Goal: Task Accomplishment & Management: Complete application form

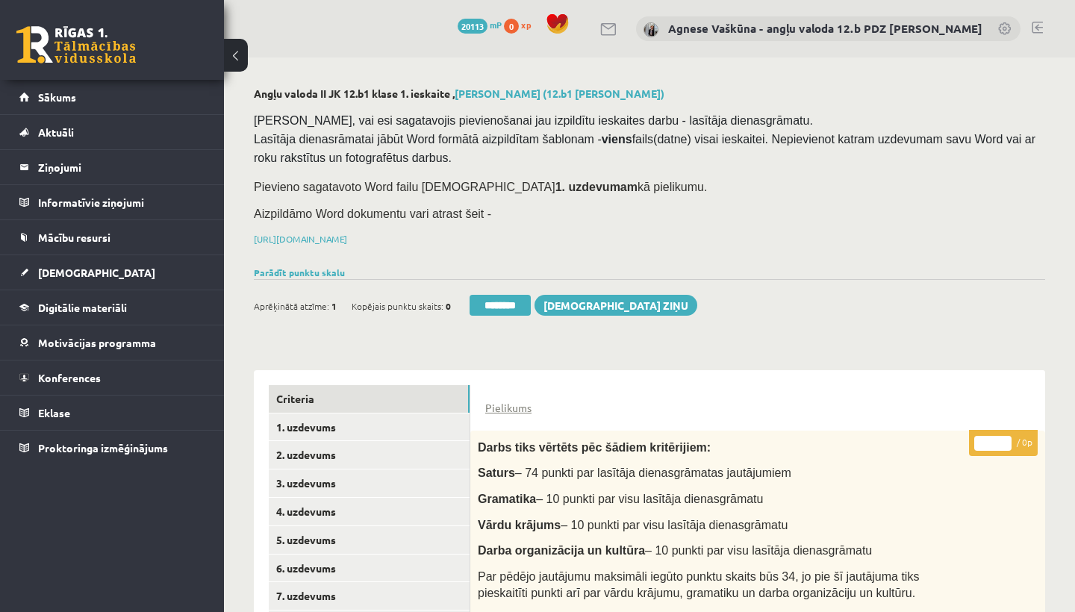
click at [950, 96] on h2 "Angļu valoda II JK 12.b1 klase 1. ieskaite , Samanta Dembovska (12.b1 JK klase)" at bounding box center [650, 93] width 792 height 13
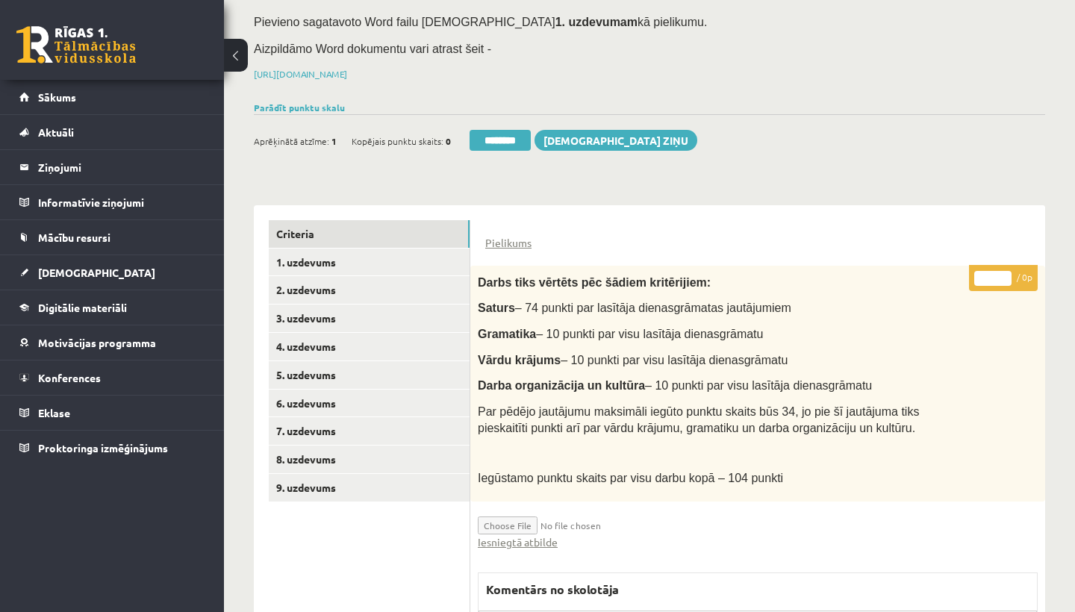
scroll to position [184, 0]
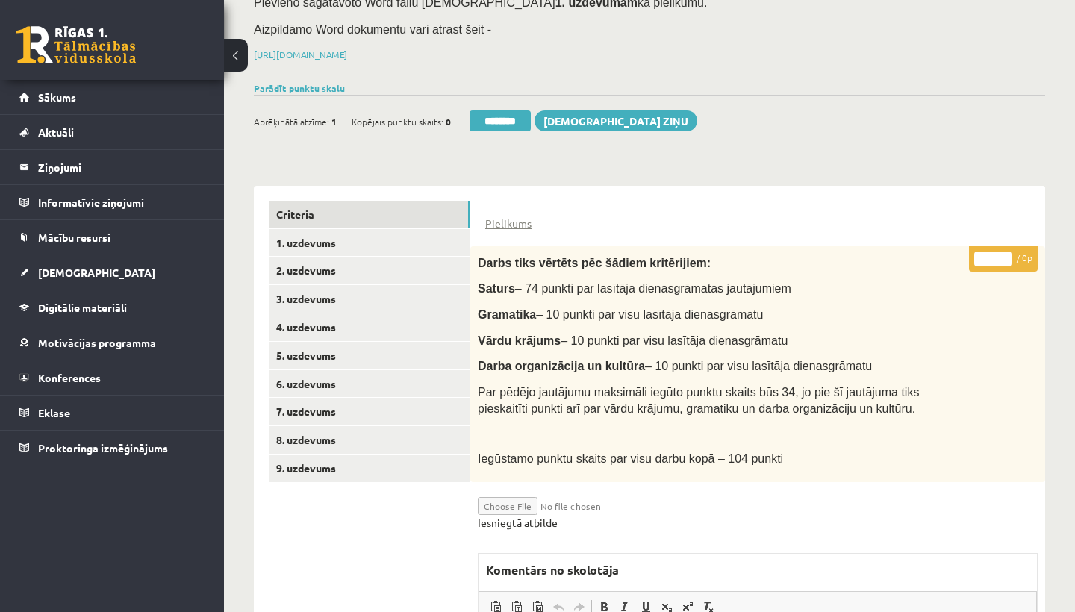
click at [537, 516] on link "Iesniegtā atbilde" at bounding box center [518, 523] width 80 height 16
click at [330, 261] on link "2. uzdevums" at bounding box center [369, 271] width 201 height 28
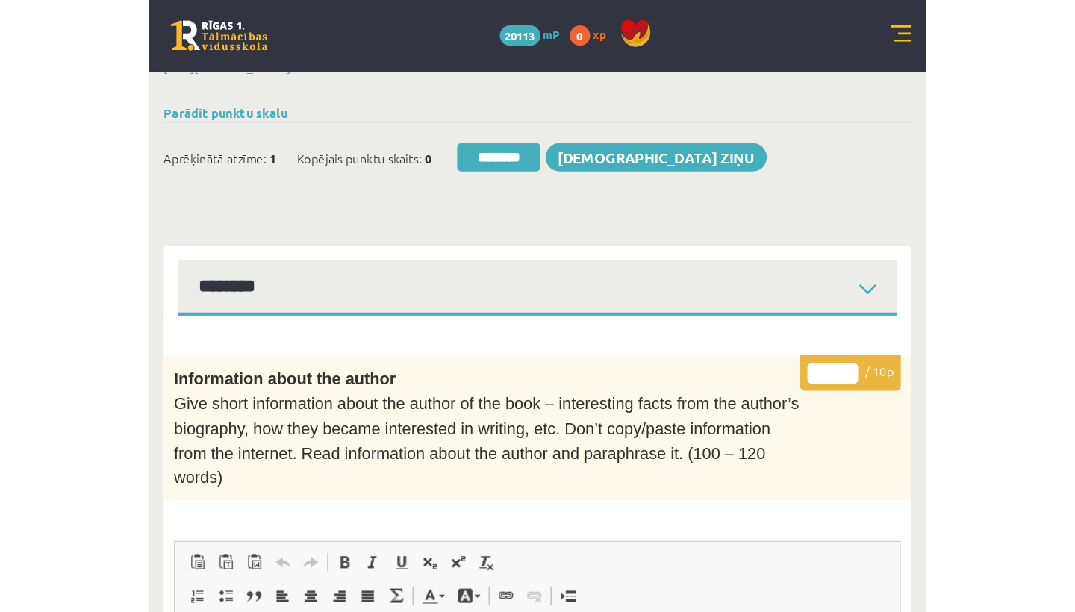
scroll to position [0, 0]
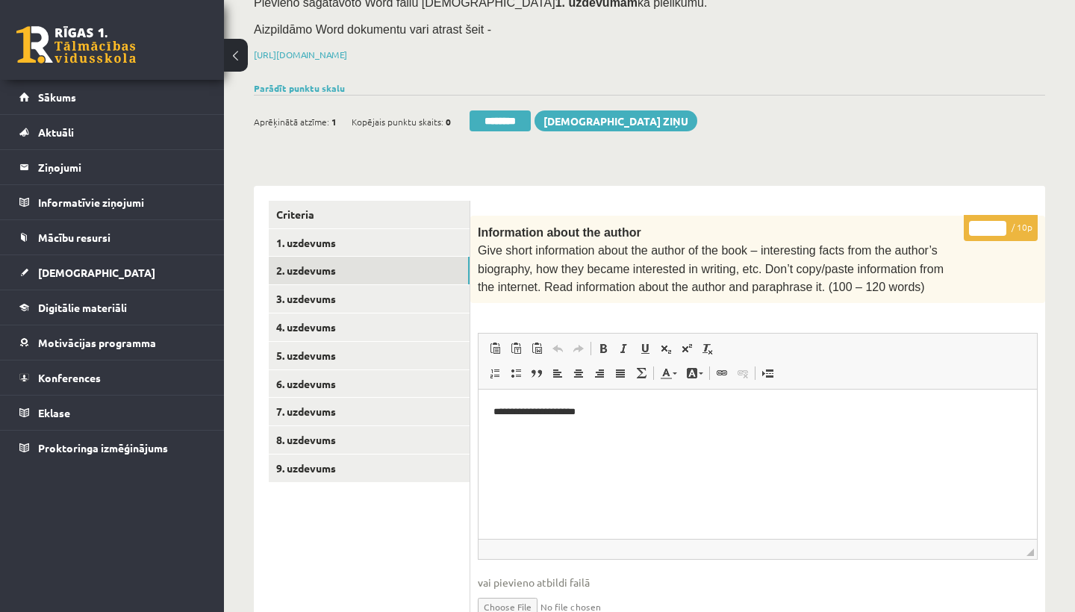
click at [990, 223] on input "*" at bounding box center [987, 228] width 37 height 15
type input "**"
click at [341, 293] on link "3. uzdevums" at bounding box center [369, 299] width 201 height 28
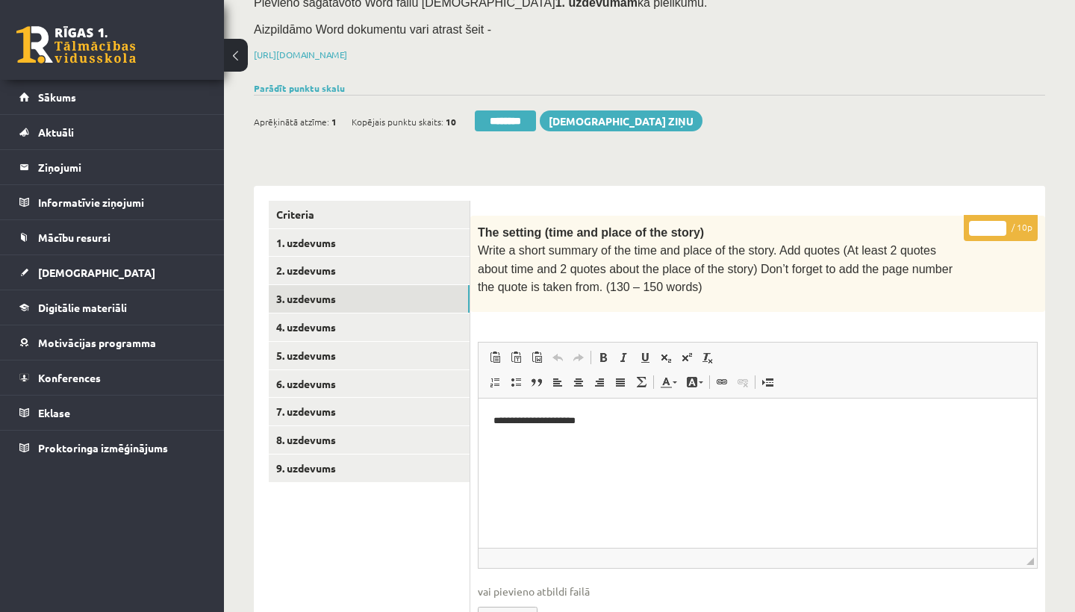
click at [991, 223] on input "*" at bounding box center [987, 228] width 37 height 15
type input "**"
click at [327, 314] on link "4. uzdevums" at bounding box center [369, 328] width 201 height 28
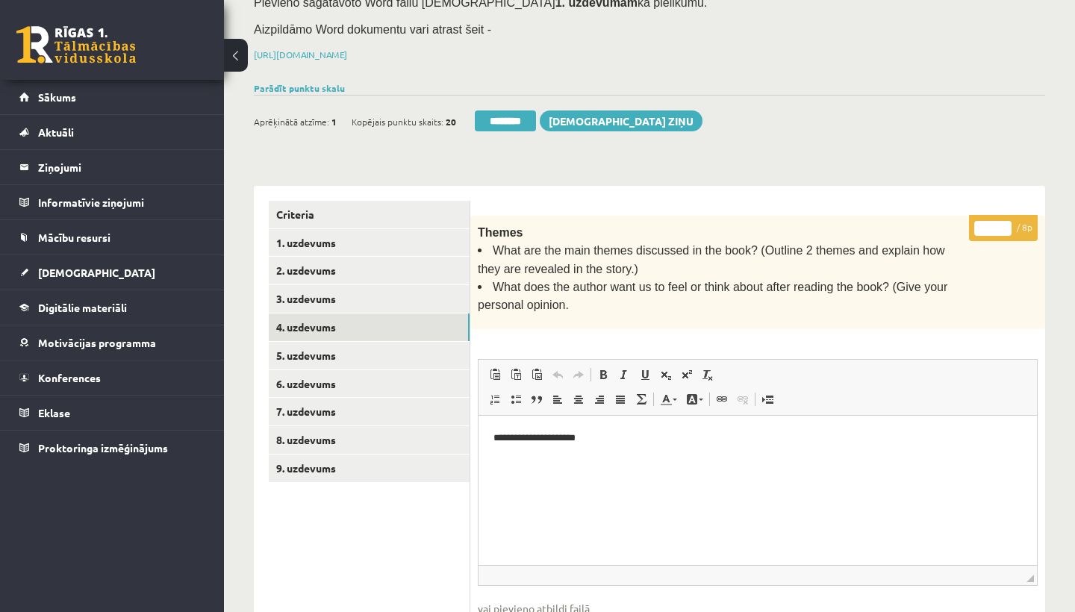
click at [997, 225] on input "*" at bounding box center [993, 228] width 37 height 15
type input "*"
click at [309, 349] on link "5. uzdevums" at bounding box center [369, 356] width 201 height 28
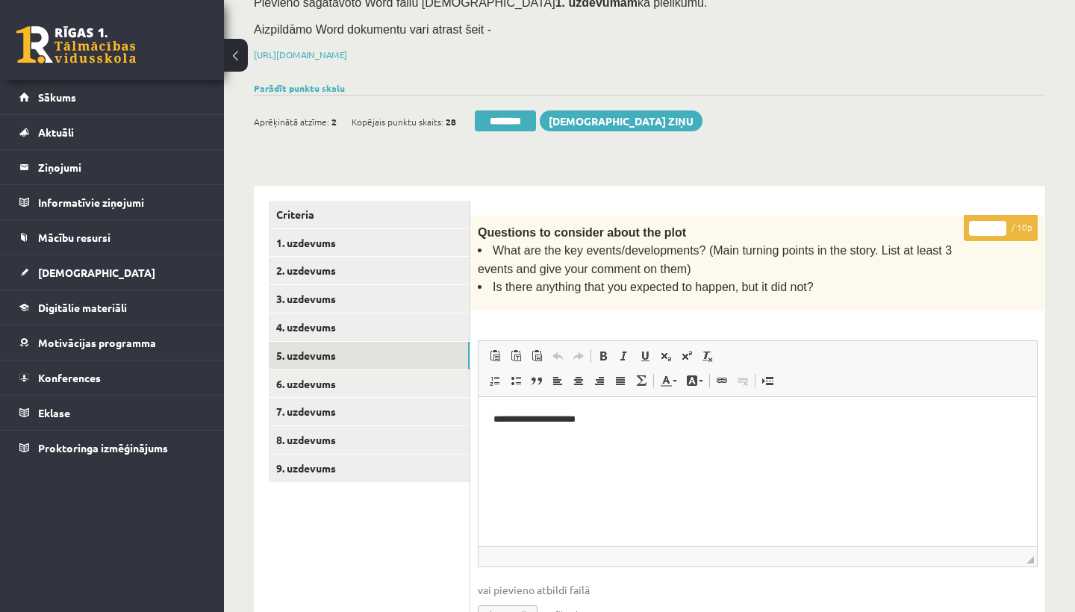
click at [994, 225] on input "*" at bounding box center [987, 228] width 37 height 15
type input "**"
click at [341, 371] on link "6. uzdevums" at bounding box center [369, 384] width 201 height 28
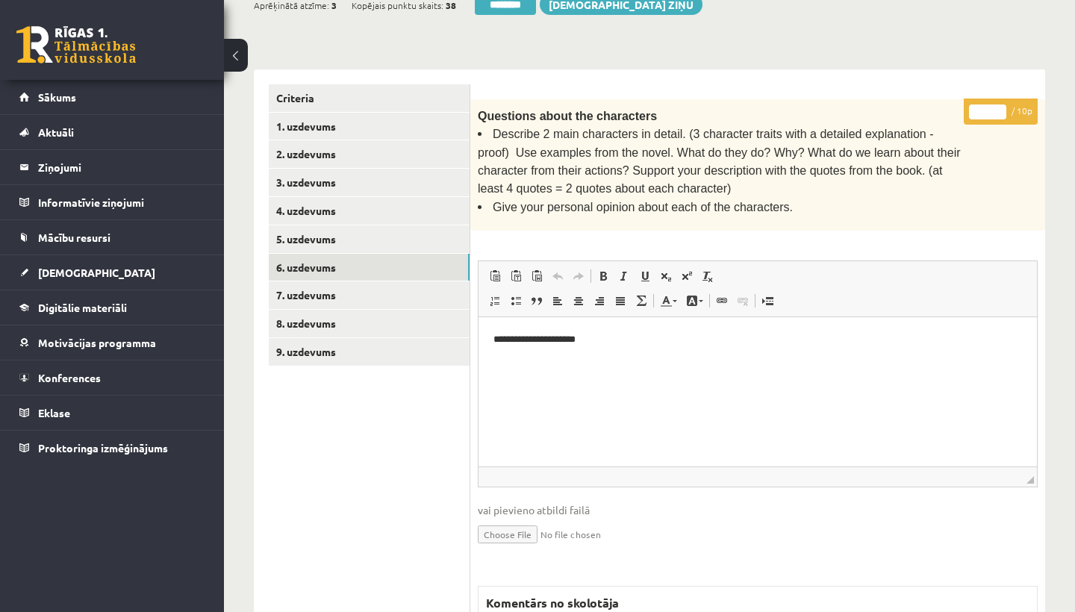
scroll to position [296, 0]
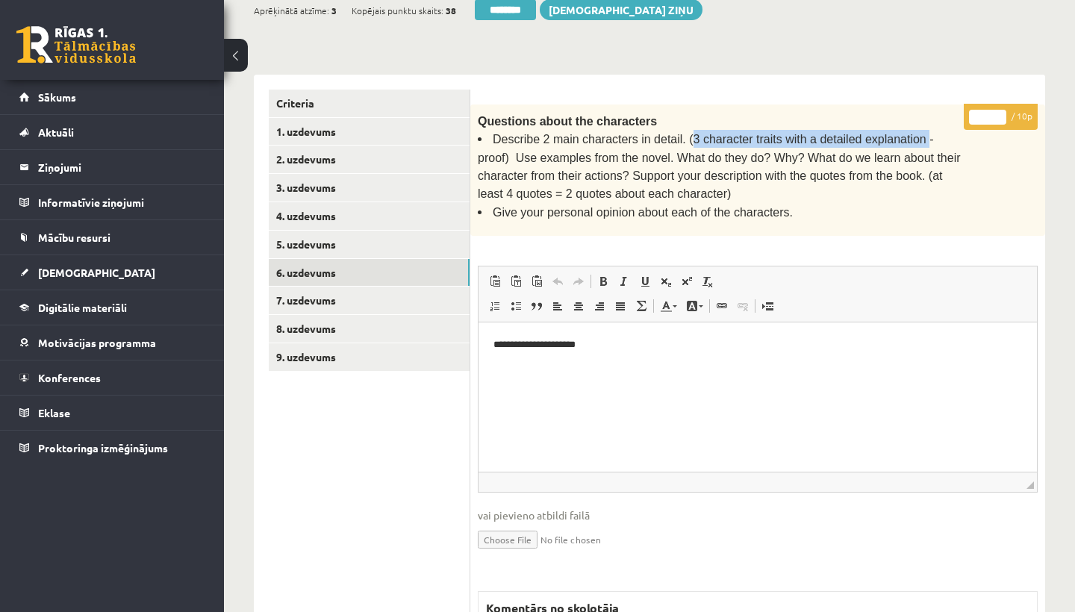
drag, startPoint x: 689, startPoint y: 131, endPoint x: 924, endPoint y: 133, distance: 234.5
click at [924, 133] on span "Describe 2 main characters in detail. (3 character traits with a detailed expla…" at bounding box center [719, 166] width 483 height 67
copy span "3 character traits with a detailed explanation"
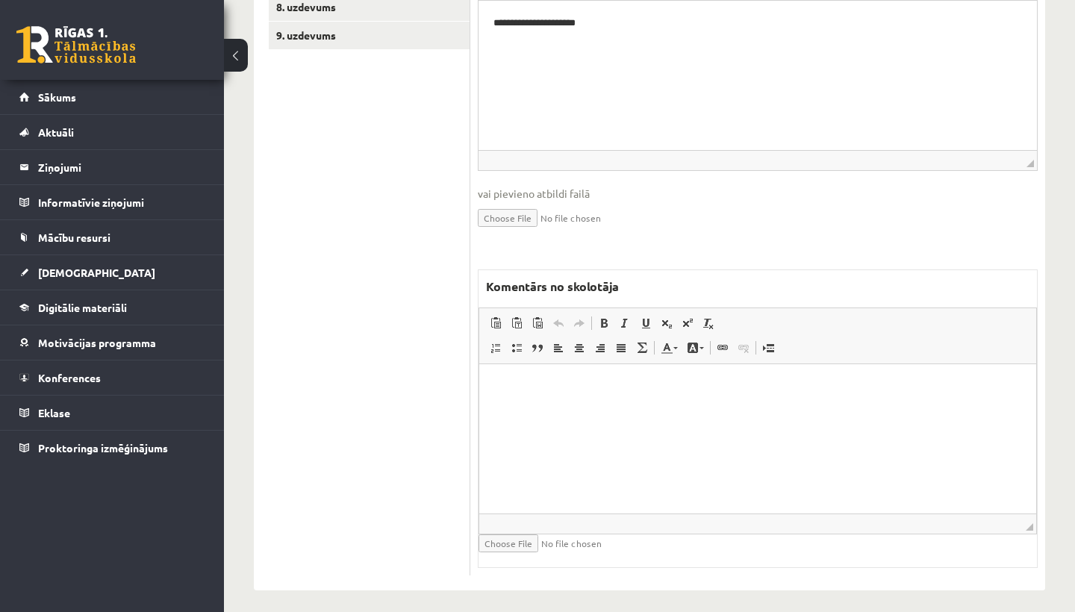
scroll to position [616, 0]
click at [589, 401] on html at bounding box center [757, 389] width 557 height 46
drag, startPoint x: 572, startPoint y: 387, endPoint x: 702, endPoint y: 382, distance: 130.1
click at [702, 382] on p "**********" at bounding box center [757, 388] width 527 height 15
click at [605, 319] on span at bounding box center [604, 325] width 12 height 12
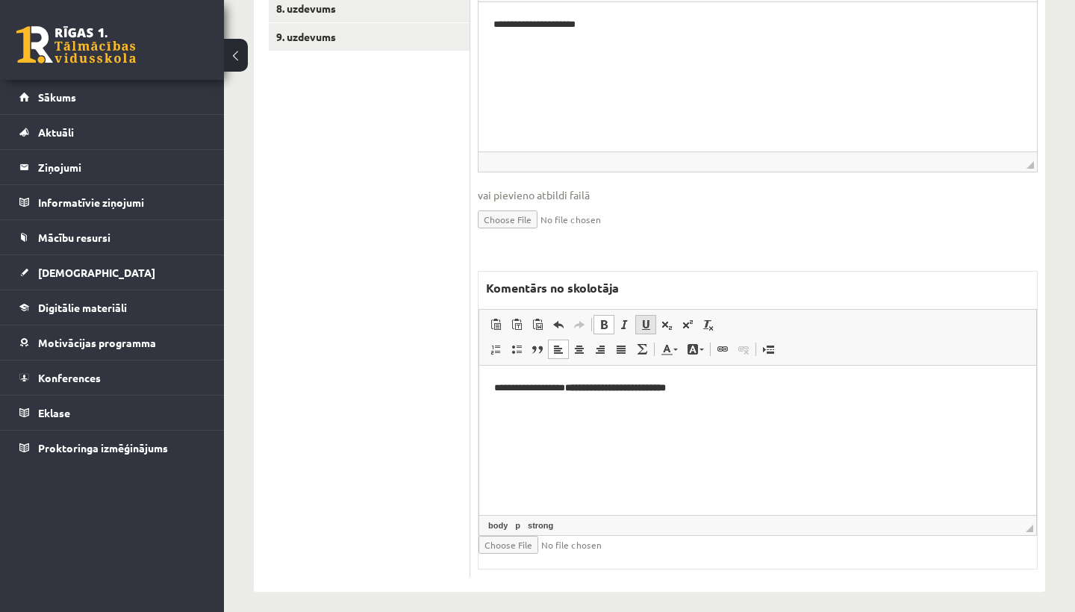
click at [645, 319] on span at bounding box center [646, 325] width 12 height 12
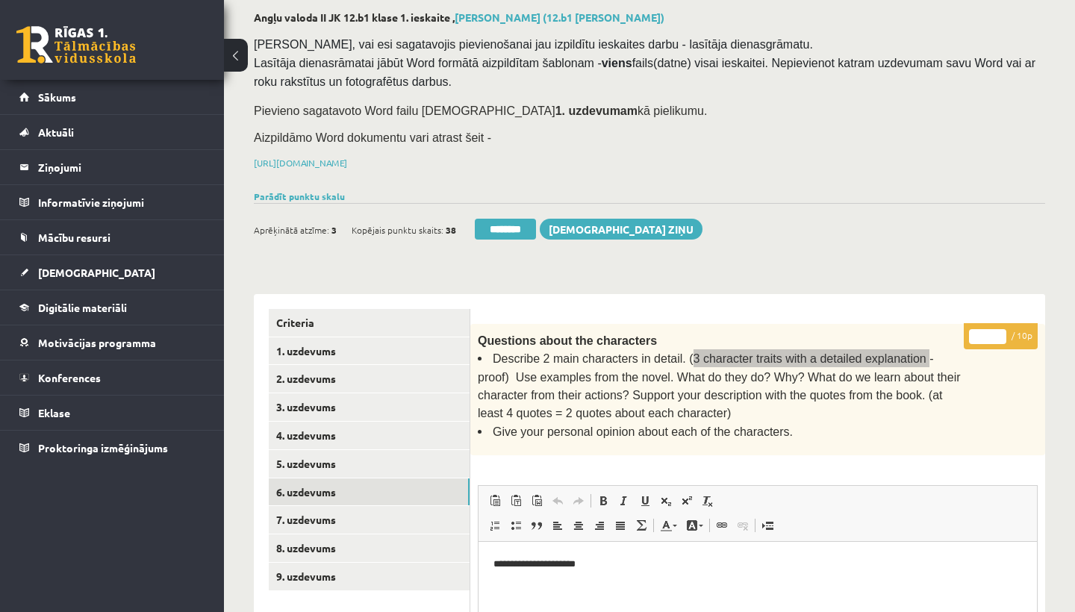
scroll to position [62, 0]
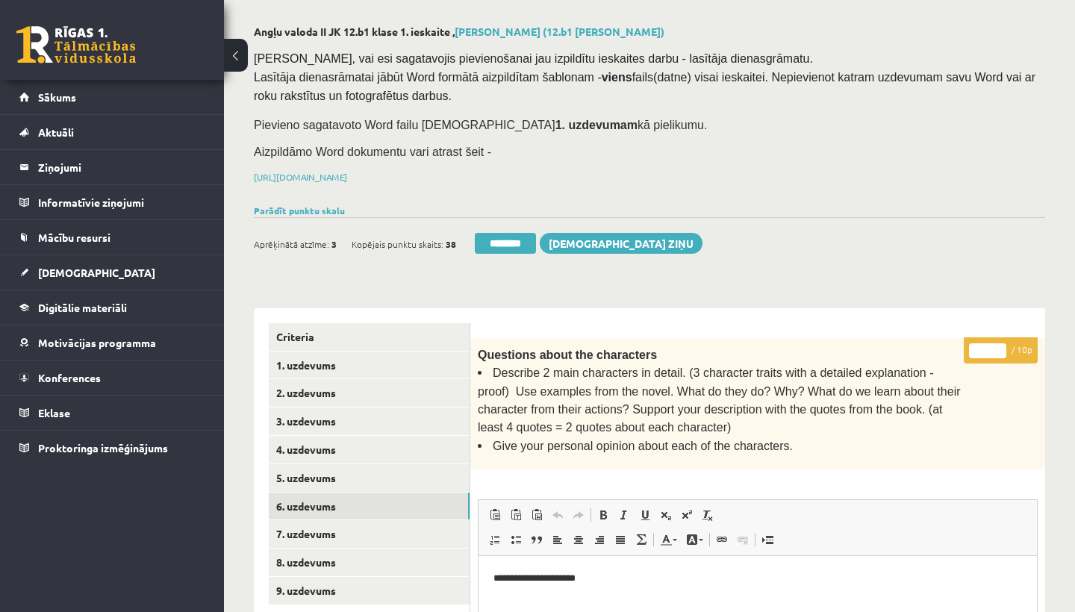
click at [992, 348] on input "*" at bounding box center [987, 351] width 37 height 15
type input "*"
click at [323, 521] on link "7. uzdevums" at bounding box center [369, 535] width 201 height 28
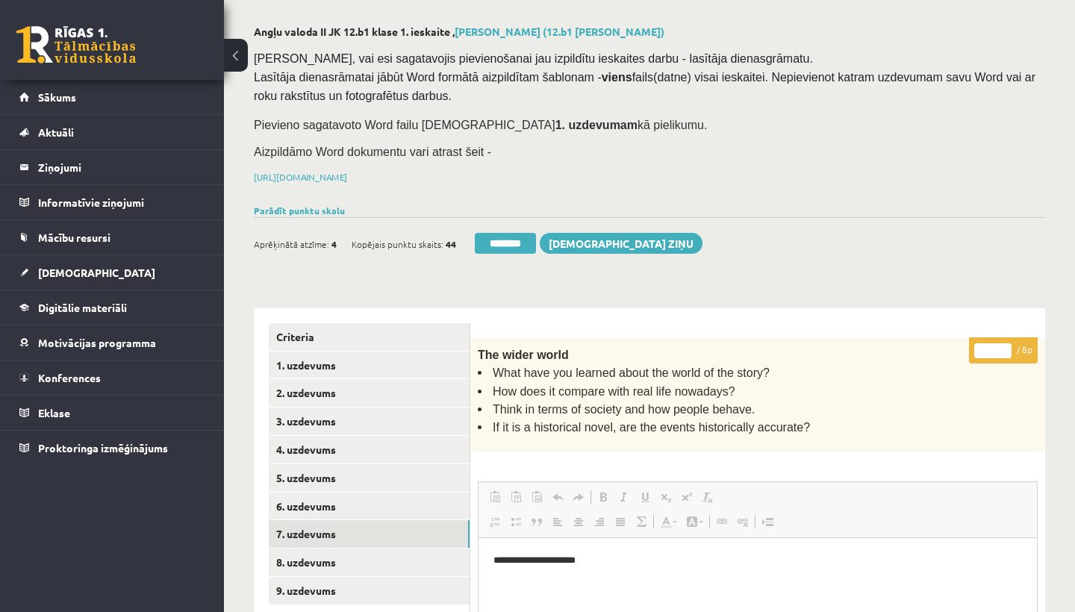
scroll to position [0, 0]
click at [1001, 345] on input "*" at bounding box center [993, 351] width 37 height 15
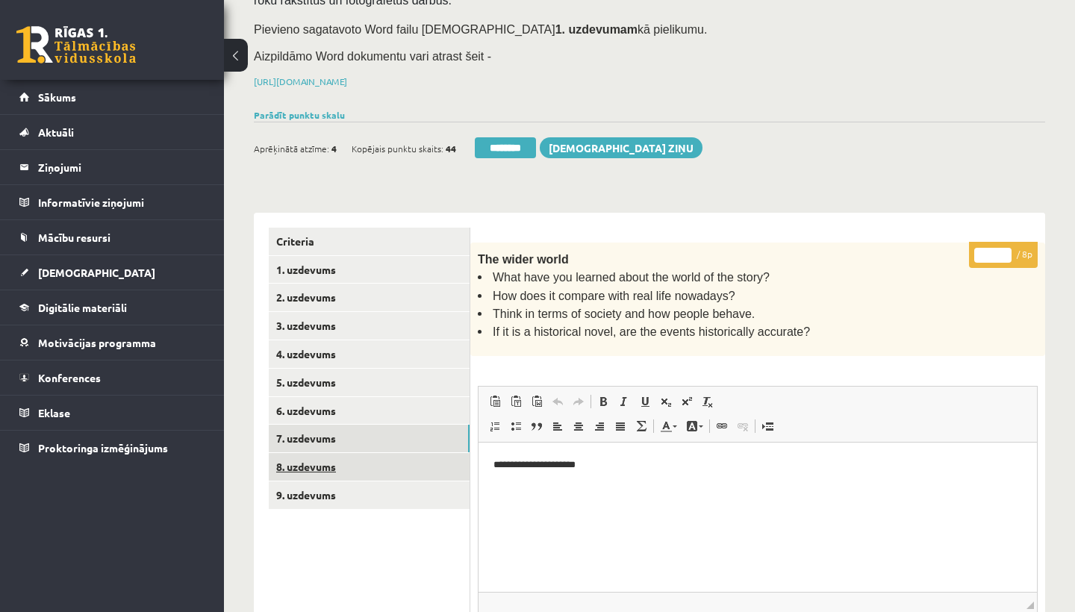
type input "*"
click at [319, 456] on link "8. uzdevums" at bounding box center [369, 467] width 201 height 28
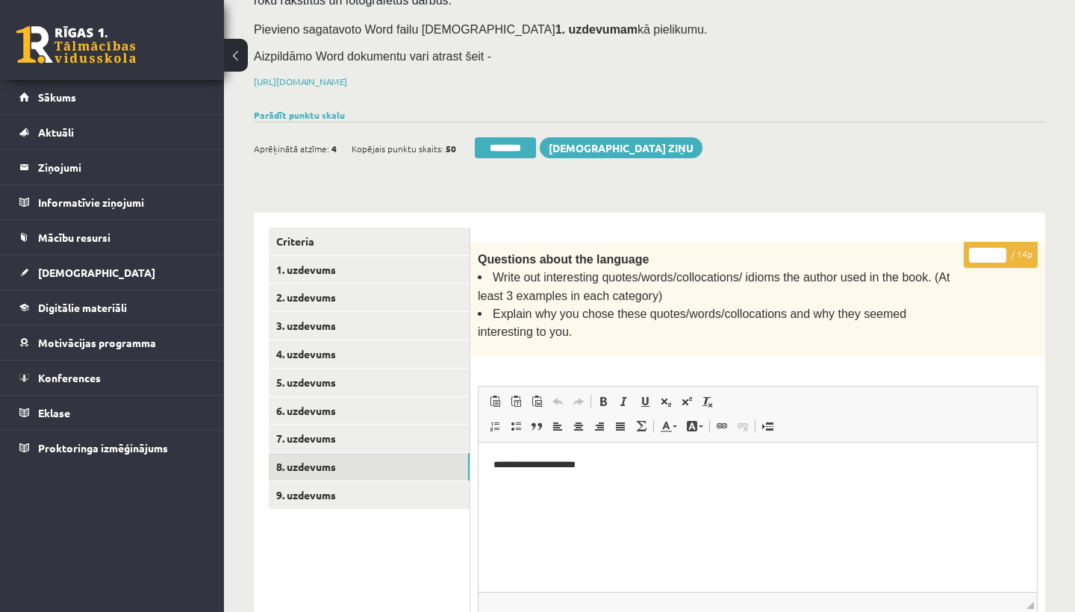
click at [988, 249] on input "*" at bounding box center [987, 255] width 37 height 15
type input "**"
click at [321, 494] on link "9. uzdevums" at bounding box center [369, 496] width 201 height 28
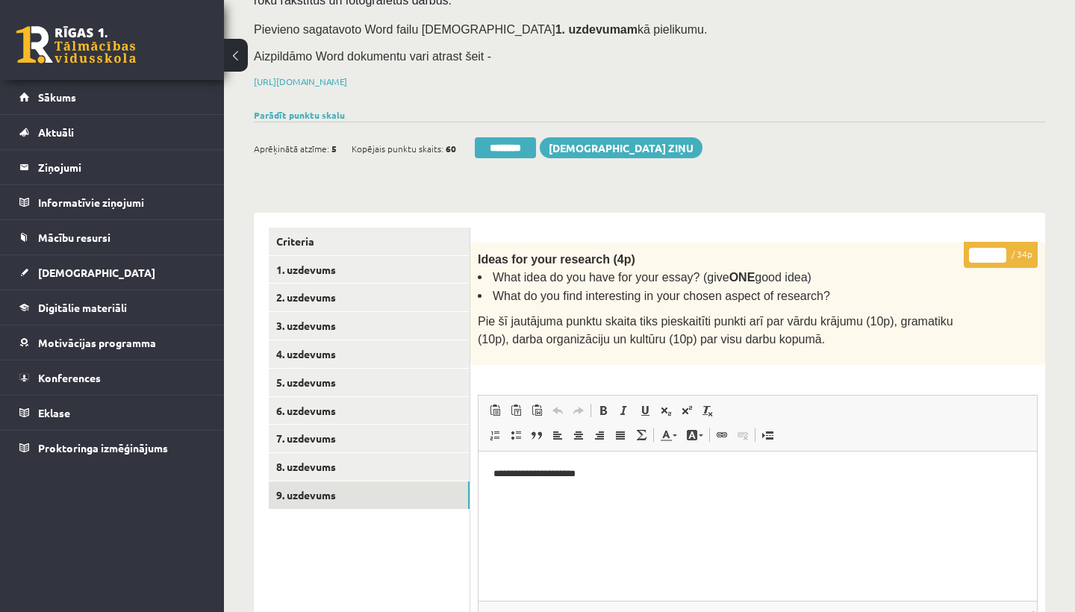
click at [991, 249] on input "*" at bounding box center [987, 255] width 37 height 15
type input "**"
click at [324, 267] on link "1. uzdevums" at bounding box center [369, 270] width 201 height 28
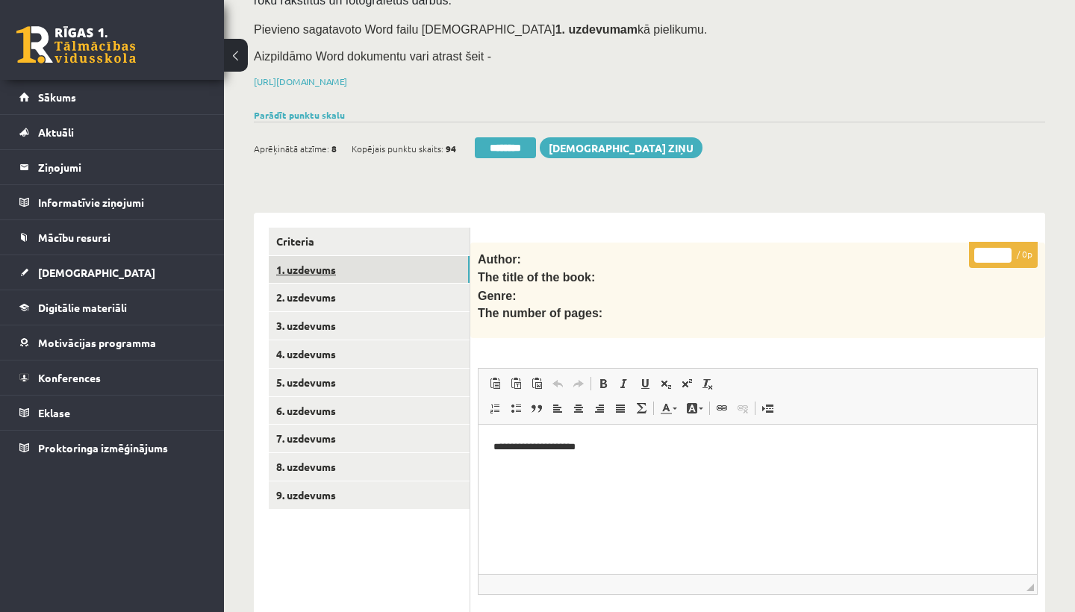
click at [324, 267] on link "1. uzdevums" at bounding box center [369, 270] width 201 height 28
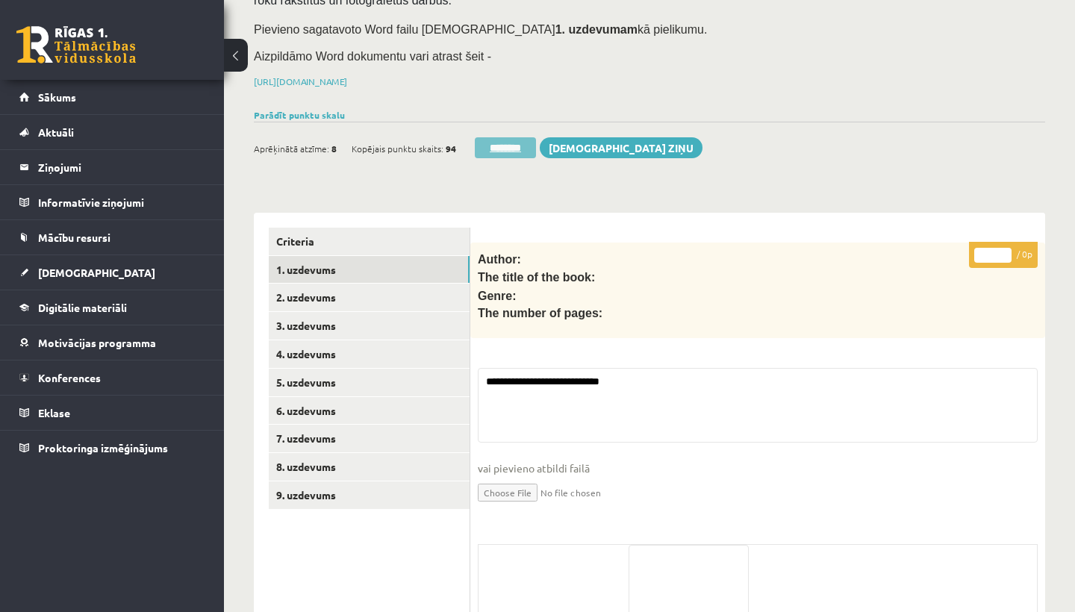
click at [503, 143] on input "********" at bounding box center [505, 147] width 61 height 21
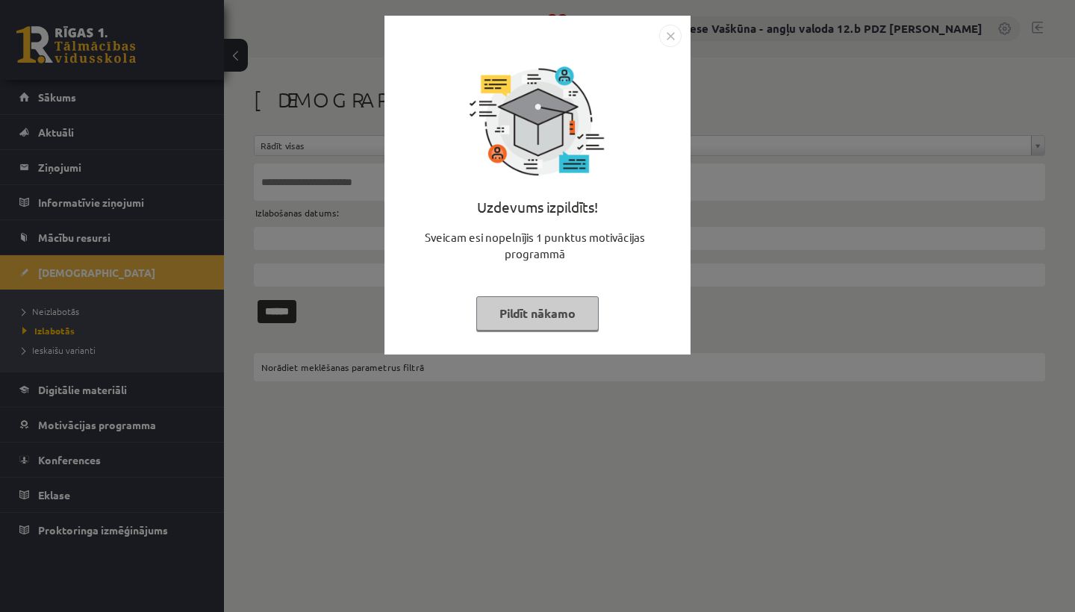
click at [669, 34] on img "Close" at bounding box center [670, 36] width 22 height 22
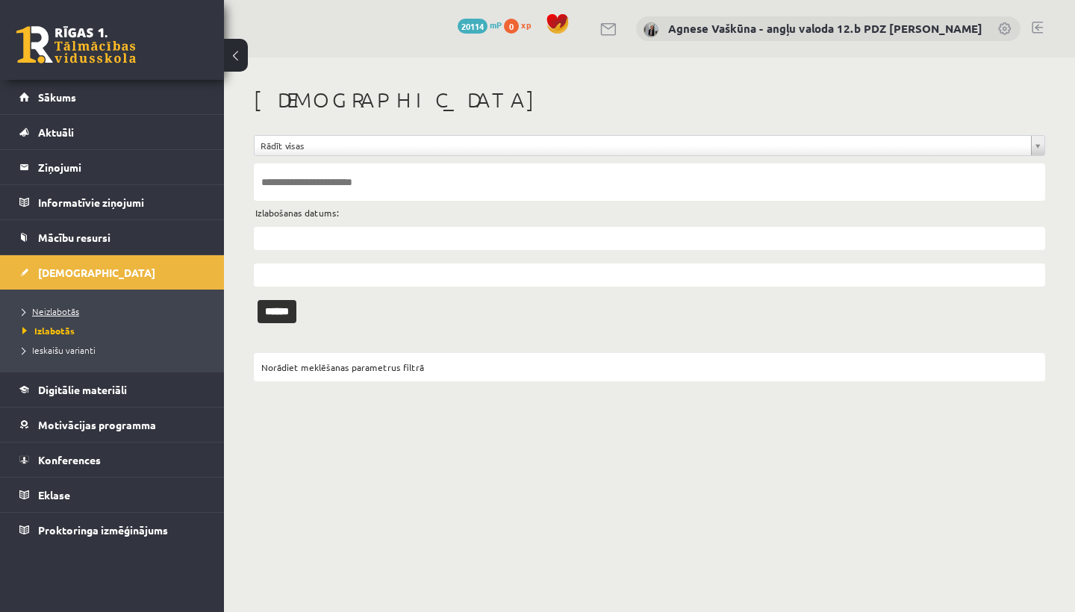
click at [70, 308] on span "Neizlabotās" at bounding box center [50, 311] width 57 height 12
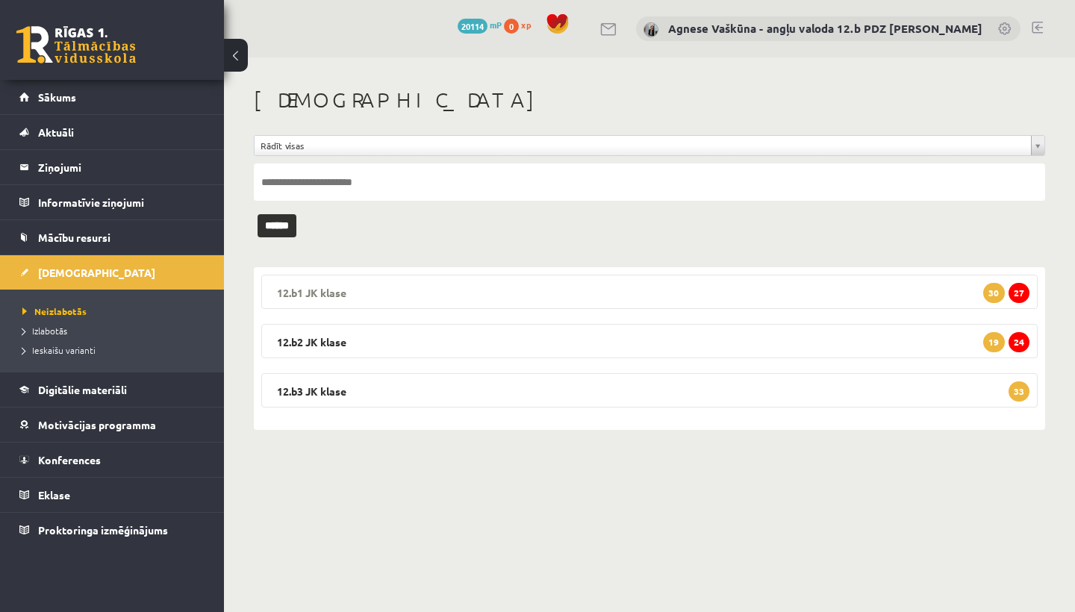
click at [338, 291] on legend "12.b1 JK klase 27 30" at bounding box center [649, 292] width 777 height 34
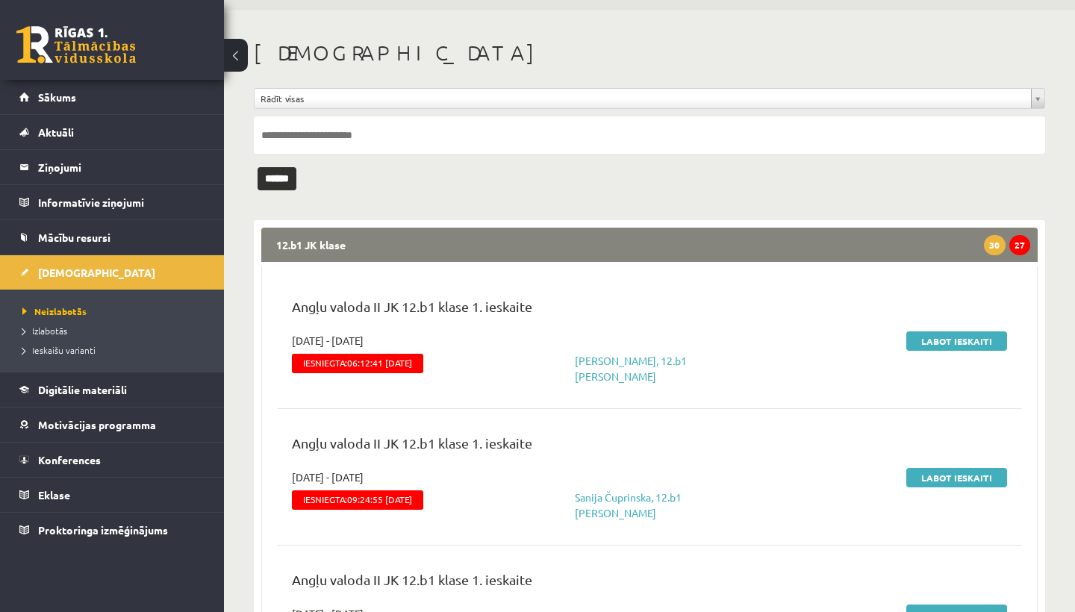
scroll to position [49, 0]
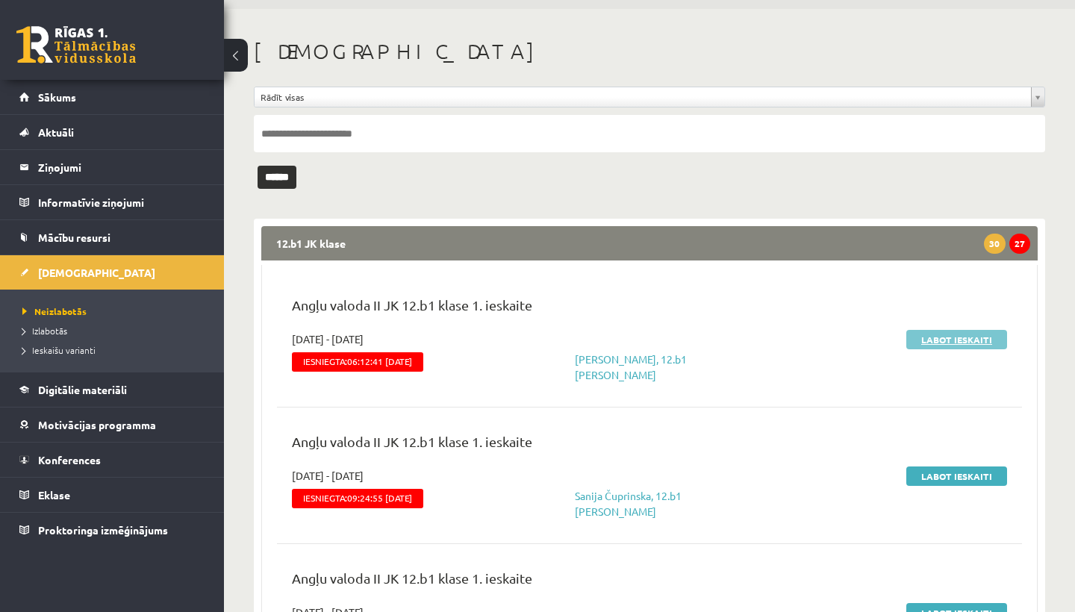
click at [957, 335] on link "Labot ieskaiti" at bounding box center [957, 339] width 101 height 19
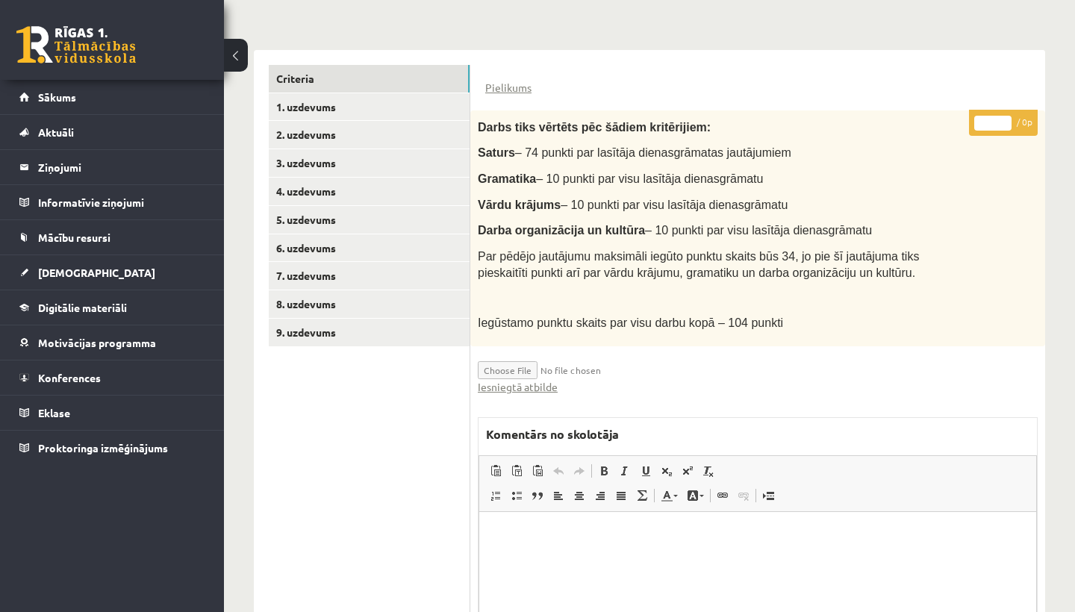
scroll to position [320, 0]
click at [521, 380] on link "Iesniegtā atbilde" at bounding box center [518, 388] width 80 height 16
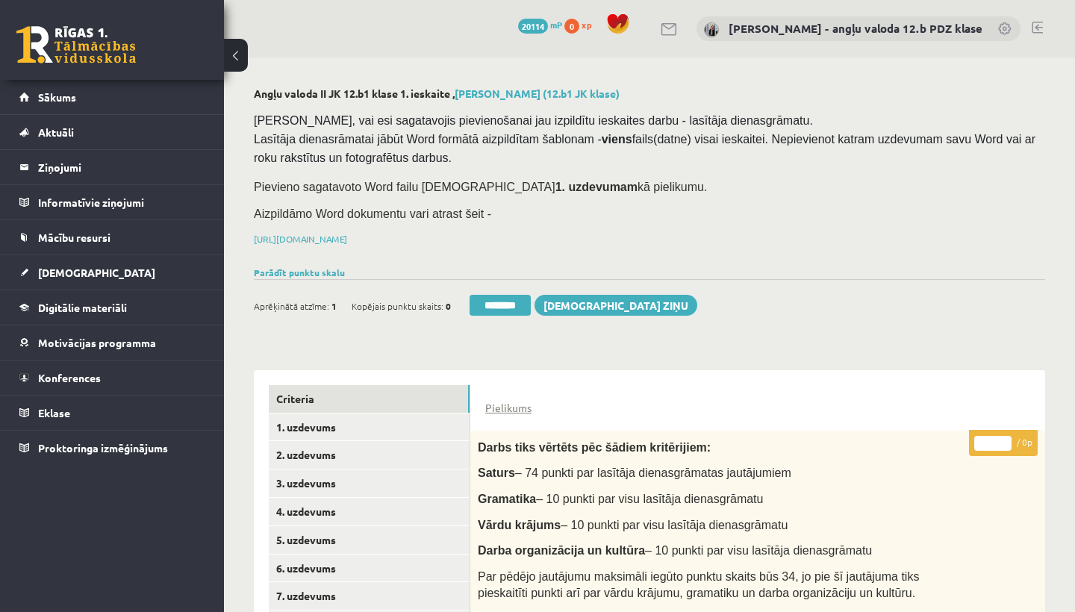
scroll to position [0, 0]
click at [326, 459] on link "2. uzdevums" at bounding box center [369, 455] width 201 height 28
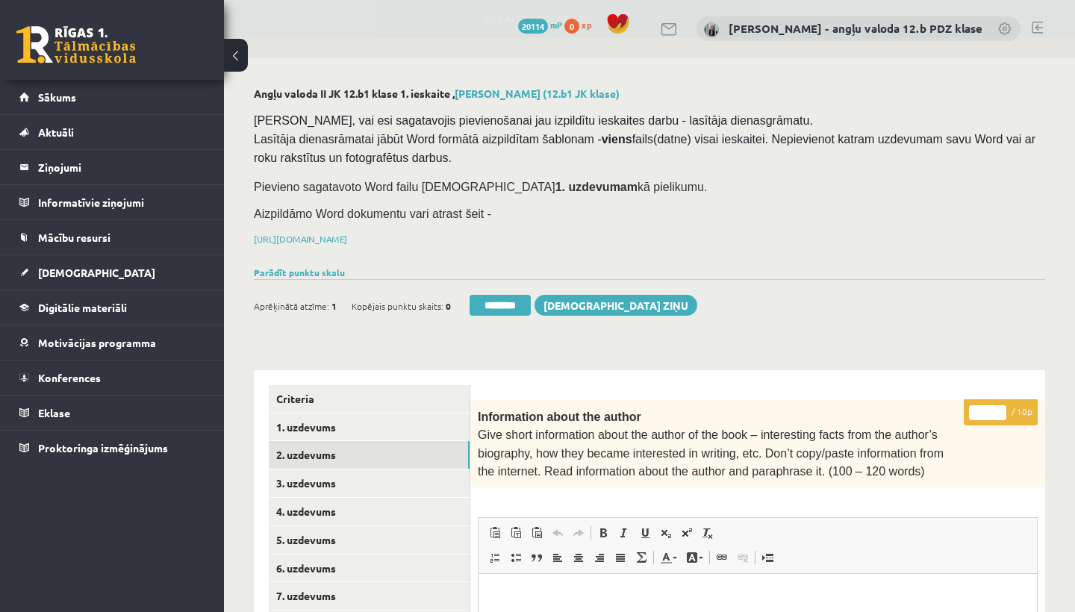
click at [990, 409] on input "*" at bounding box center [987, 413] width 37 height 15
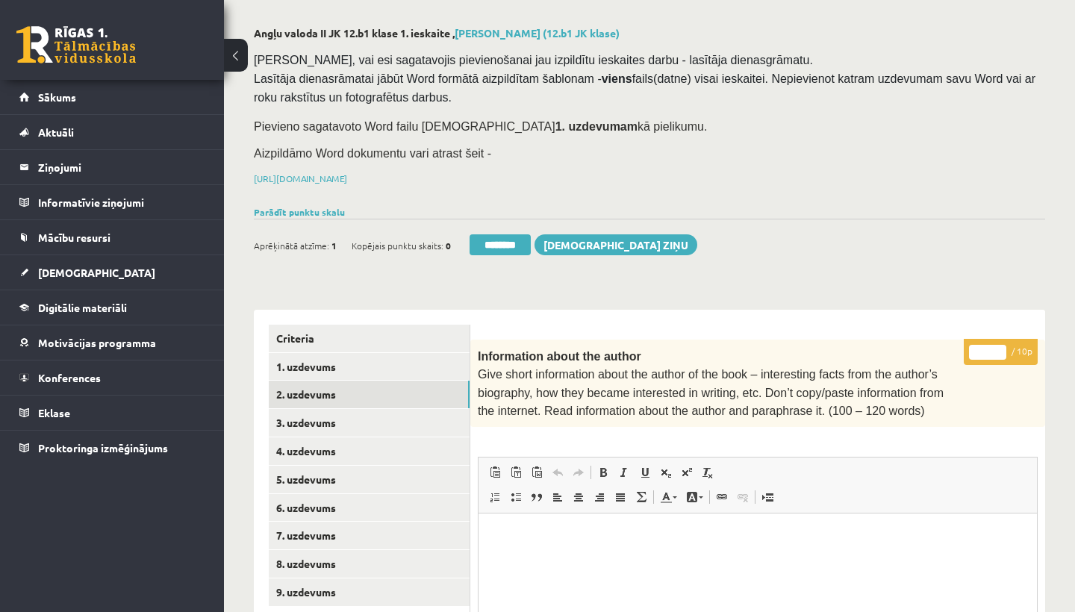
scroll to position [160, 0]
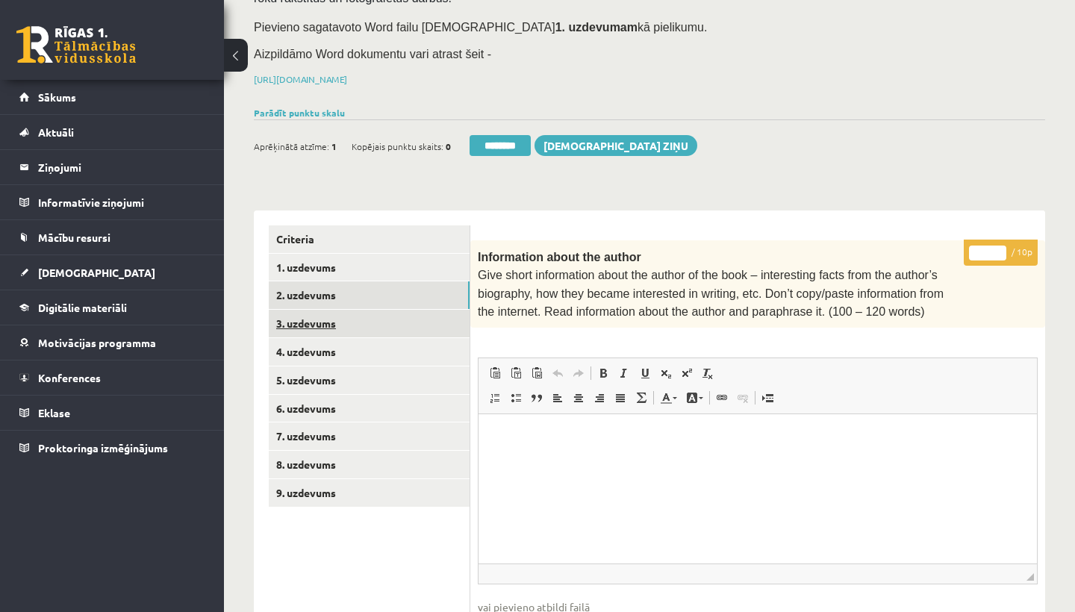
type input "**"
click at [369, 317] on link "3. uzdevums" at bounding box center [369, 324] width 201 height 28
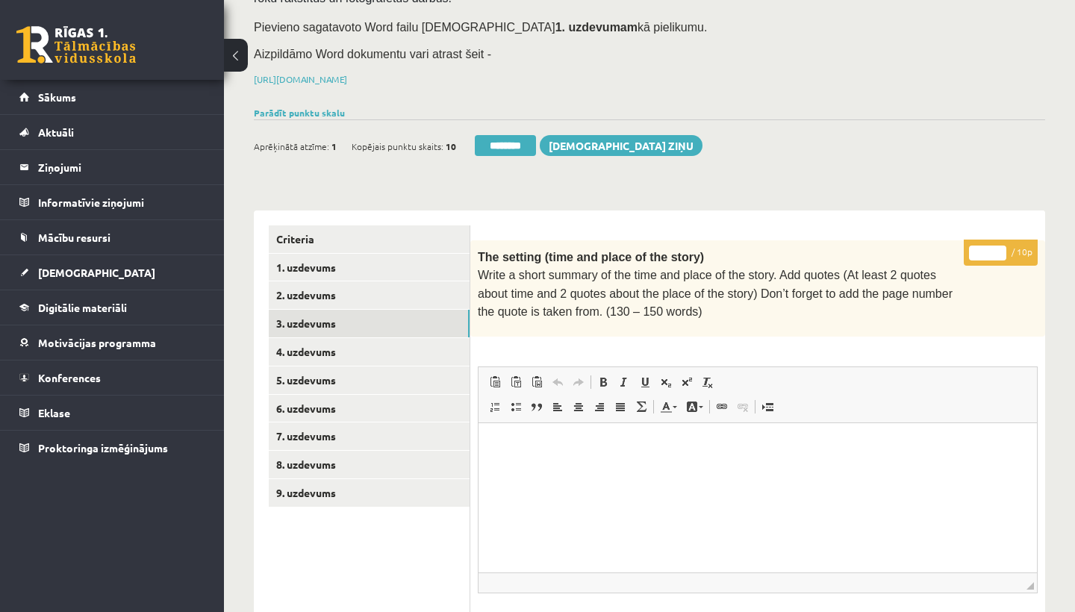
click at [989, 252] on input "*" at bounding box center [987, 253] width 37 height 15
type input "**"
click at [312, 344] on link "4. uzdevums" at bounding box center [369, 352] width 201 height 28
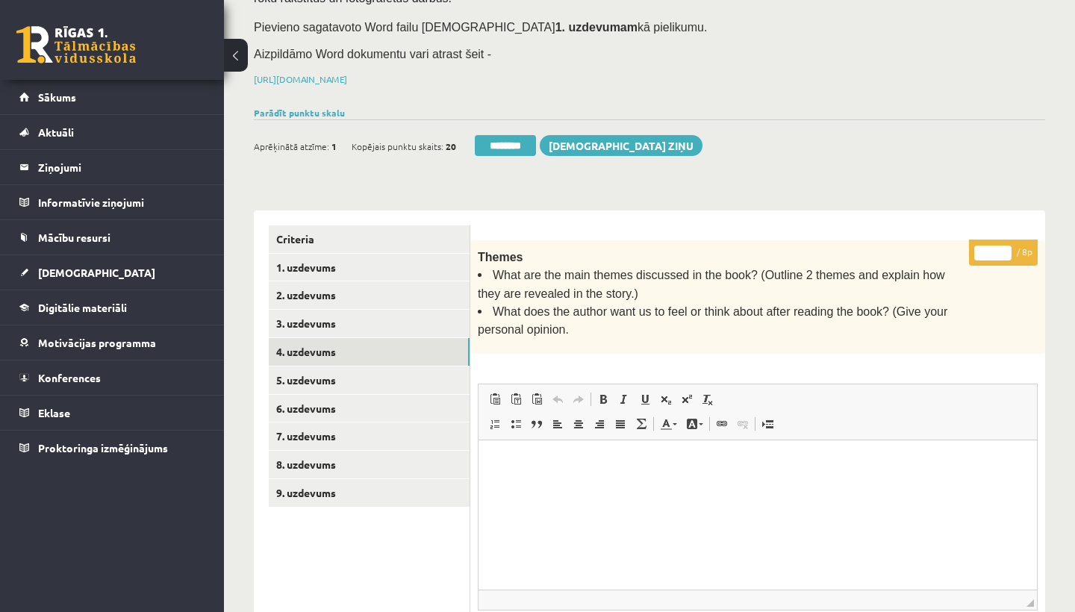
click at [996, 246] on input "*" at bounding box center [993, 253] width 37 height 15
type input "*"
click at [356, 374] on link "5. uzdevums" at bounding box center [369, 381] width 201 height 28
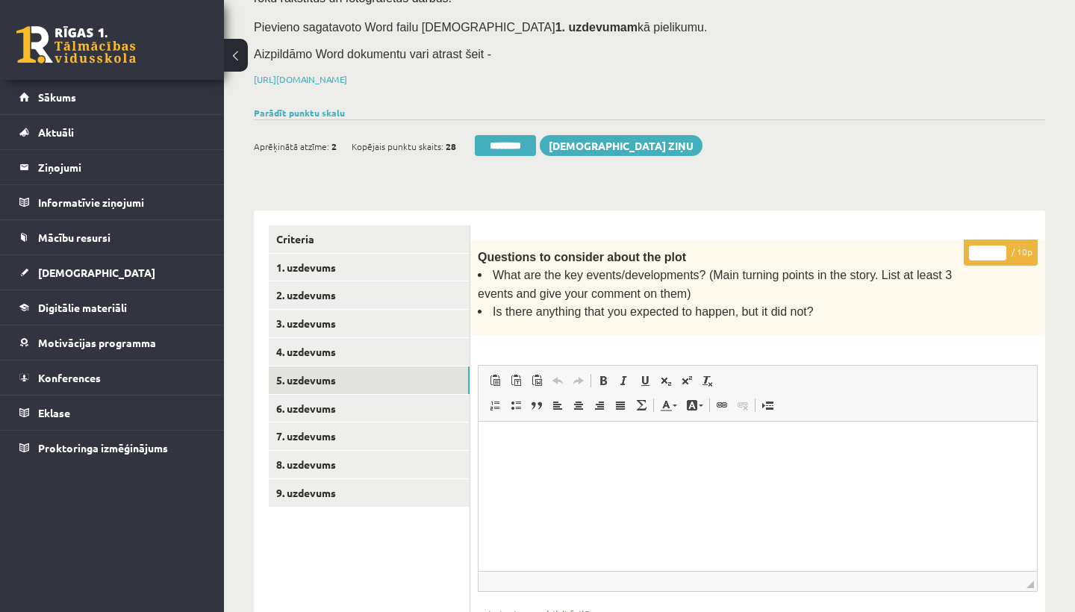
click at [988, 246] on input "*" at bounding box center [987, 253] width 37 height 15
type input "**"
click at [362, 410] on link "6. uzdevums" at bounding box center [369, 409] width 201 height 28
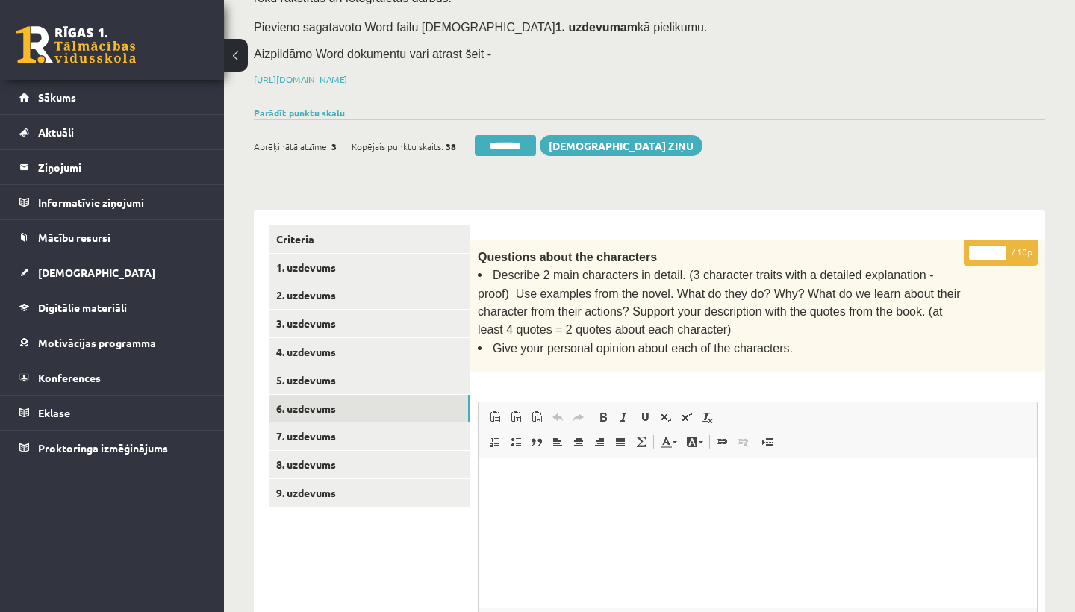
click at [993, 247] on input "*" at bounding box center [987, 253] width 37 height 15
type input "**"
click at [317, 435] on link "7. uzdevums" at bounding box center [369, 437] width 201 height 28
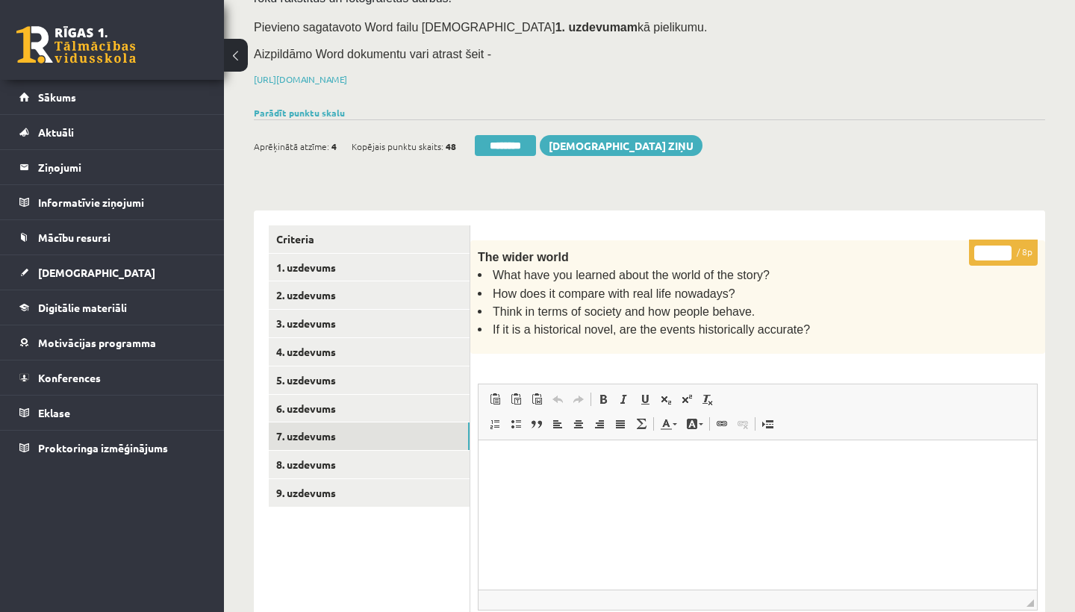
click at [995, 246] on input "*" at bounding box center [993, 253] width 37 height 15
type input "*"
click at [308, 462] on link "8. uzdevums" at bounding box center [369, 465] width 201 height 28
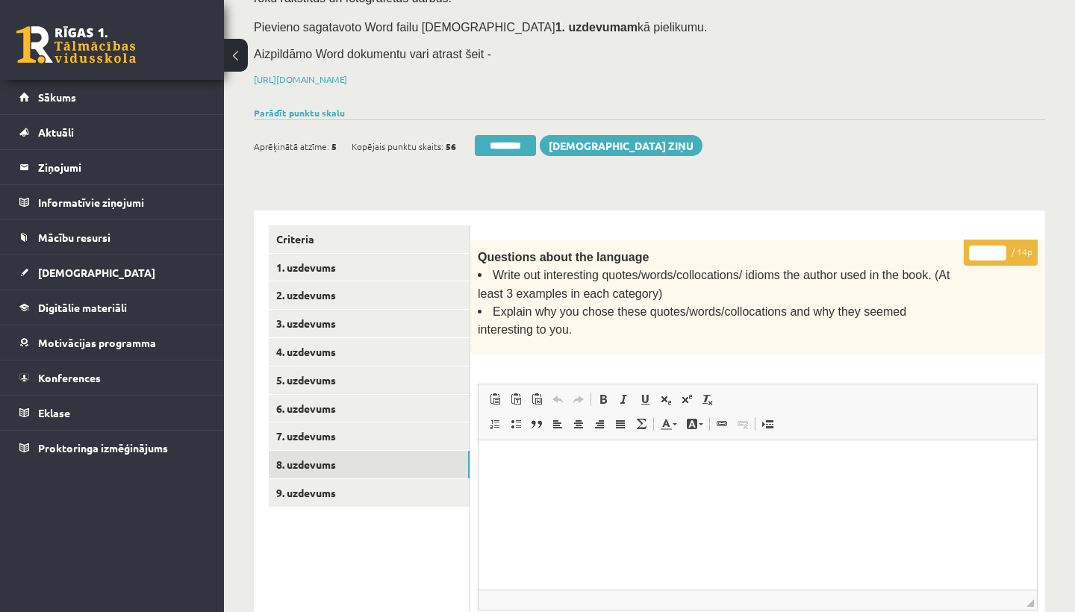
click at [986, 246] on input "*" at bounding box center [987, 253] width 37 height 15
type input "**"
click at [339, 493] on link "9. uzdevums" at bounding box center [369, 493] width 201 height 28
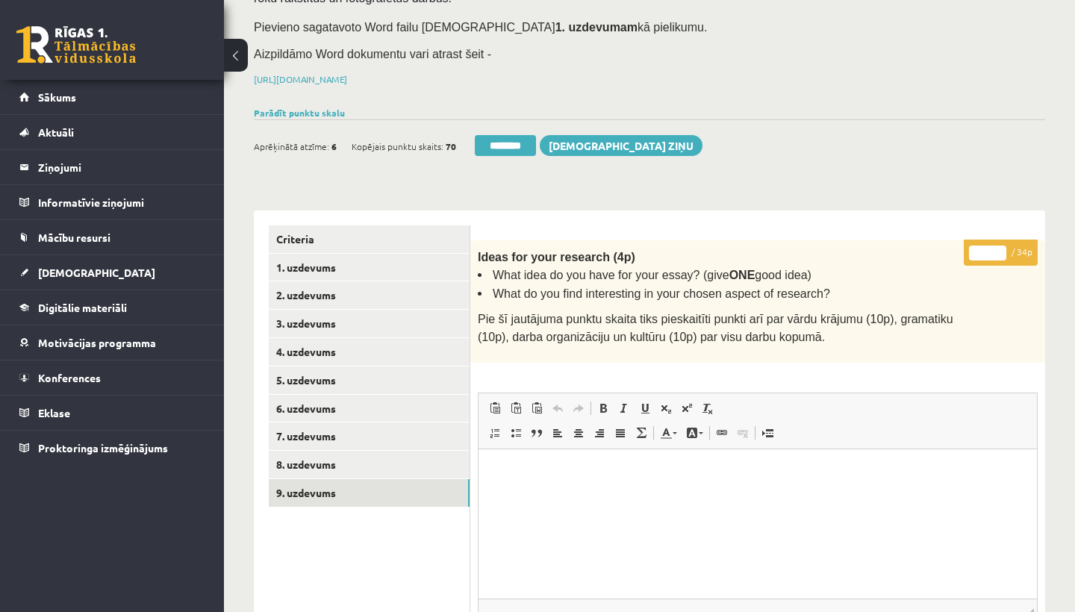
click at [990, 251] on input "*" at bounding box center [987, 253] width 37 height 15
type input "**"
click at [300, 260] on link "1. uzdevums" at bounding box center [369, 268] width 201 height 28
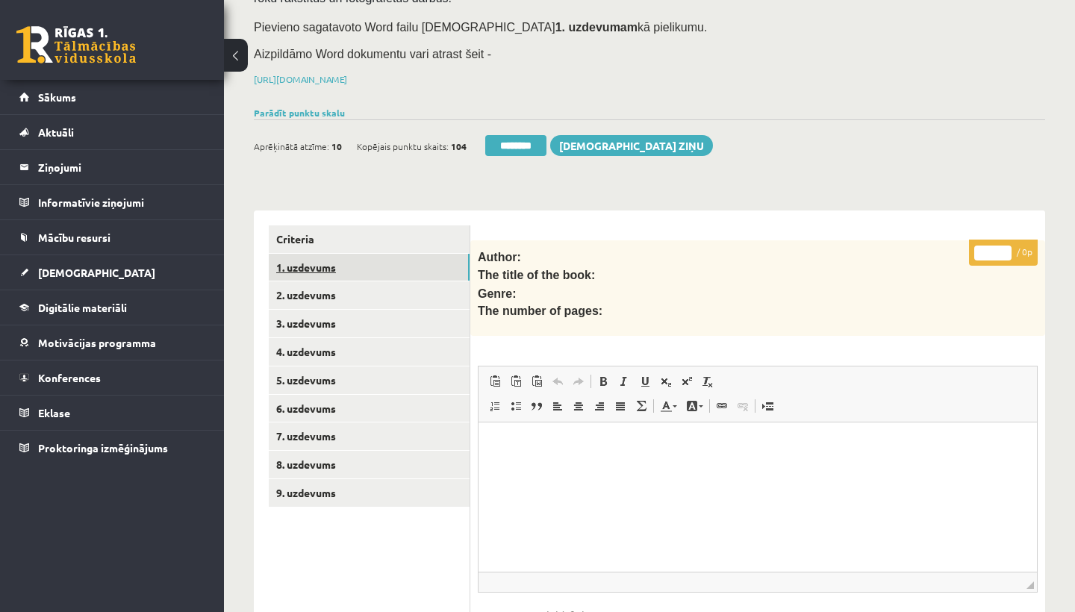
click at [300, 260] on link "1. uzdevums" at bounding box center [369, 268] width 201 height 28
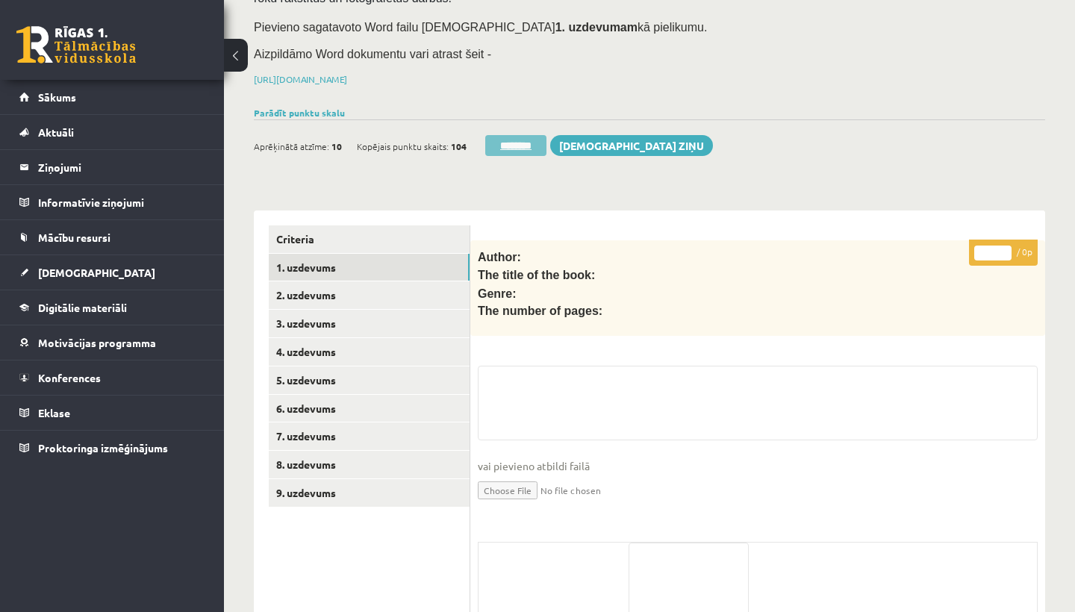
click at [519, 140] on input "********" at bounding box center [515, 145] width 61 height 21
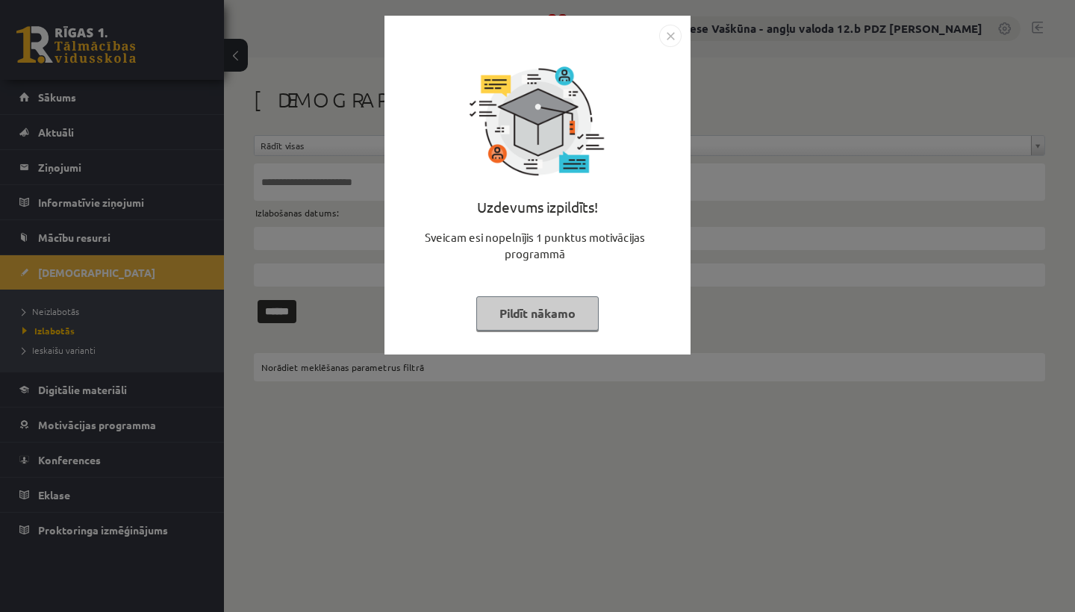
click at [672, 34] on img "Close" at bounding box center [670, 36] width 22 height 22
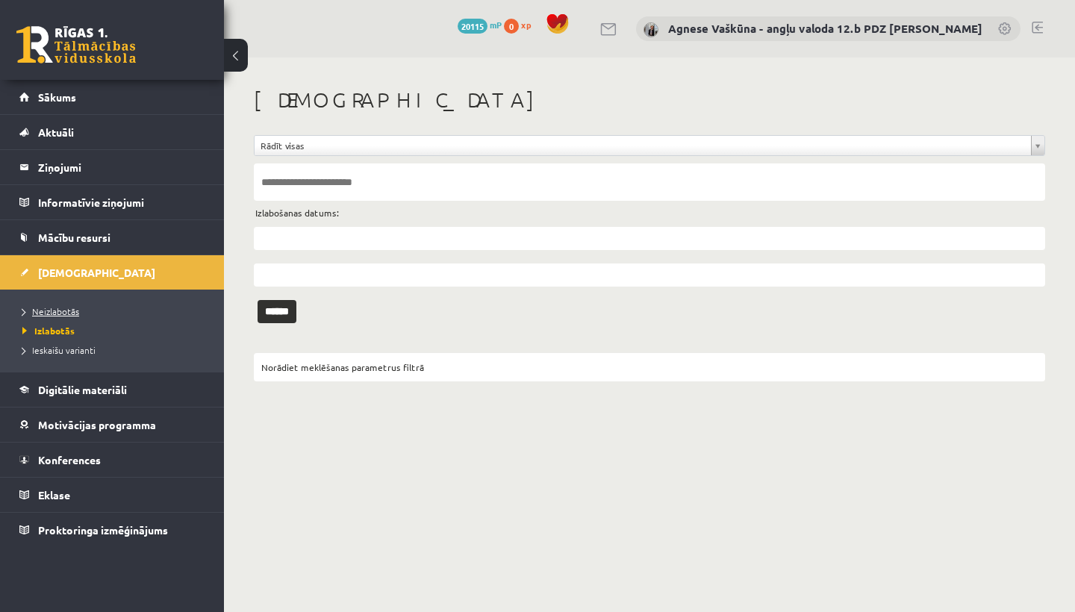
click at [34, 312] on span "Neizlabotās" at bounding box center [50, 311] width 57 height 12
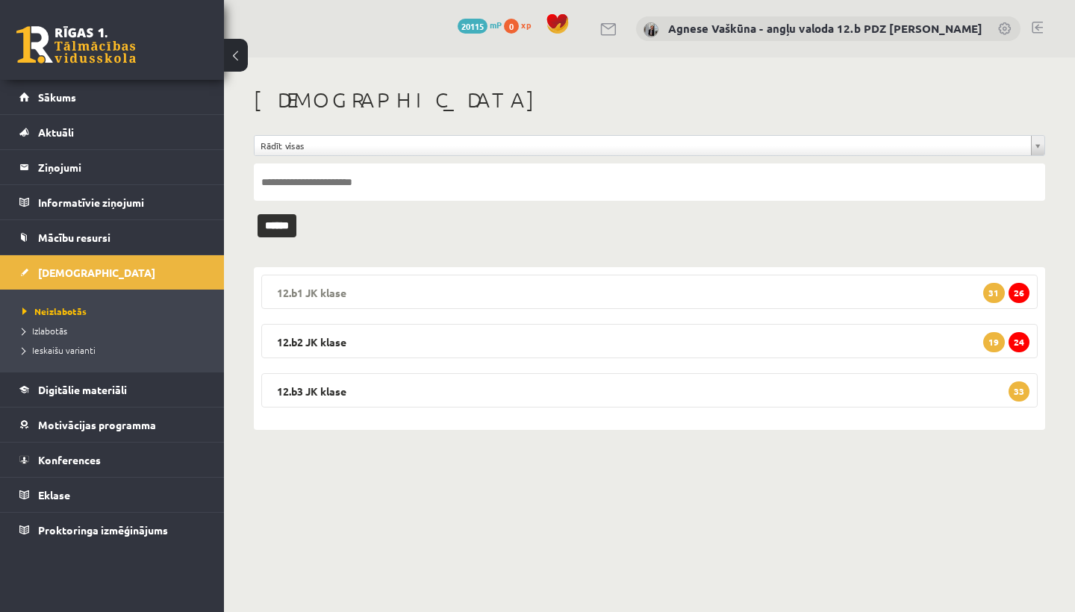
click at [344, 296] on legend "12.b1 JK klase 26 31" at bounding box center [649, 292] width 777 height 34
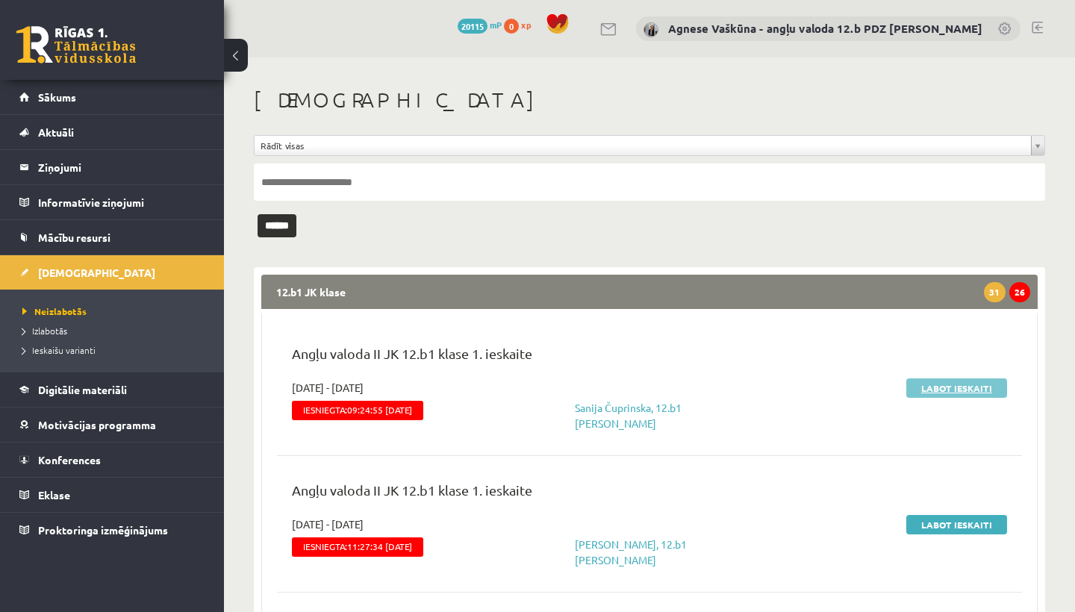
click at [946, 389] on link "Labot ieskaiti" at bounding box center [957, 388] width 101 height 19
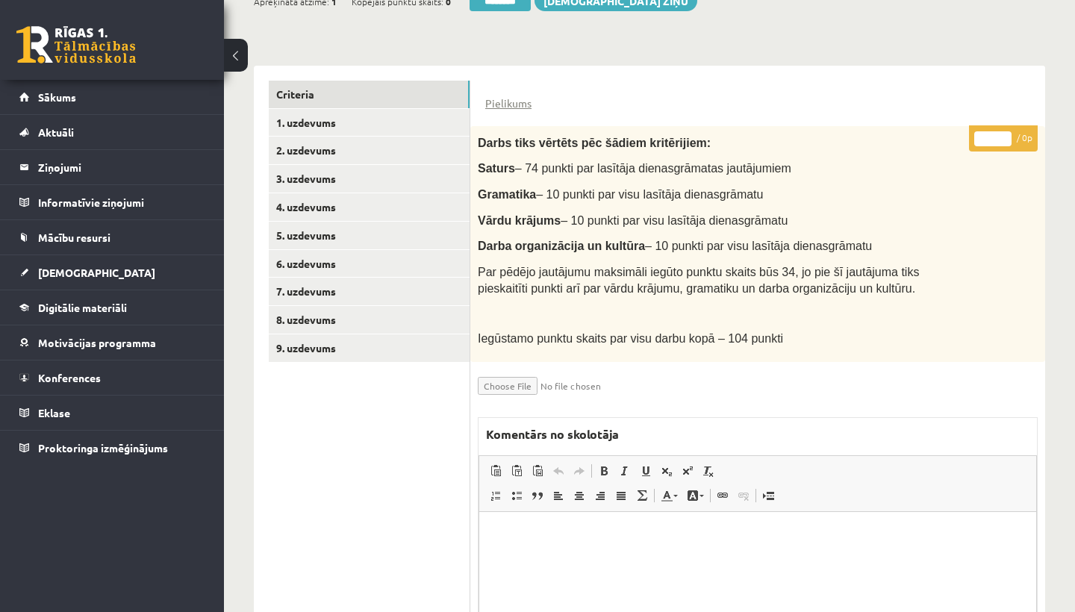
scroll to position [304, 0]
click at [329, 118] on link "1. uzdevums" at bounding box center [369, 124] width 201 height 28
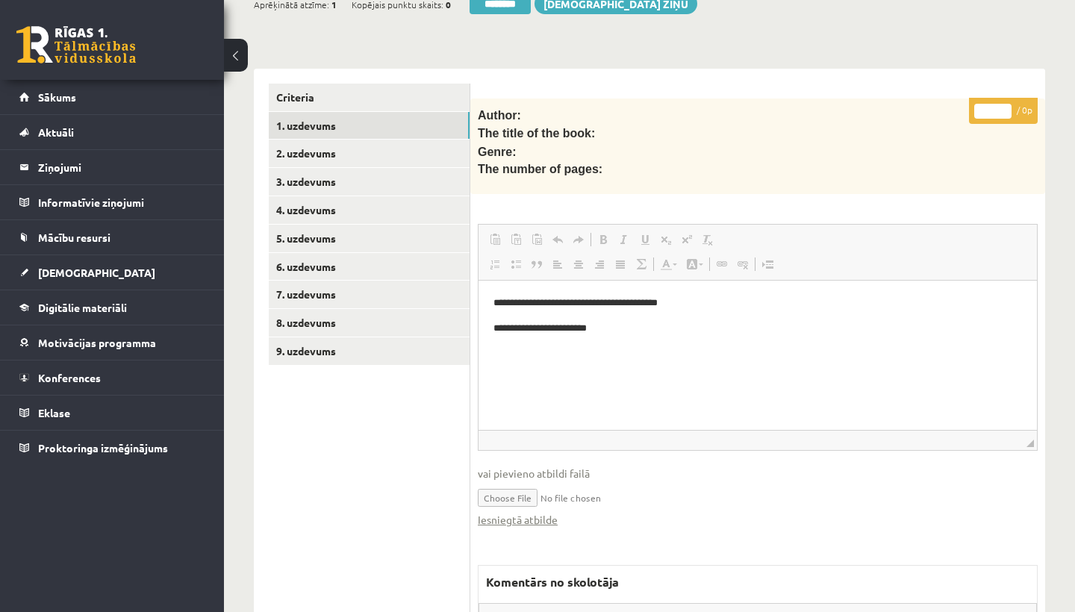
scroll to position [0, 0]
click at [531, 515] on link "Iesniegtā atbilde" at bounding box center [518, 520] width 80 height 16
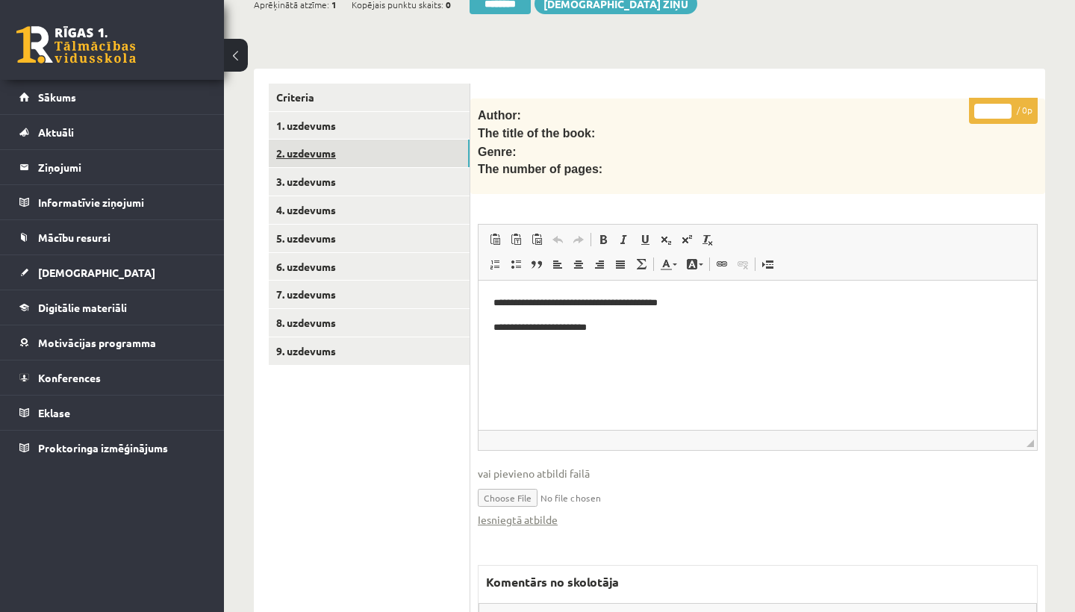
click at [333, 155] on link "2. uzdevums" at bounding box center [369, 154] width 201 height 28
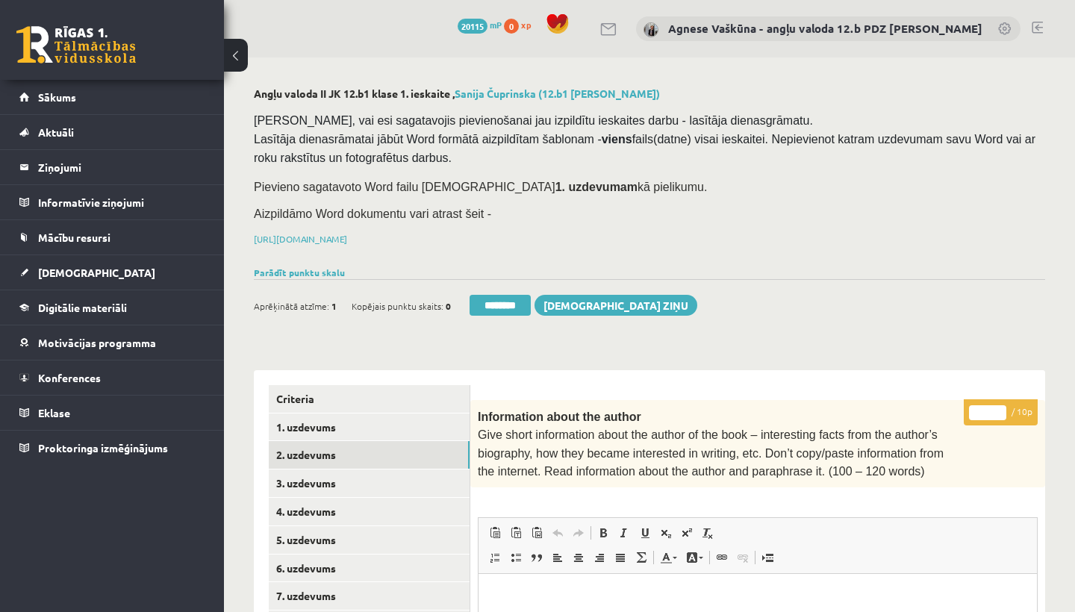
click at [986, 409] on input "*" at bounding box center [987, 413] width 37 height 15
type input "**"
click at [354, 474] on link "3. uzdevums" at bounding box center [369, 484] width 201 height 28
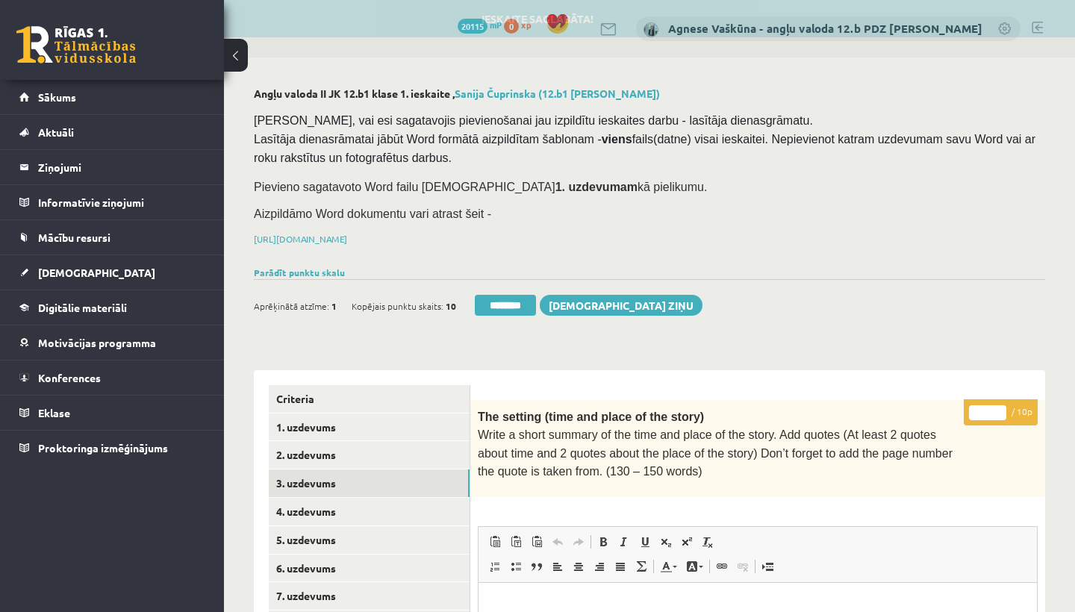
click at [988, 406] on input "*" at bounding box center [987, 413] width 37 height 15
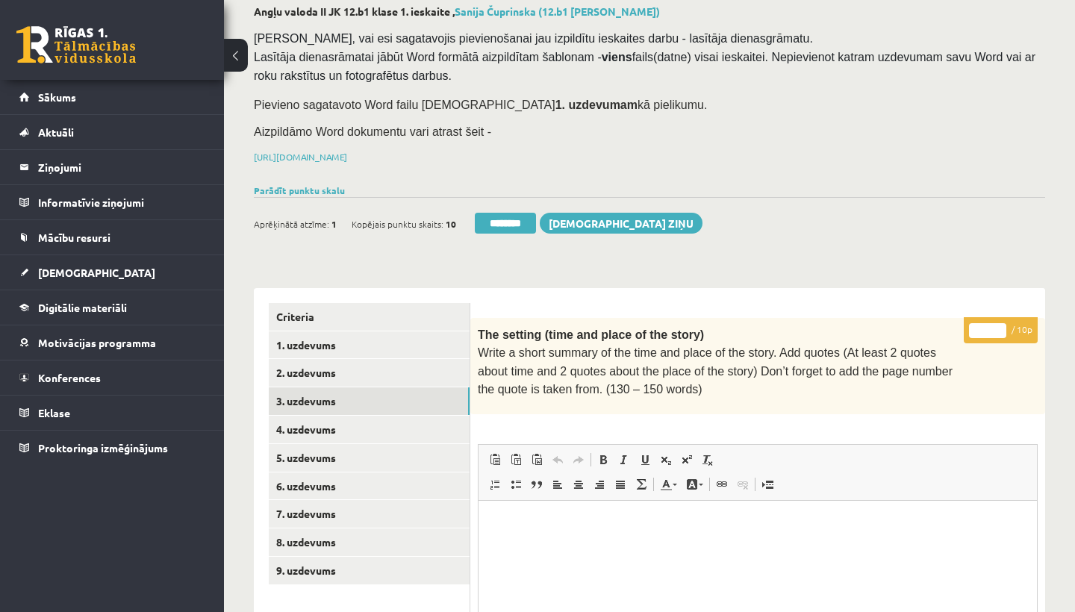
scroll to position [116, 0]
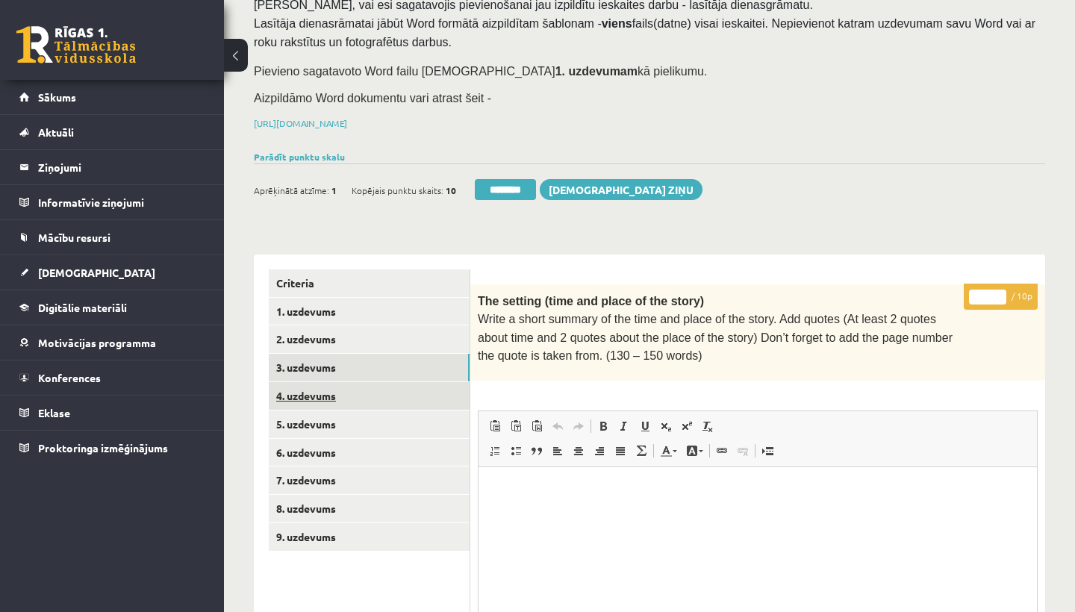
type input "**"
click at [329, 392] on link "4. uzdevums" at bounding box center [369, 396] width 201 height 28
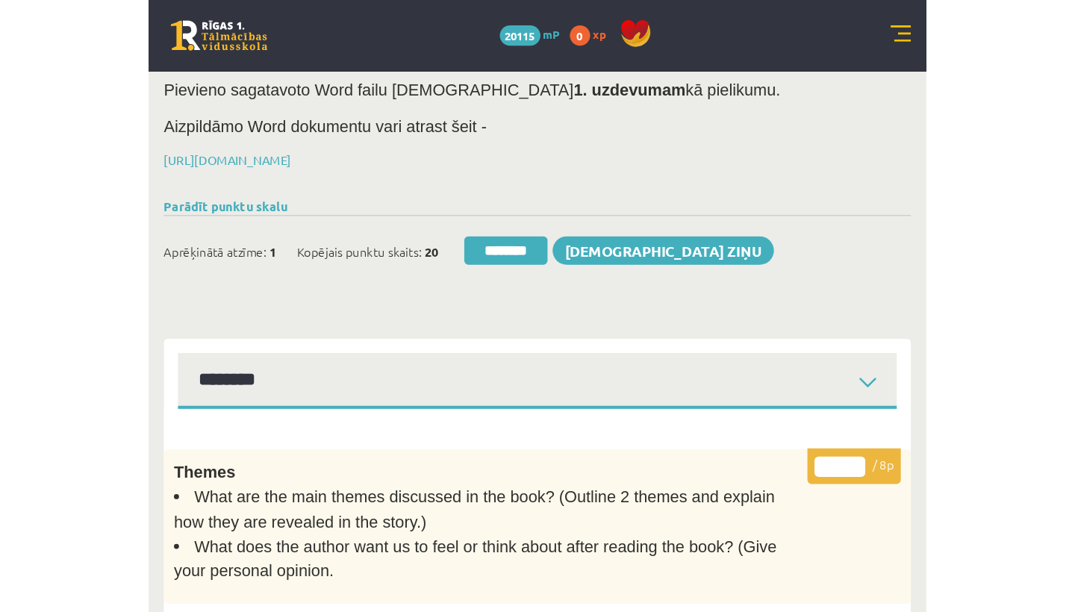
scroll to position [0, 0]
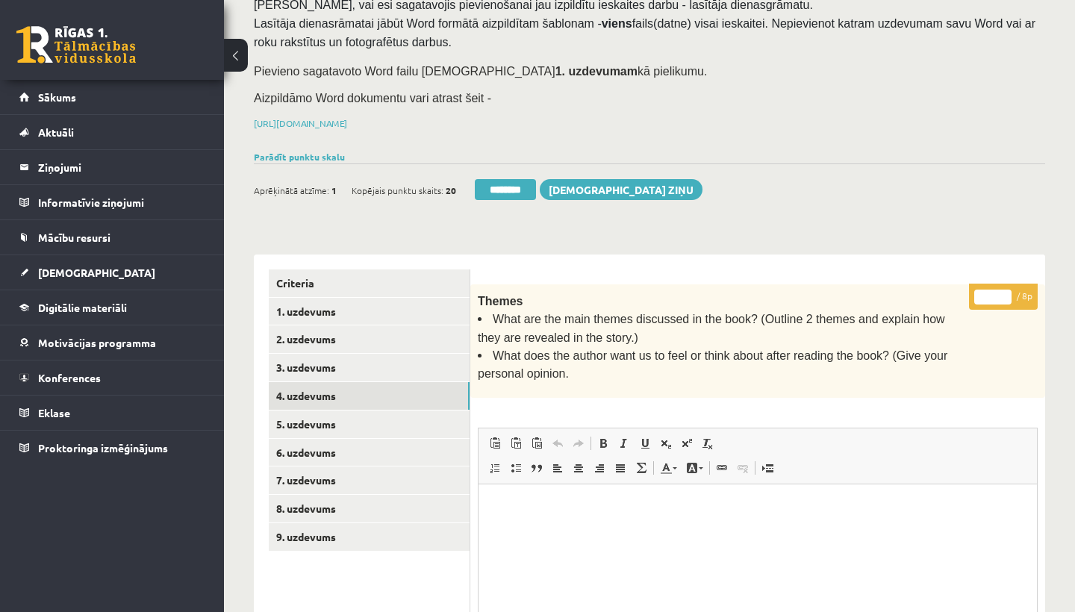
click at [996, 292] on input "*" at bounding box center [993, 297] width 37 height 15
type input "*"
click at [381, 411] on link "5. uzdevums" at bounding box center [369, 425] width 201 height 28
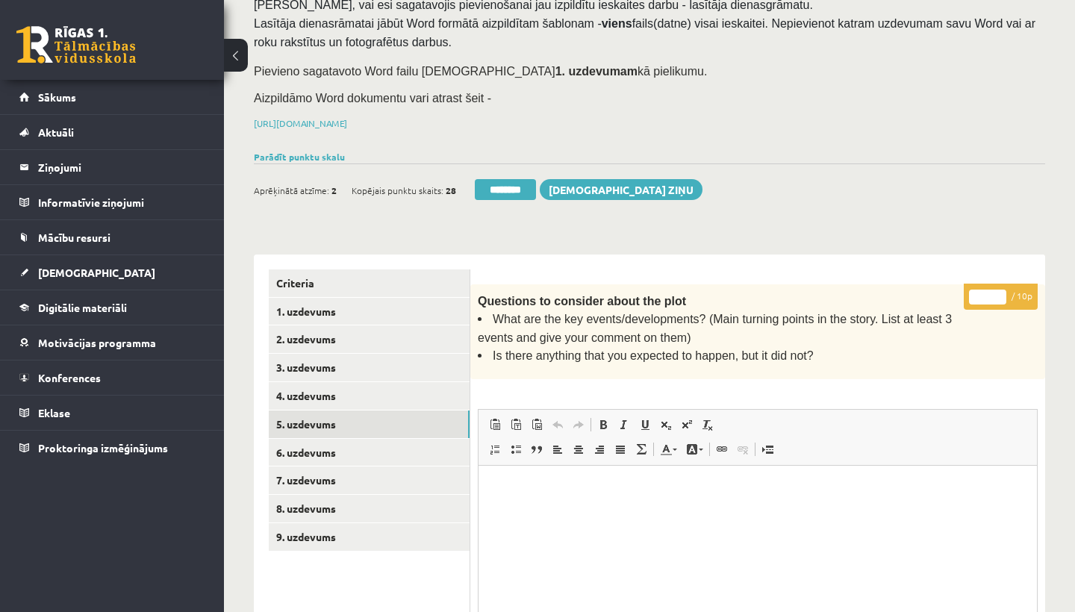
click at [988, 296] on input "*" at bounding box center [987, 297] width 37 height 15
type input "**"
click at [345, 441] on link "6. uzdevums" at bounding box center [369, 453] width 201 height 28
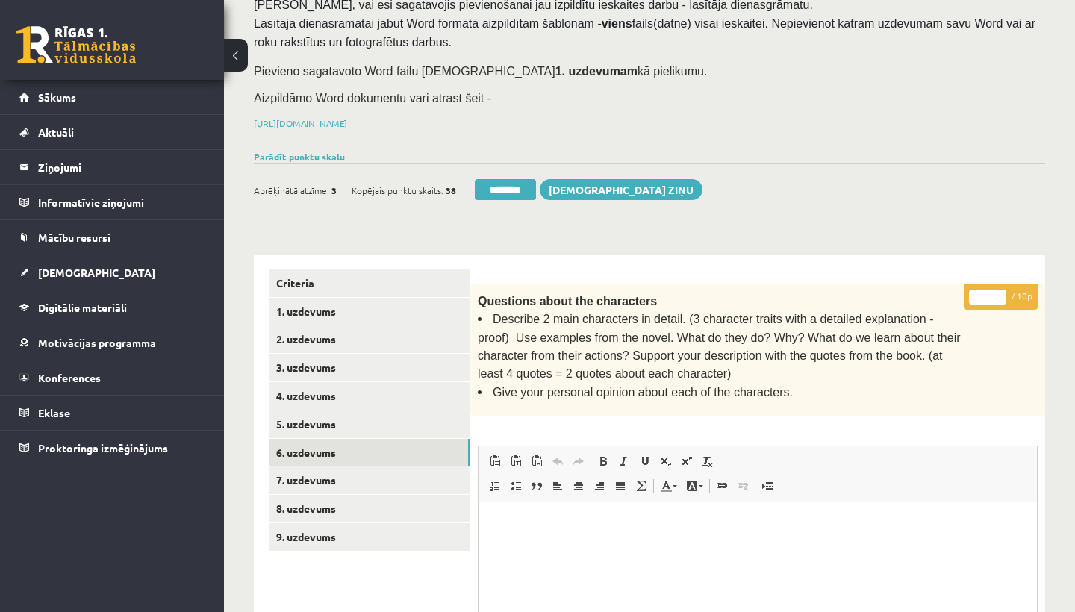
click at [988, 291] on input "*" at bounding box center [987, 297] width 37 height 15
type input "**"
click at [355, 471] on link "7. uzdevums" at bounding box center [369, 481] width 201 height 28
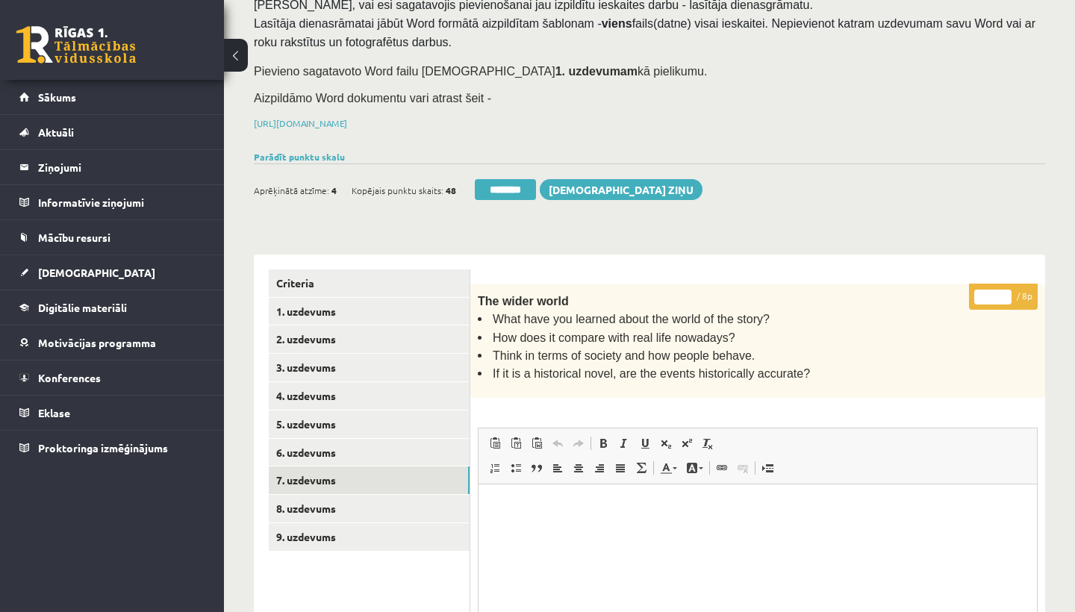
click at [997, 297] on input "*" at bounding box center [993, 297] width 37 height 15
type input "*"
click at [373, 500] on link "8. uzdevums" at bounding box center [369, 509] width 201 height 28
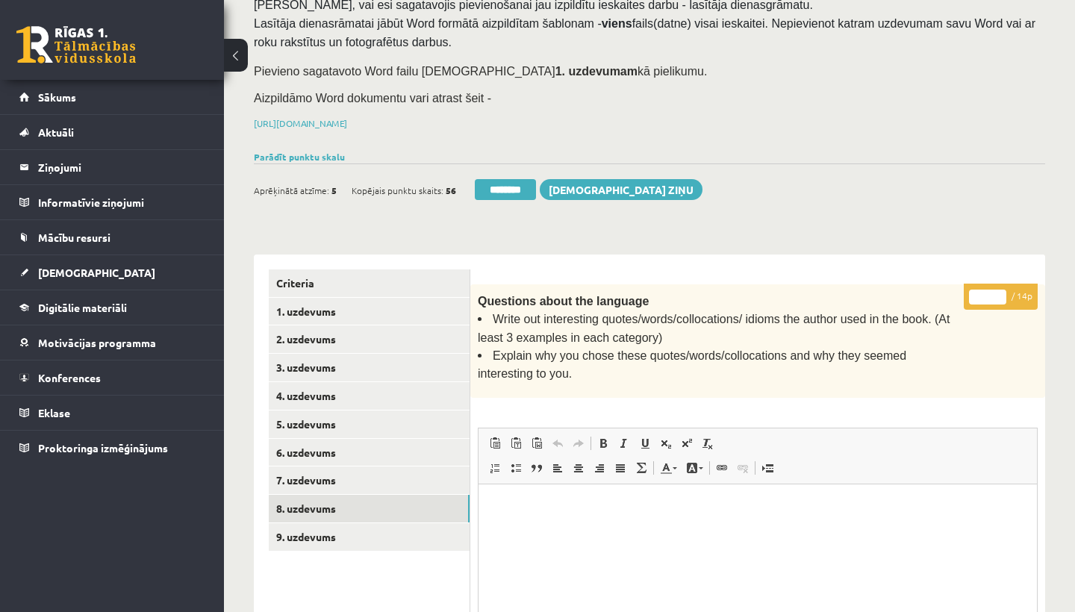
click at [990, 294] on input "*" at bounding box center [987, 297] width 37 height 15
type input "**"
click at [344, 530] on link "9. uzdevums" at bounding box center [369, 538] width 201 height 28
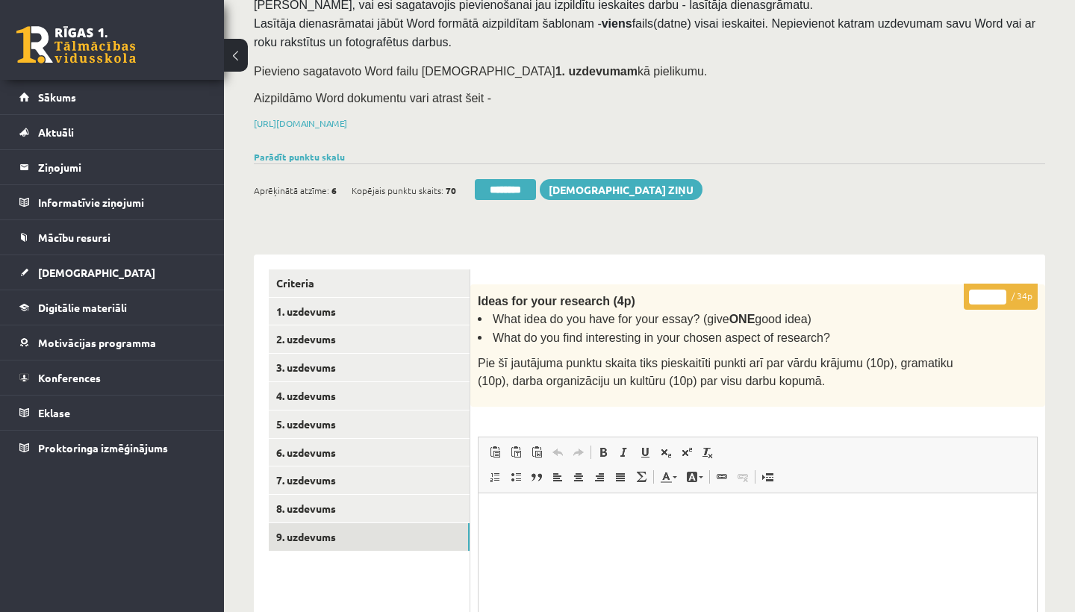
click at [990, 294] on input "*" at bounding box center [987, 297] width 37 height 15
type input "**"
click at [332, 308] on link "1. uzdevums" at bounding box center [369, 312] width 201 height 28
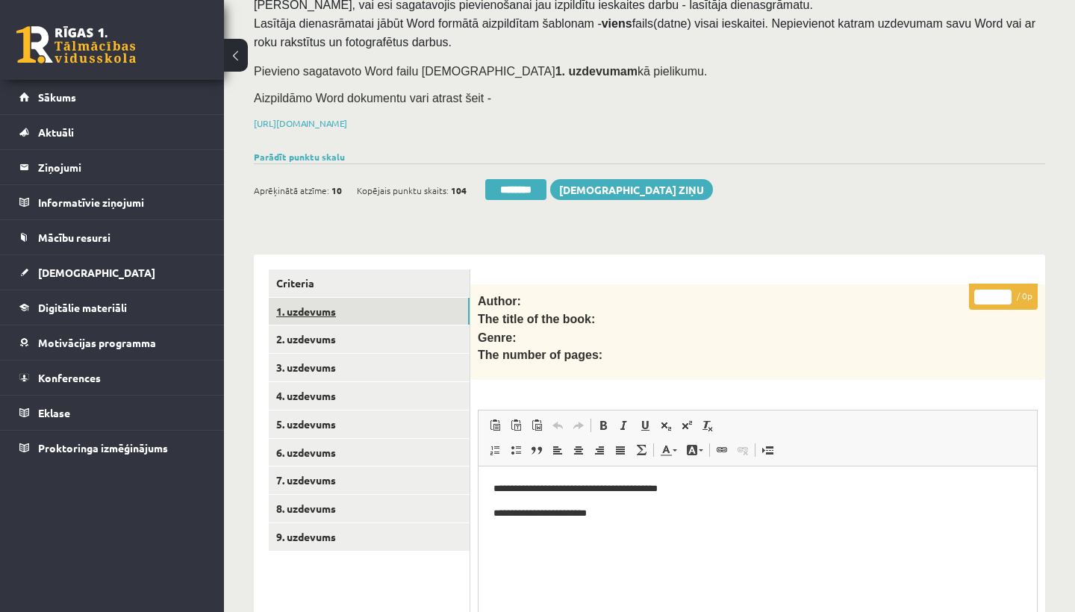
click at [332, 308] on link "1. uzdevums" at bounding box center [369, 312] width 201 height 28
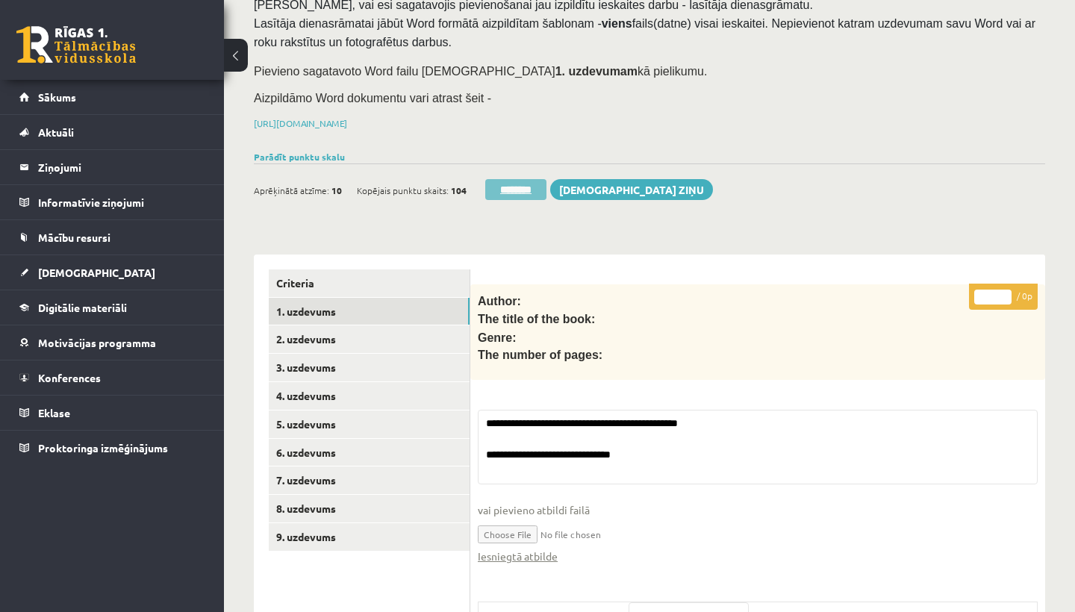
click at [529, 183] on input "********" at bounding box center [515, 189] width 61 height 21
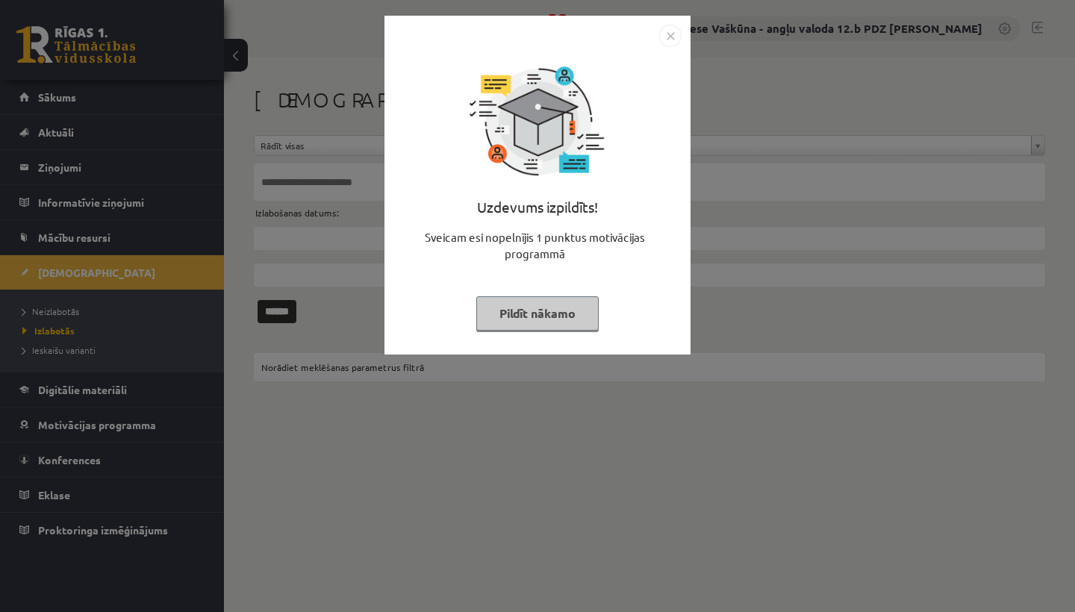
click at [668, 27] on img "Close" at bounding box center [670, 36] width 22 height 22
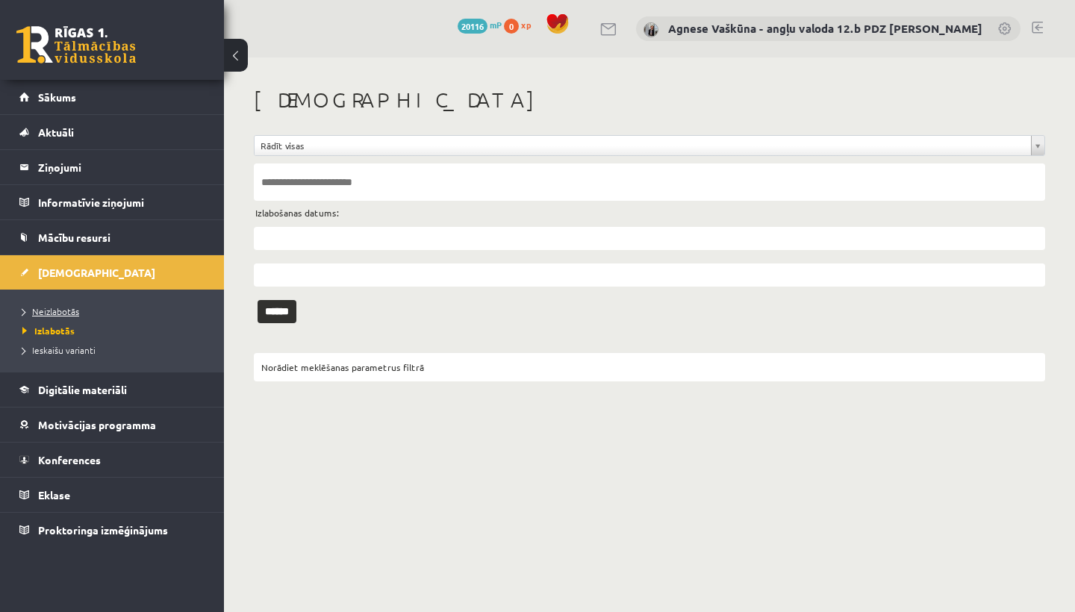
click at [77, 313] on span "Neizlabotās" at bounding box center [50, 311] width 57 height 12
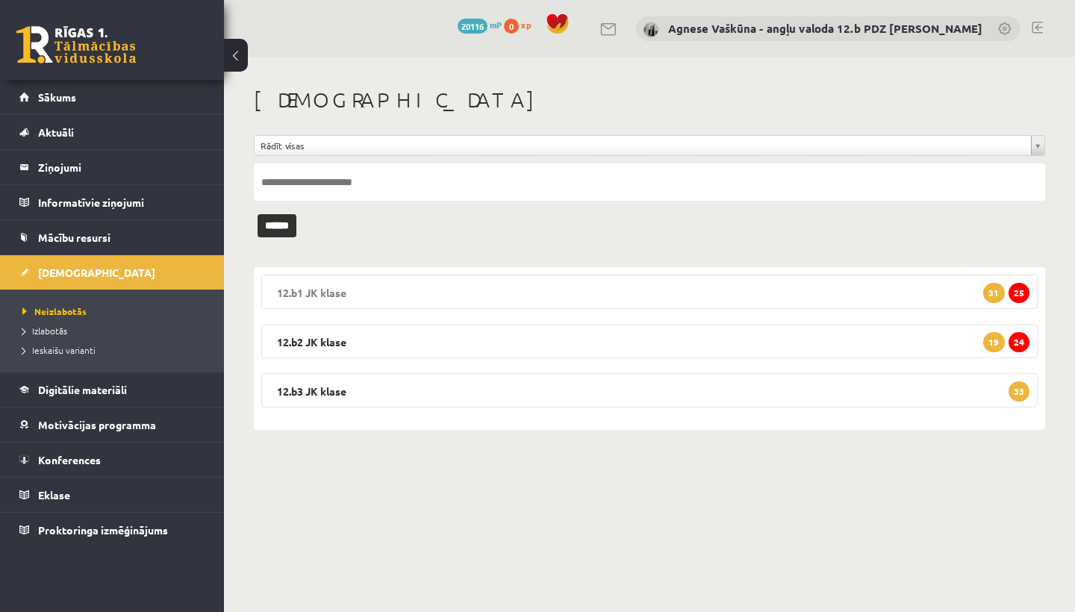
click at [409, 292] on legend "12.b1 JK klase 25 31" at bounding box center [649, 292] width 777 height 34
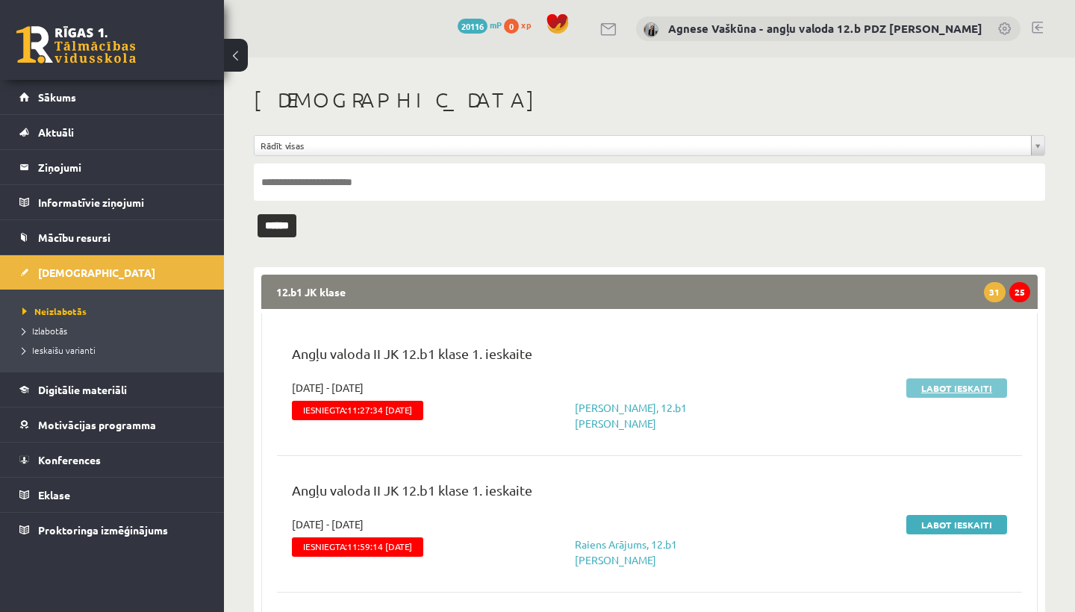
click at [960, 387] on link "Labot ieskaiti" at bounding box center [957, 388] width 101 height 19
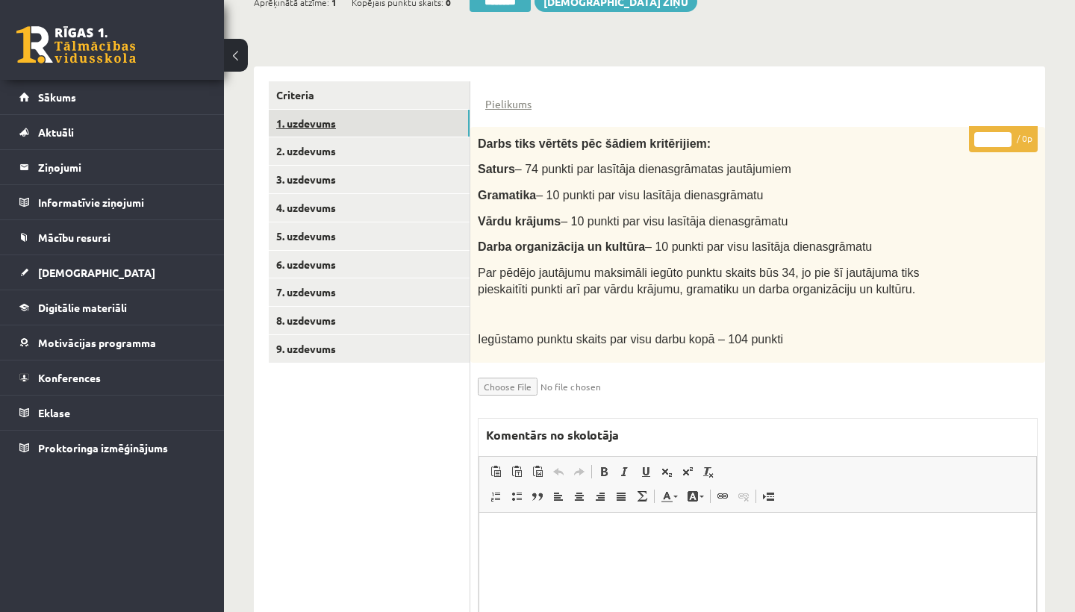
click at [366, 121] on link "1. uzdevums" at bounding box center [369, 124] width 201 height 28
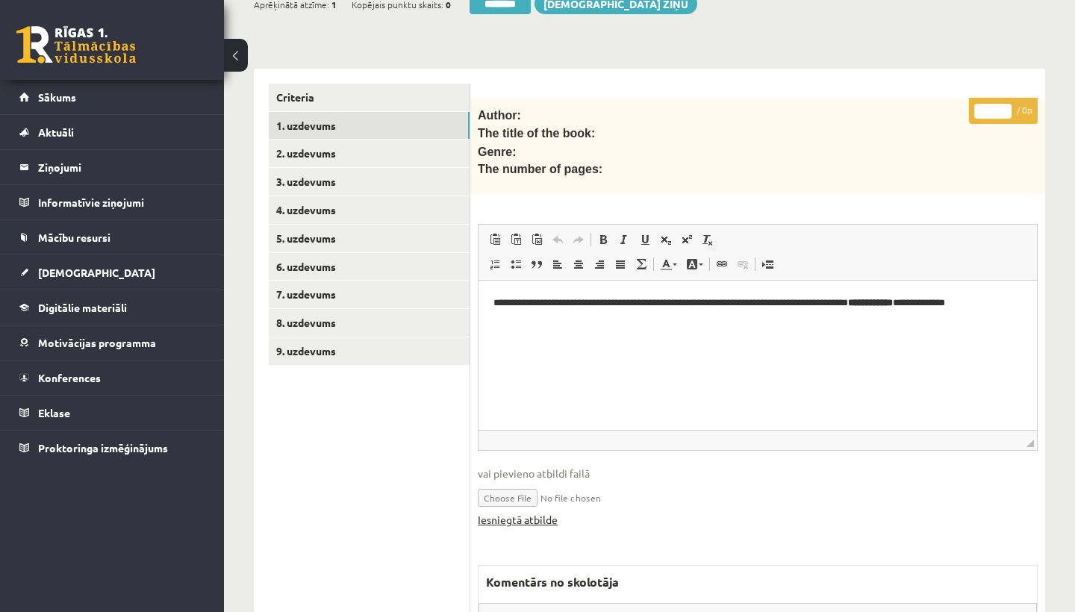
click at [524, 512] on link "Iesniegtā atbilde" at bounding box center [518, 520] width 80 height 16
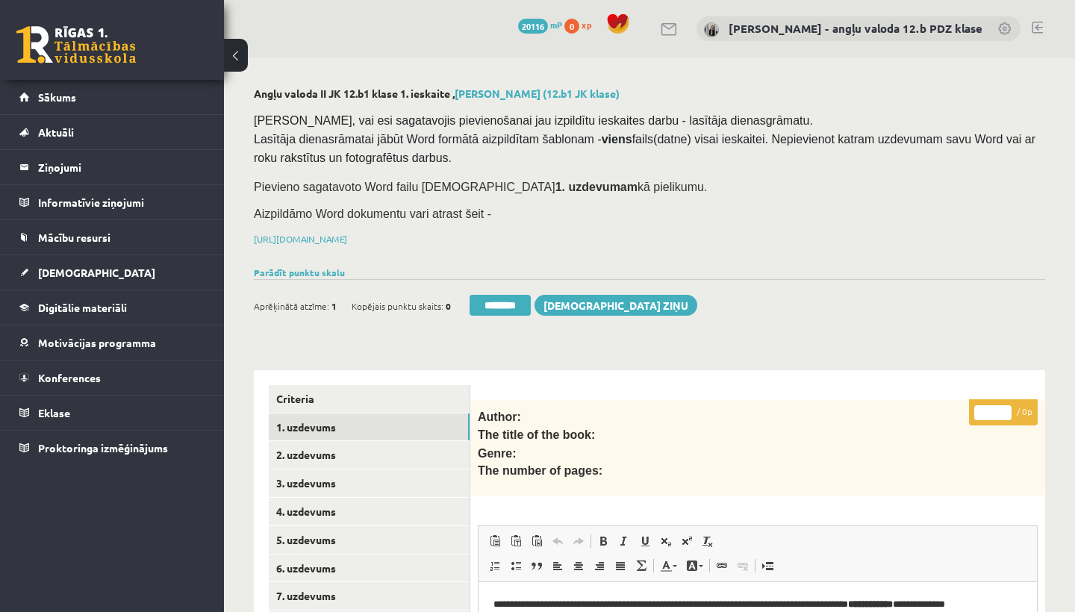
scroll to position [86, 0]
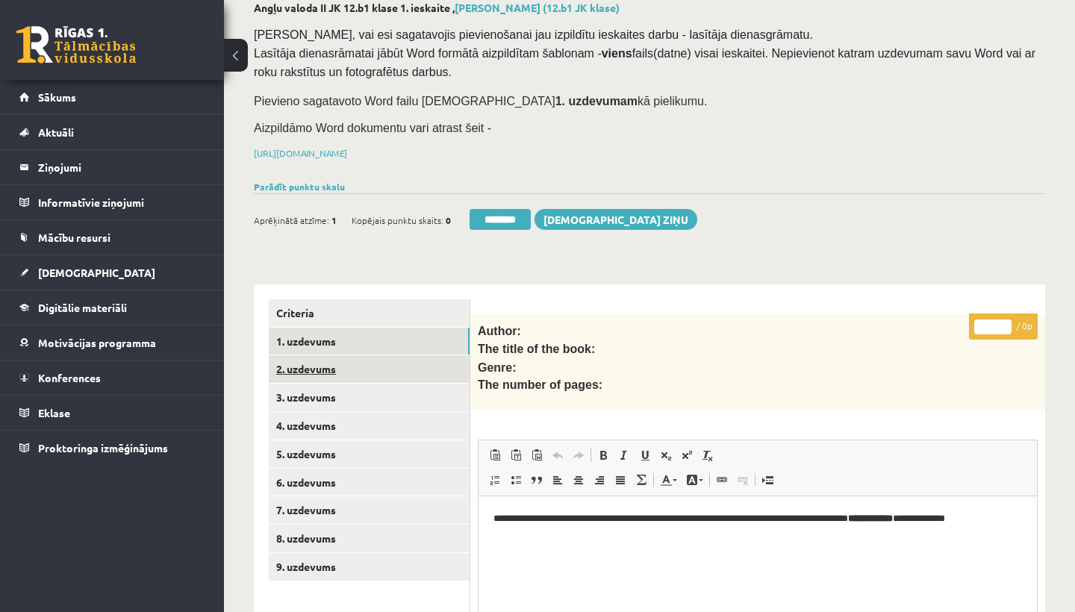
click at [341, 358] on link "2. uzdevums" at bounding box center [369, 370] width 201 height 28
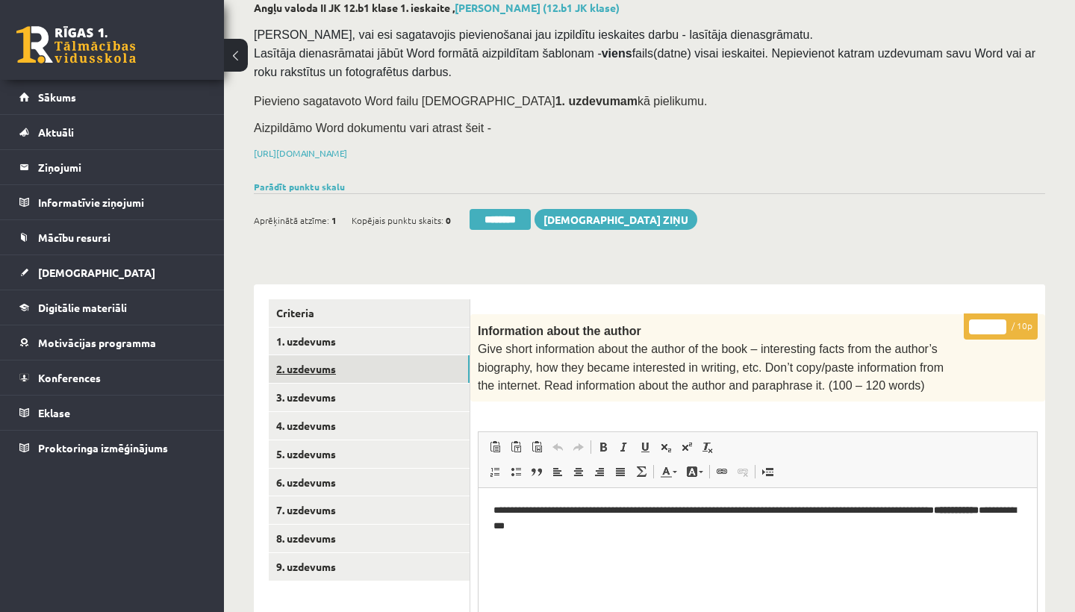
scroll to position [0, 0]
click at [993, 320] on input "*" at bounding box center [987, 327] width 37 height 15
type input "**"
click at [350, 400] on link "3. uzdevums" at bounding box center [369, 398] width 201 height 28
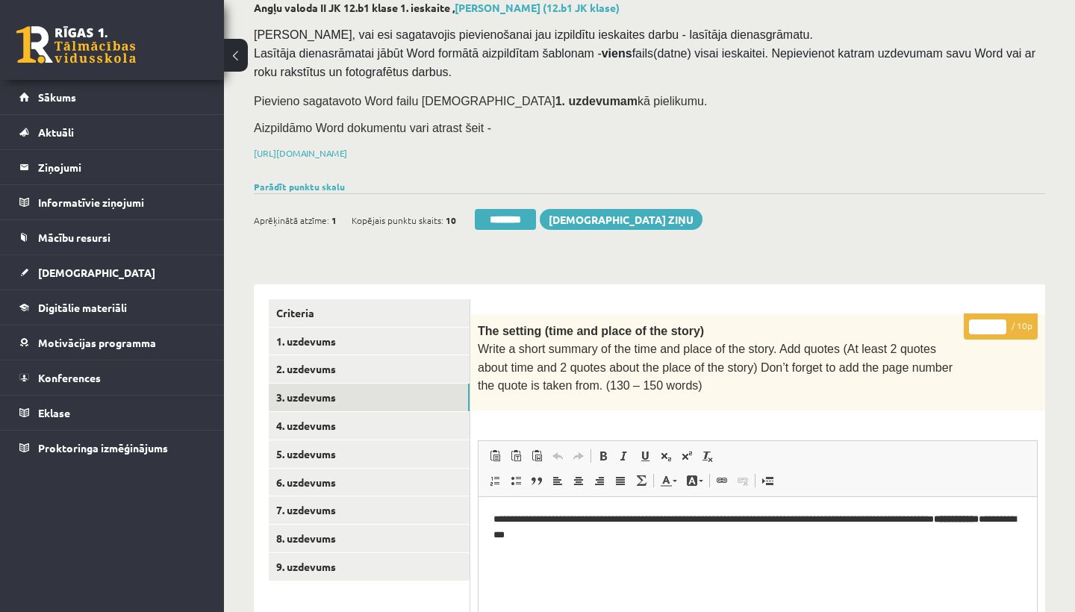
click at [993, 323] on input "*" at bounding box center [987, 327] width 37 height 15
type input "**"
click at [380, 418] on link "4. uzdevums" at bounding box center [369, 426] width 201 height 28
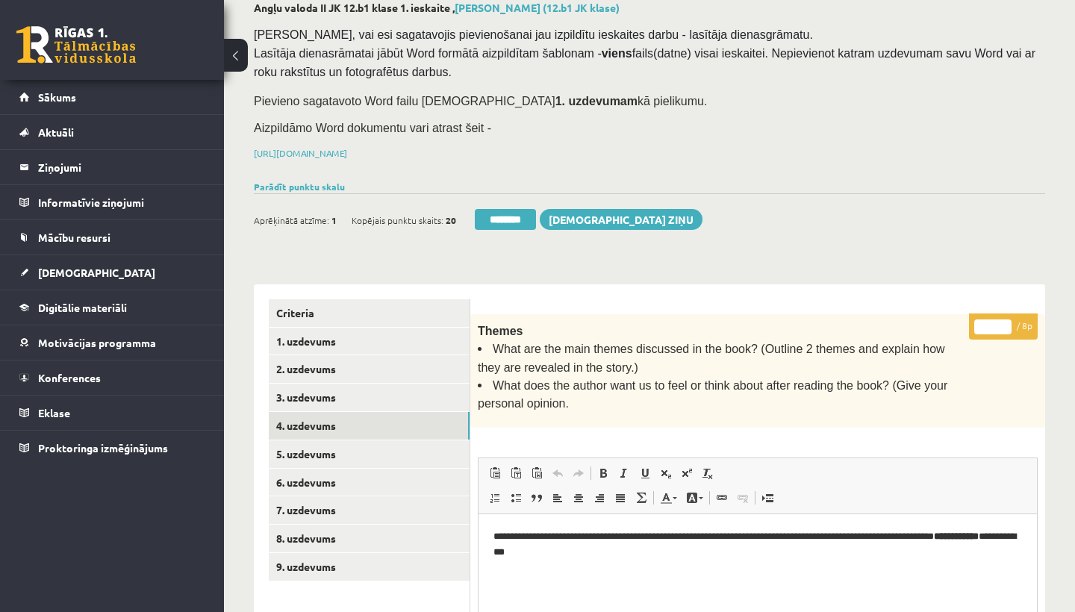
click at [995, 323] on input "*" at bounding box center [993, 327] width 37 height 15
type input "*"
click at [327, 445] on link "5. uzdevums" at bounding box center [369, 455] width 201 height 28
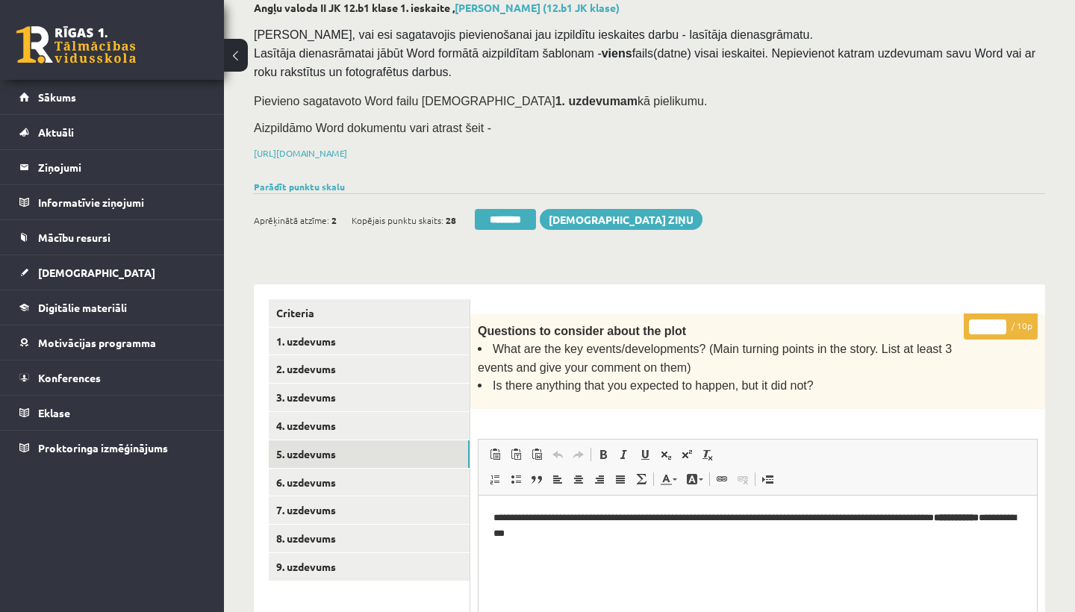
click at [990, 326] on input "*" at bounding box center [987, 327] width 37 height 15
type input "*"
click at [382, 471] on link "6. uzdevums" at bounding box center [369, 483] width 201 height 28
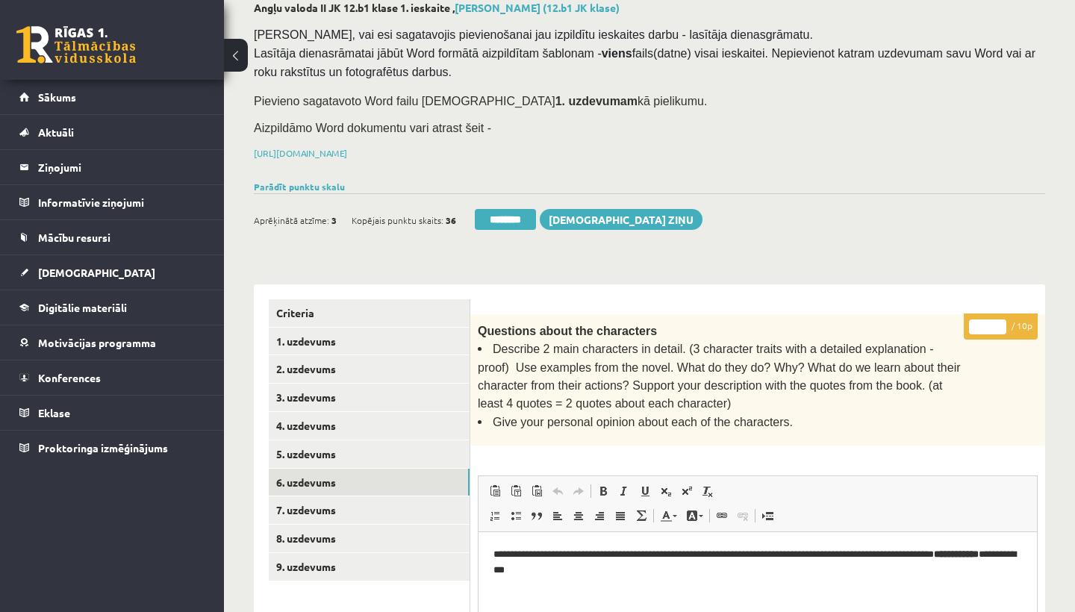
click at [986, 323] on input "*" at bounding box center [987, 327] width 37 height 15
type input "*"
click at [332, 497] on link "7. uzdevums" at bounding box center [369, 511] width 201 height 28
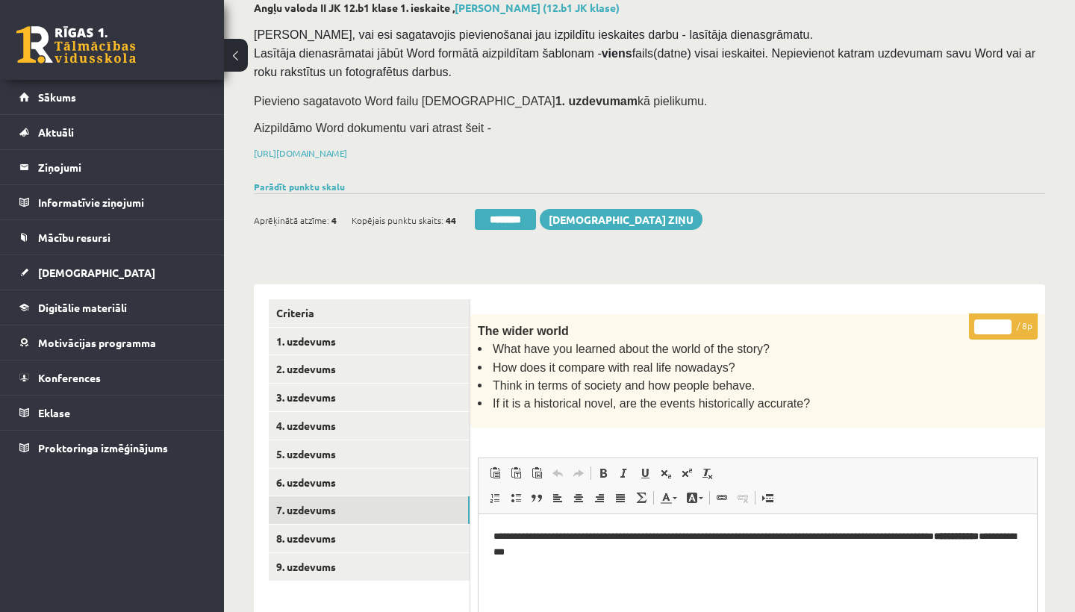
click at [996, 324] on input "*" at bounding box center [993, 327] width 37 height 15
type input "*"
click at [344, 541] on link "8. uzdevums" at bounding box center [369, 539] width 201 height 28
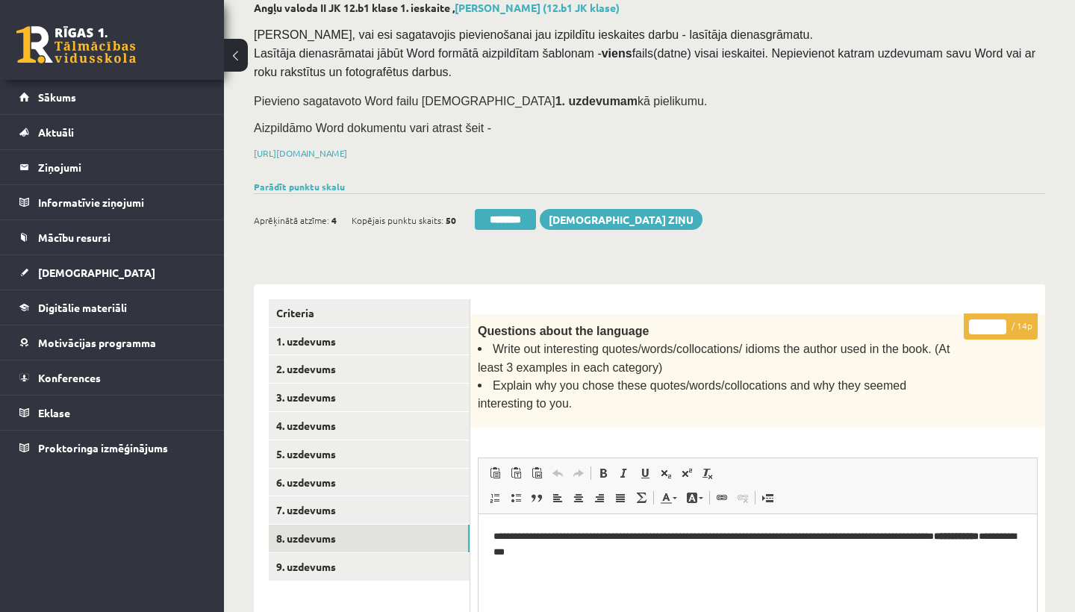
click at [990, 325] on input "*" at bounding box center [987, 327] width 37 height 15
type input "**"
click at [320, 557] on link "9. uzdevums" at bounding box center [369, 567] width 201 height 28
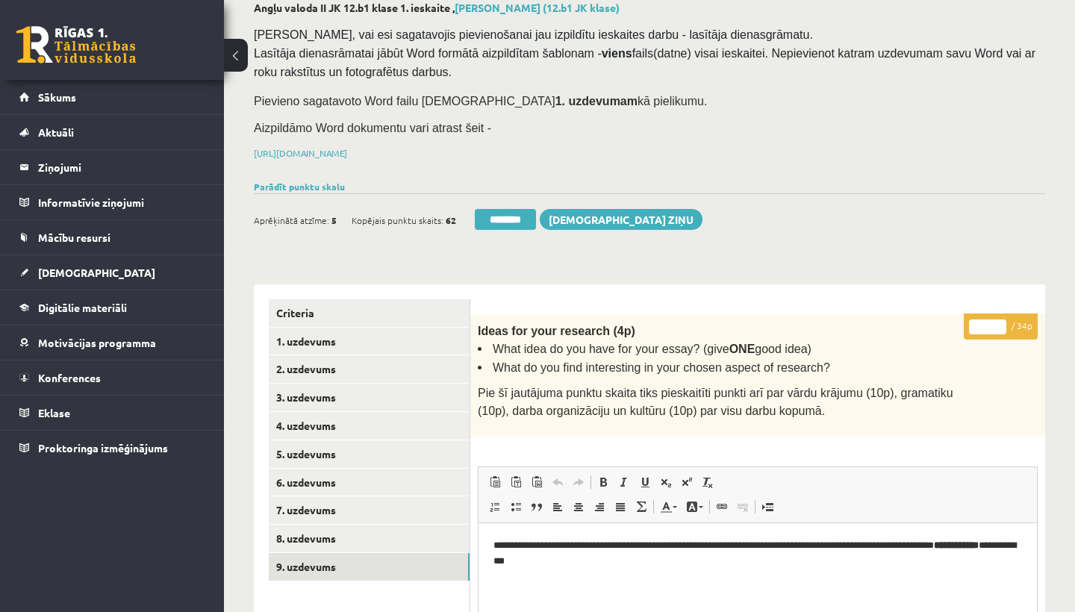
click at [987, 325] on input "*" at bounding box center [987, 327] width 37 height 15
type input "**"
click at [347, 328] on link "1. uzdevums" at bounding box center [369, 342] width 201 height 28
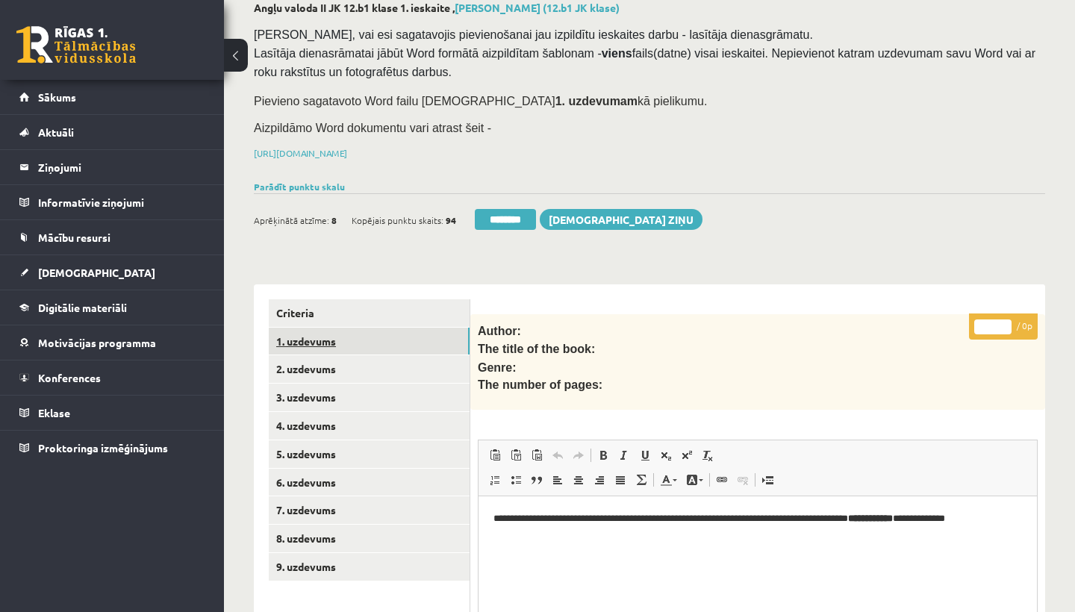
click at [316, 346] on link "1. uzdevums" at bounding box center [369, 342] width 201 height 28
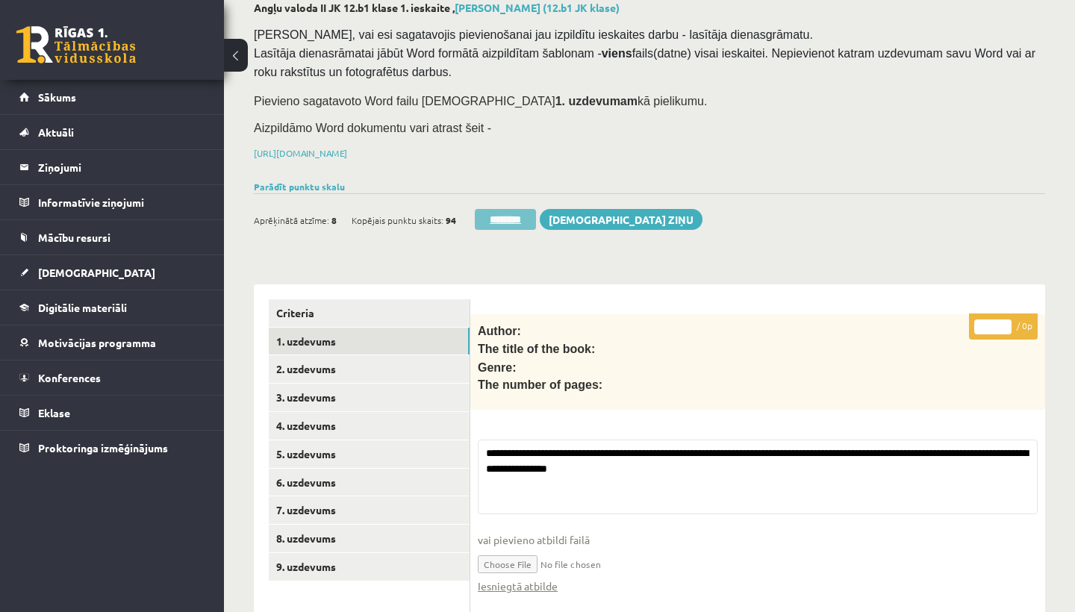
click at [500, 213] on input "********" at bounding box center [505, 219] width 61 height 21
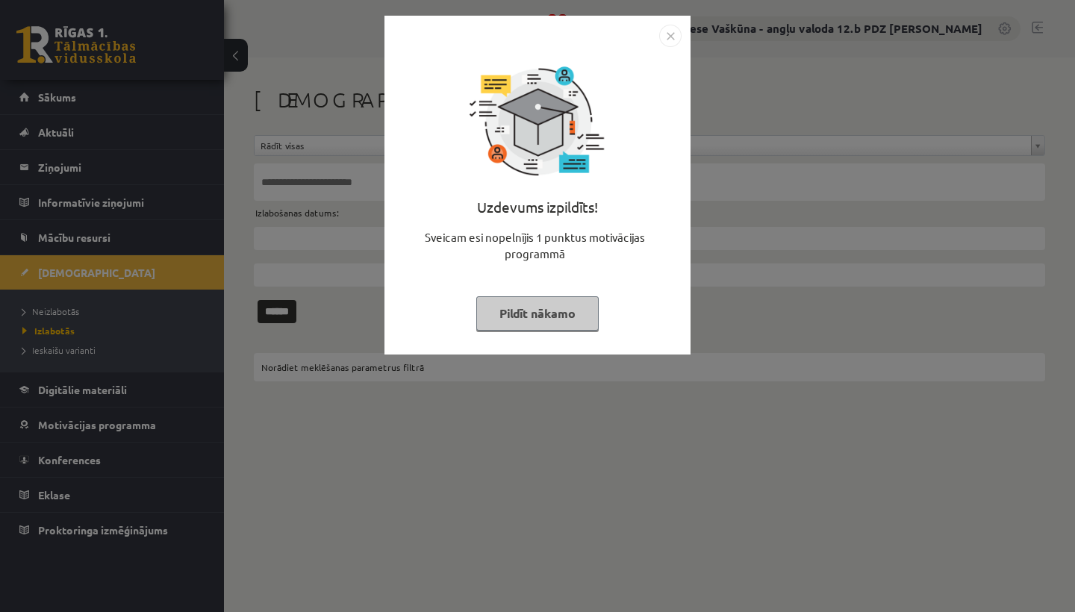
click at [669, 40] on img "Close" at bounding box center [670, 36] width 22 height 22
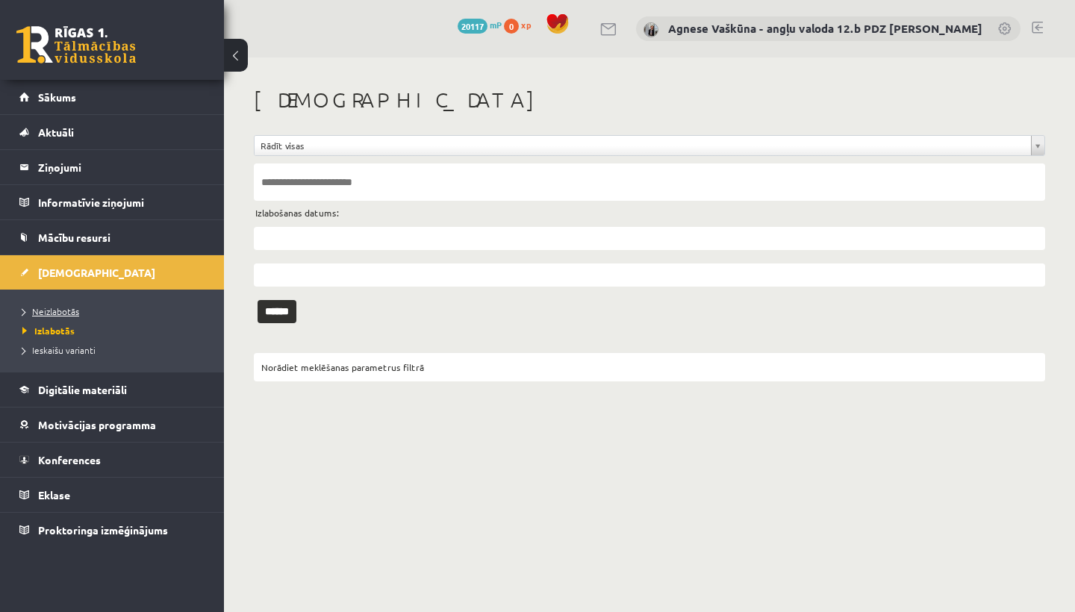
click at [74, 309] on span "Neizlabotās" at bounding box center [50, 311] width 57 height 12
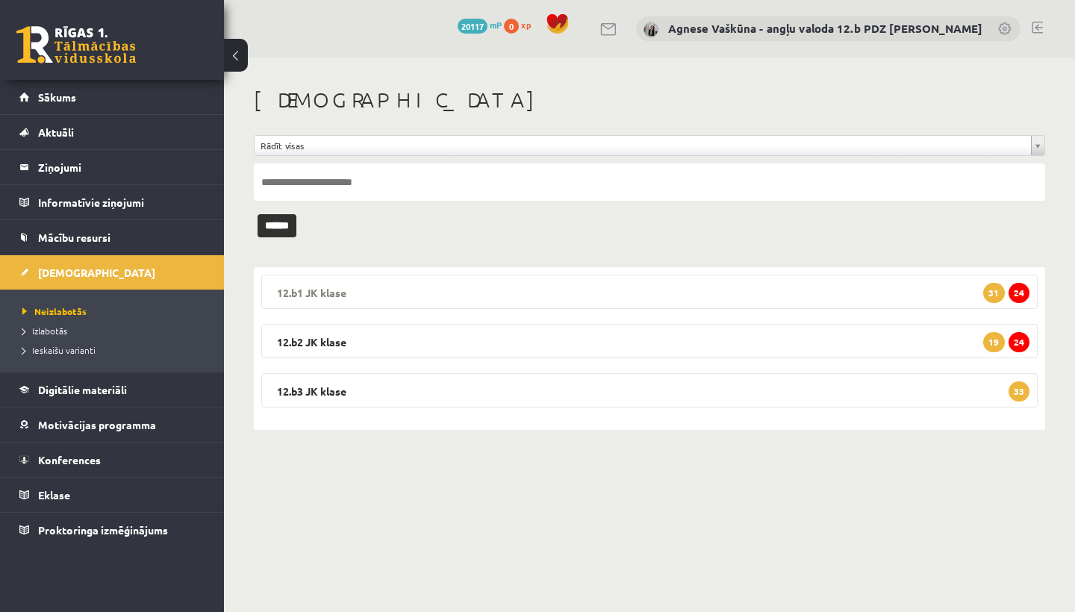
click at [377, 289] on legend "12.b1 JK klase 24 31" at bounding box center [649, 292] width 777 height 34
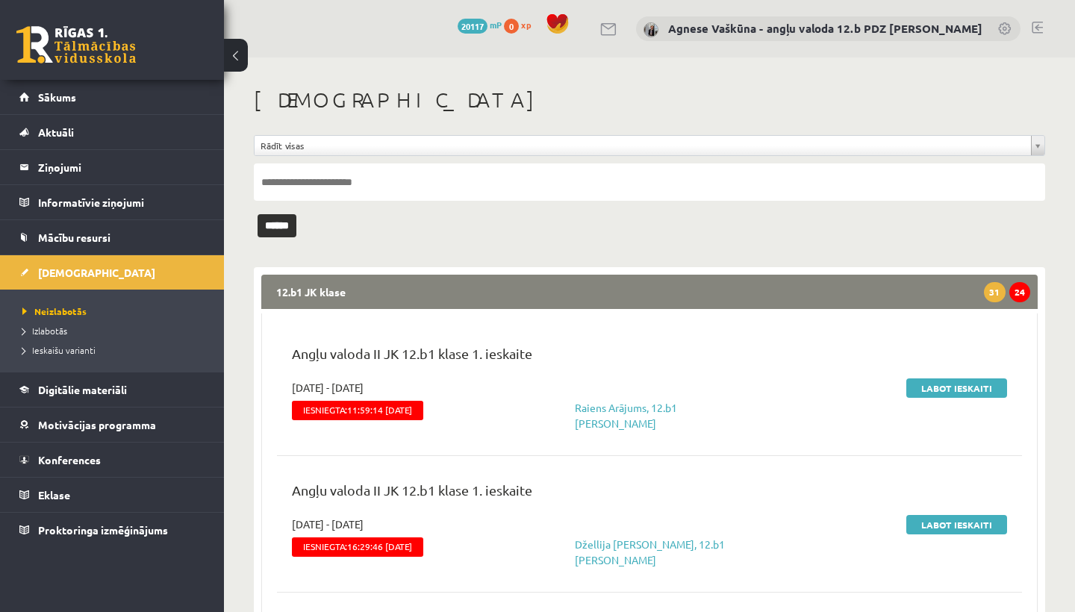
scroll to position [72, 0]
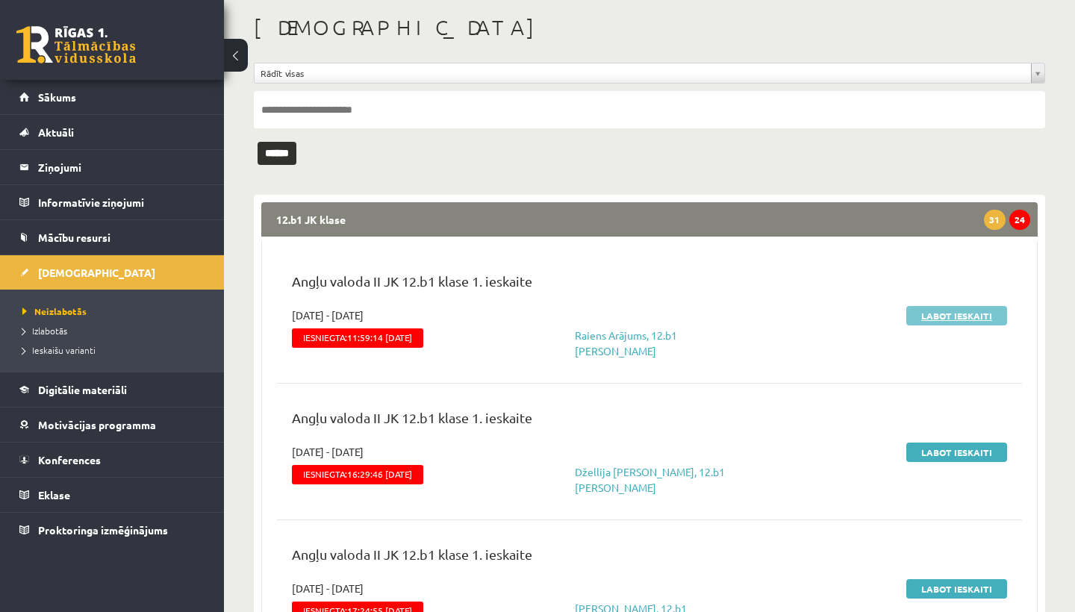
click at [943, 315] on link "Labot ieskaiti" at bounding box center [957, 315] width 101 height 19
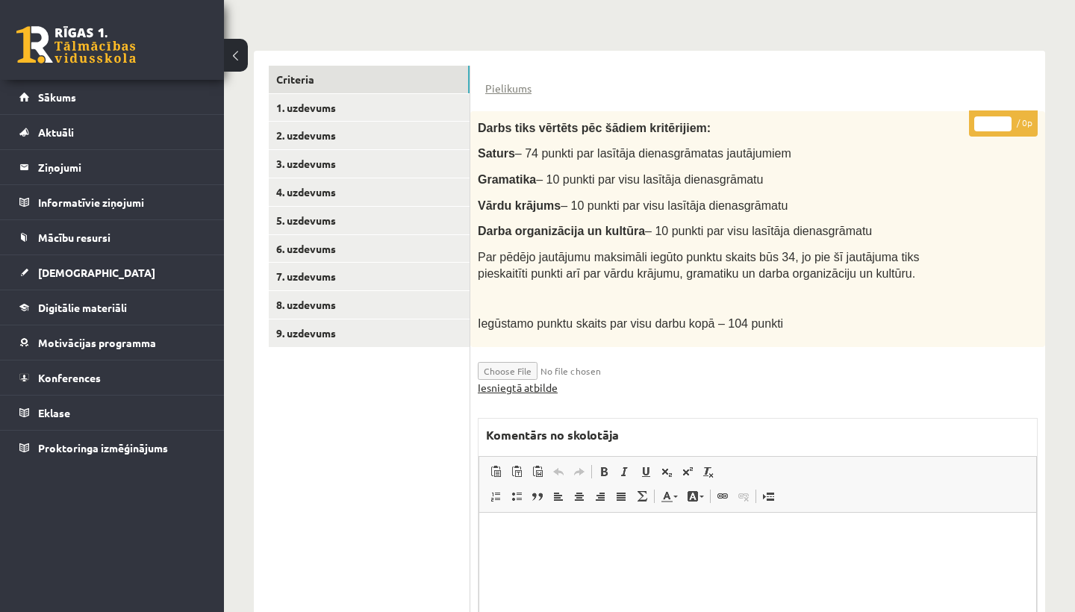
click at [544, 380] on link "Iesniegtā atbilde" at bounding box center [518, 388] width 80 height 16
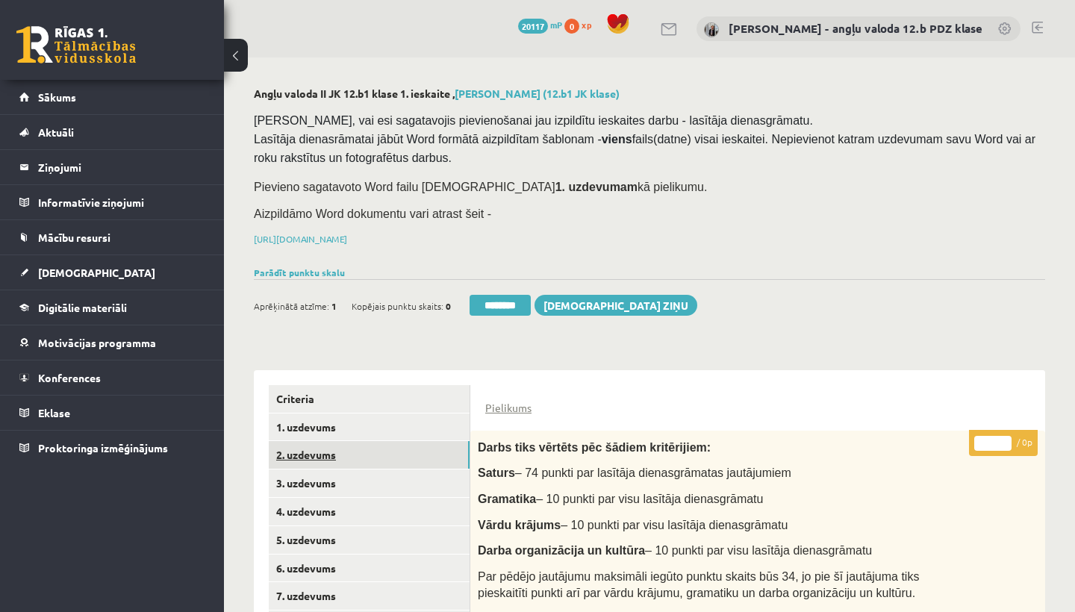
click at [332, 456] on link "2. uzdevums" at bounding box center [369, 455] width 201 height 28
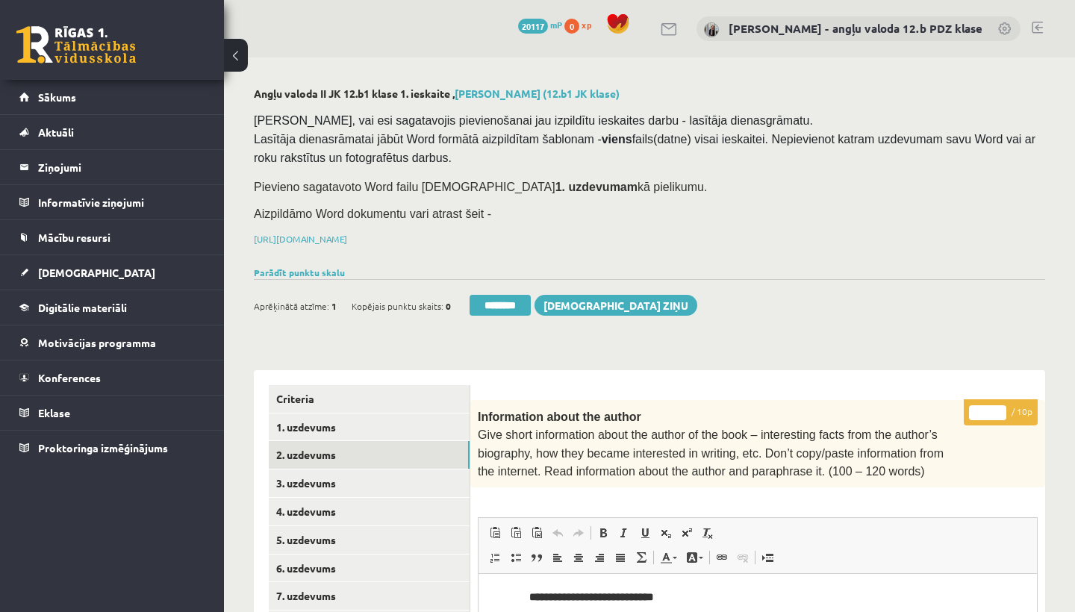
click at [992, 406] on input "*" at bounding box center [987, 413] width 37 height 15
type input "**"
click at [323, 482] on link "3. uzdevums" at bounding box center [369, 484] width 201 height 28
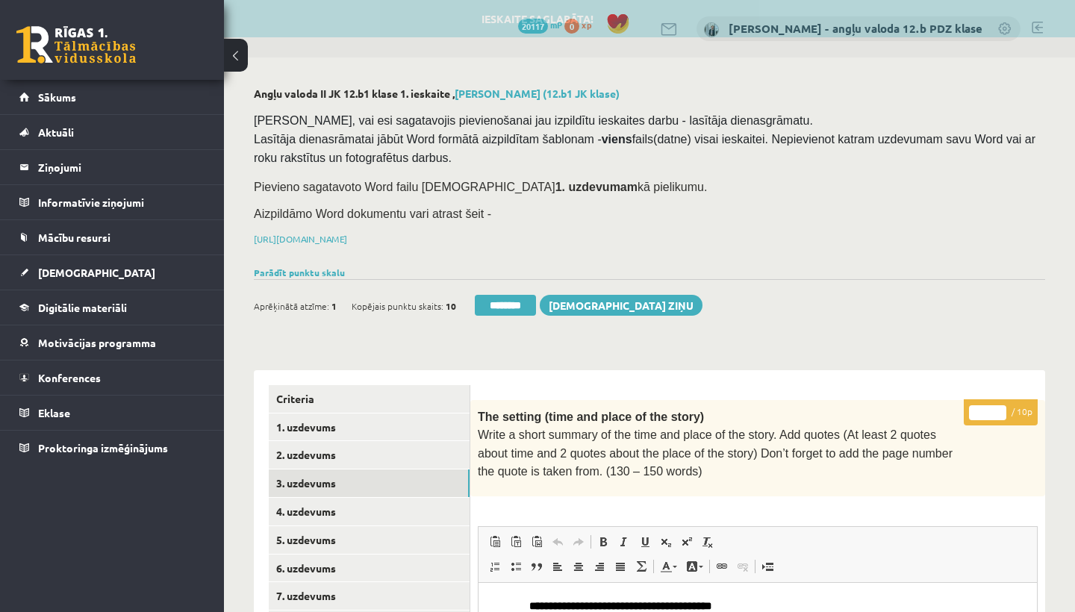
click at [989, 408] on input "*" at bounding box center [987, 413] width 37 height 15
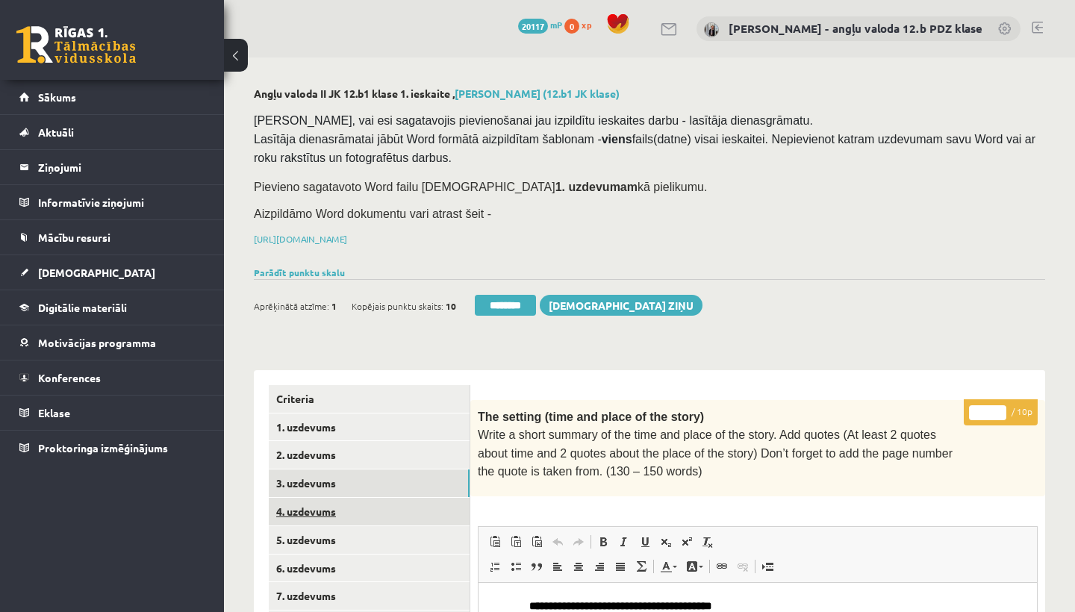
type input "*"
click at [340, 500] on link "4. uzdevums" at bounding box center [369, 512] width 201 height 28
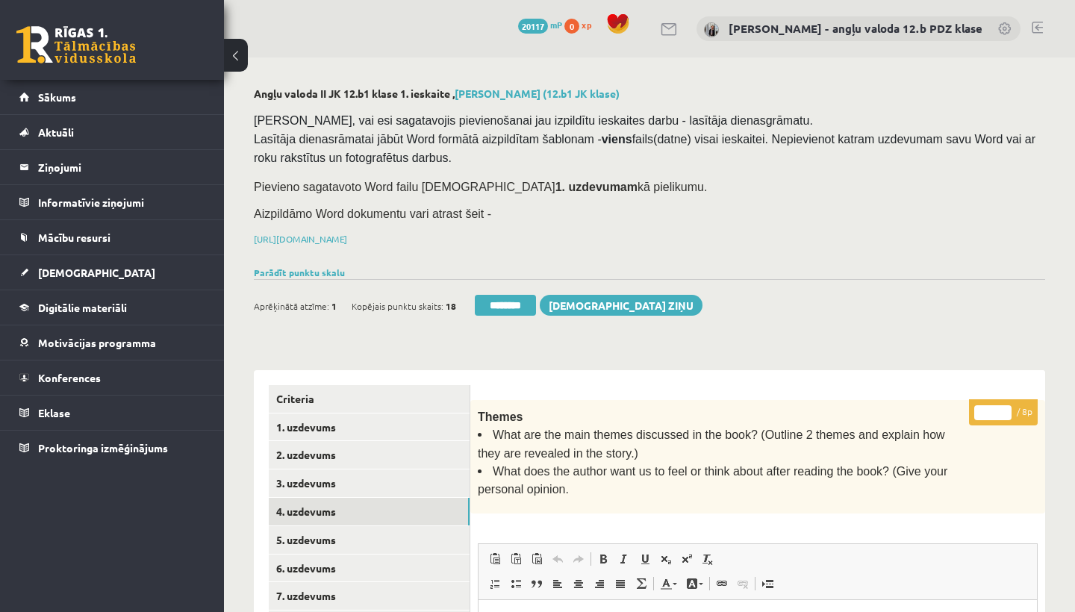
click at [996, 409] on input "*" at bounding box center [993, 413] width 37 height 15
type input "*"
click at [305, 527] on link "5. uzdevums" at bounding box center [369, 541] width 201 height 28
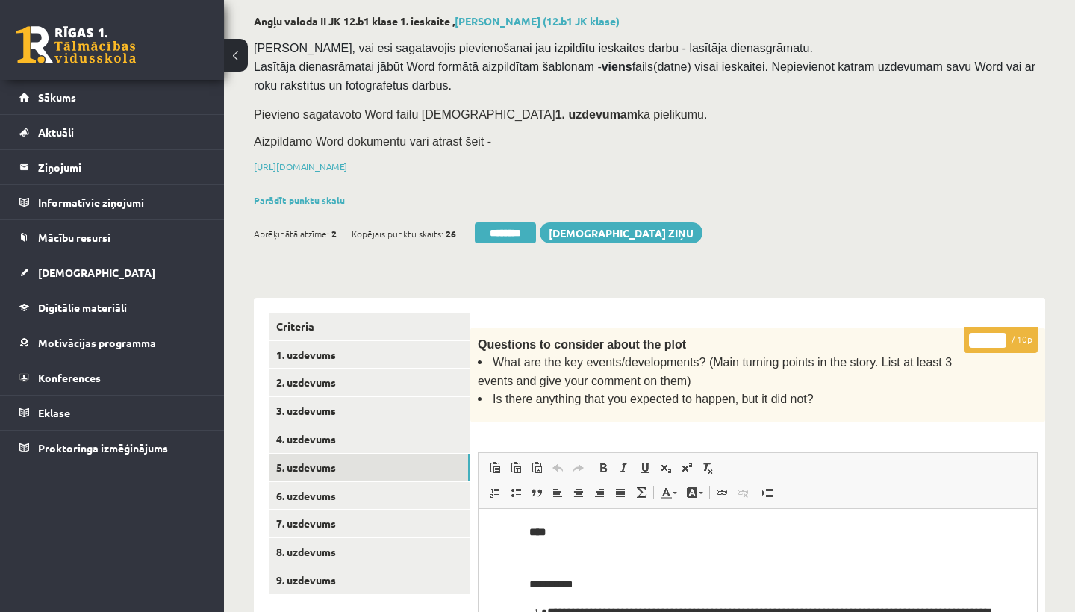
scroll to position [104, 0]
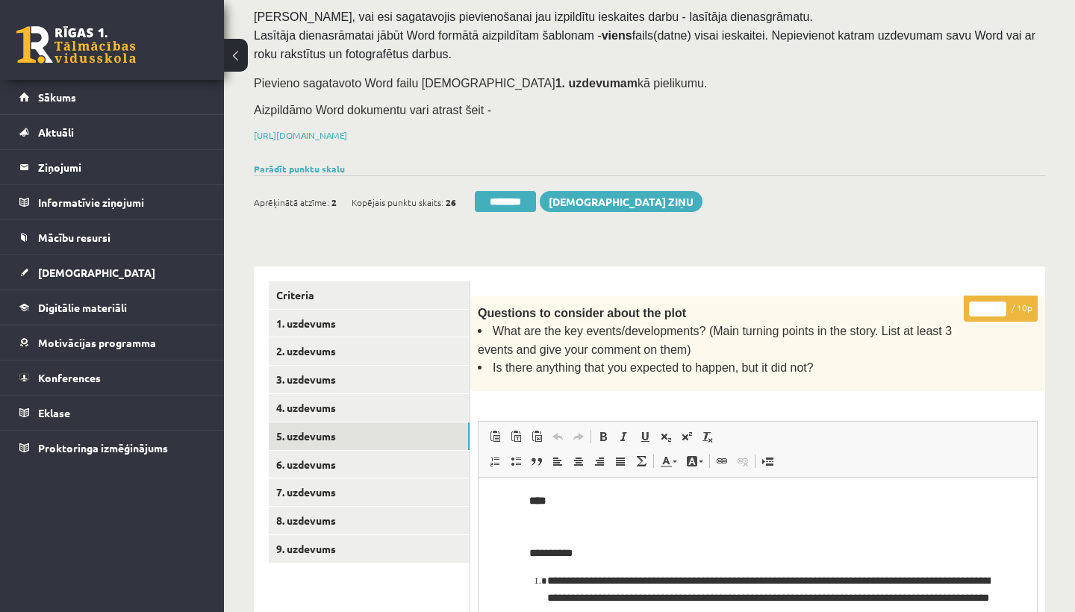
click at [992, 302] on input "*" at bounding box center [987, 309] width 37 height 15
type input "**"
click at [337, 460] on link "6. uzdevums" at bounding box center [369, 465] width 201 height 28
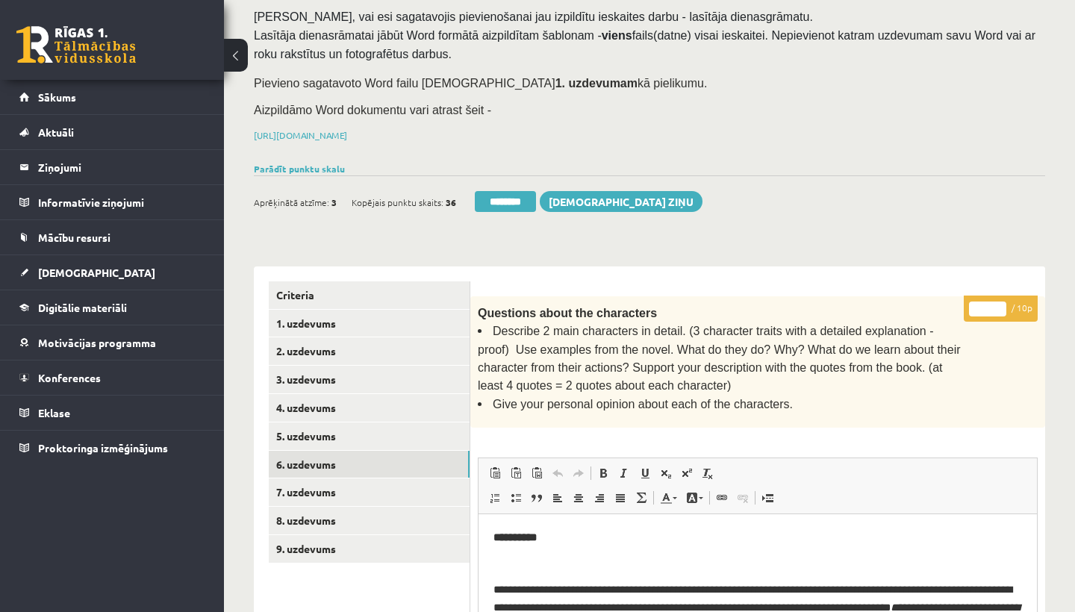
click at [987, 307] on input "*" at bounding box center [987, 309] width 37 height 15
type input "*"
click at [373, 486] on link "7. uzdevums" at bounding box center [369, 493] width 201 height 28
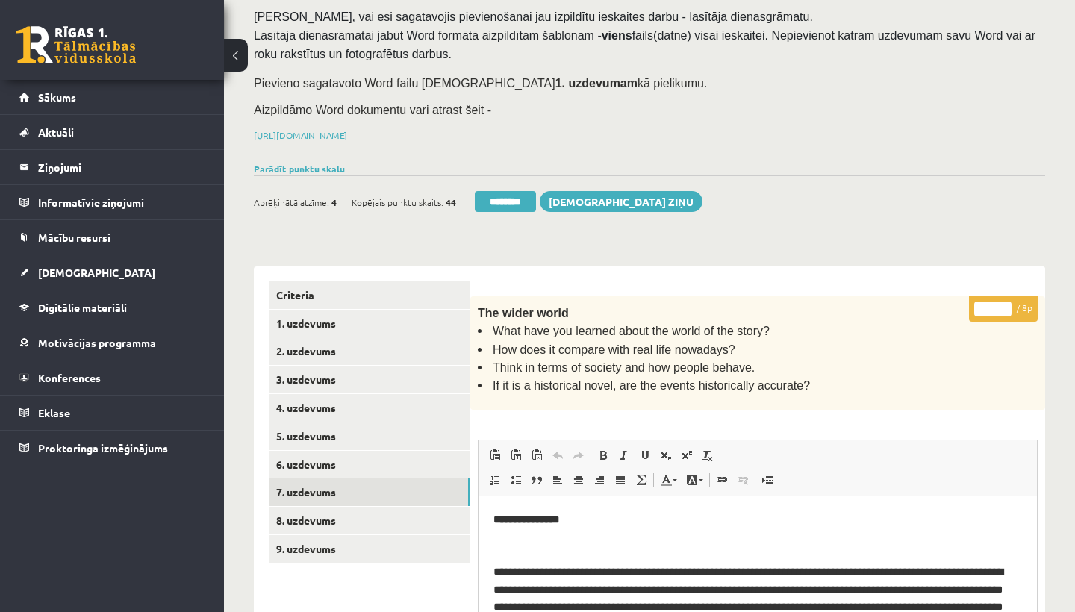
click at [996, 304] on input "*" at bounding box center [993, 309] width 37 height 15
type input "*"
click at [315, 509] on link "8. uzdevums" at bounding box center [369, 521] width 201 height 28
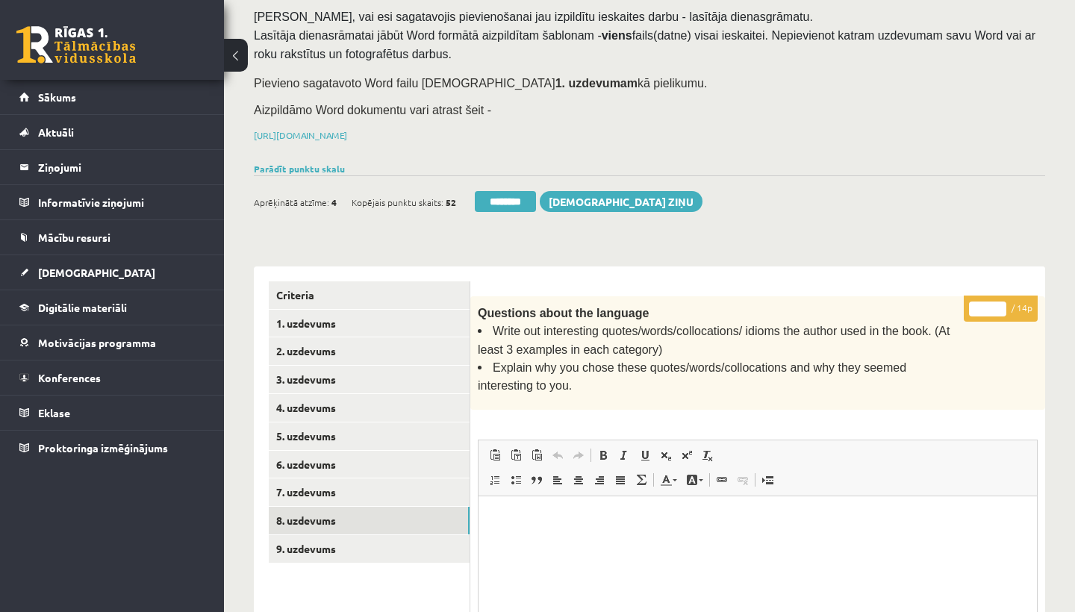
click at [992, 304] on input "*" at bounding box center [987, 309] width 37 height 15
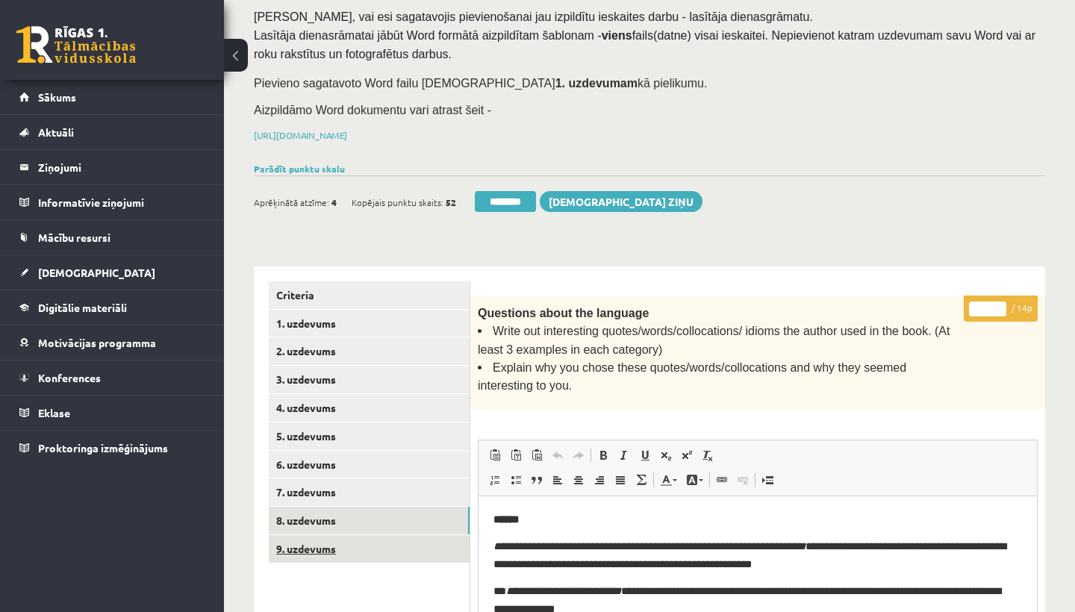
type input "**"
click at [344, 543] on link "9. uzdevums" at bounding box center [369, 550] width 201 height 28
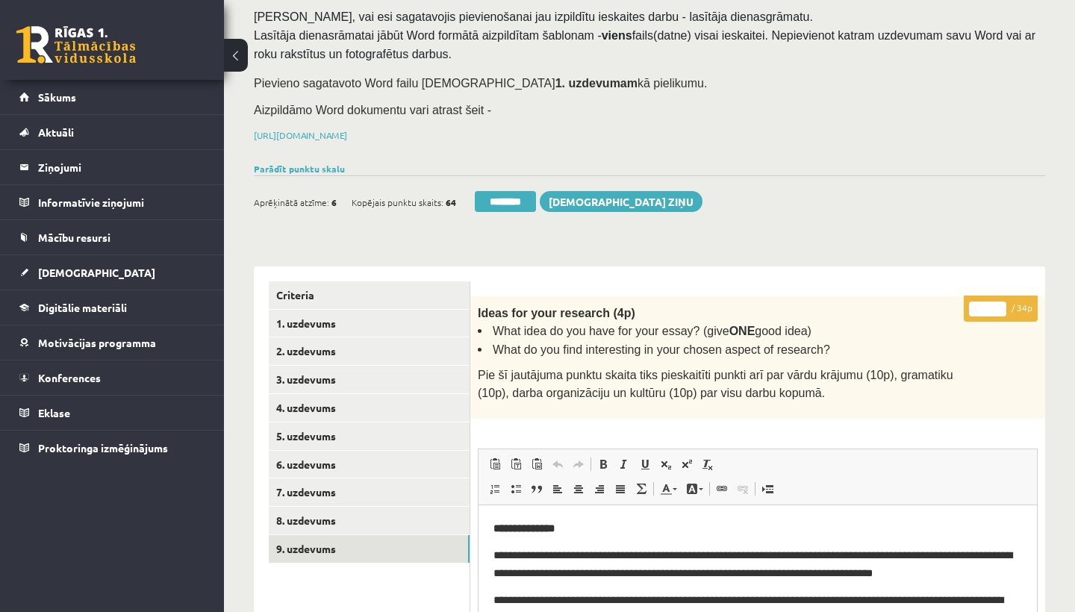
click at [993, 305] on input "*" at bounding box center [987, 309] width 37 height 15
type input "**"
click at [326, 314] on link "1. uzdevums" at bounding box center [369, 324] width 201 height 28
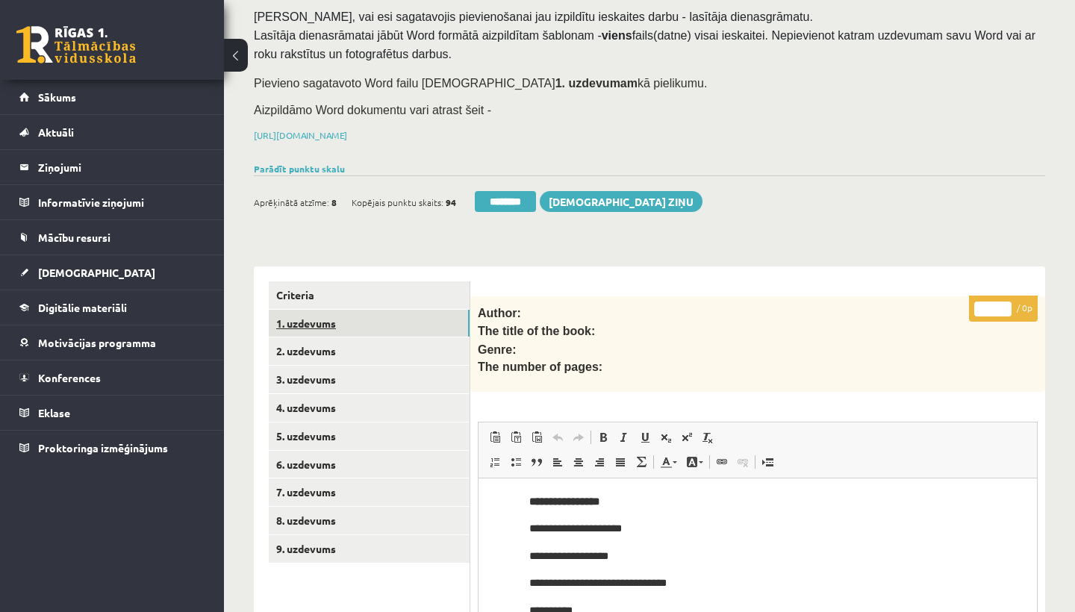
click at [326, 314] on link "1. uzdevums" at bounding box center [369, 324] width 201 height 28
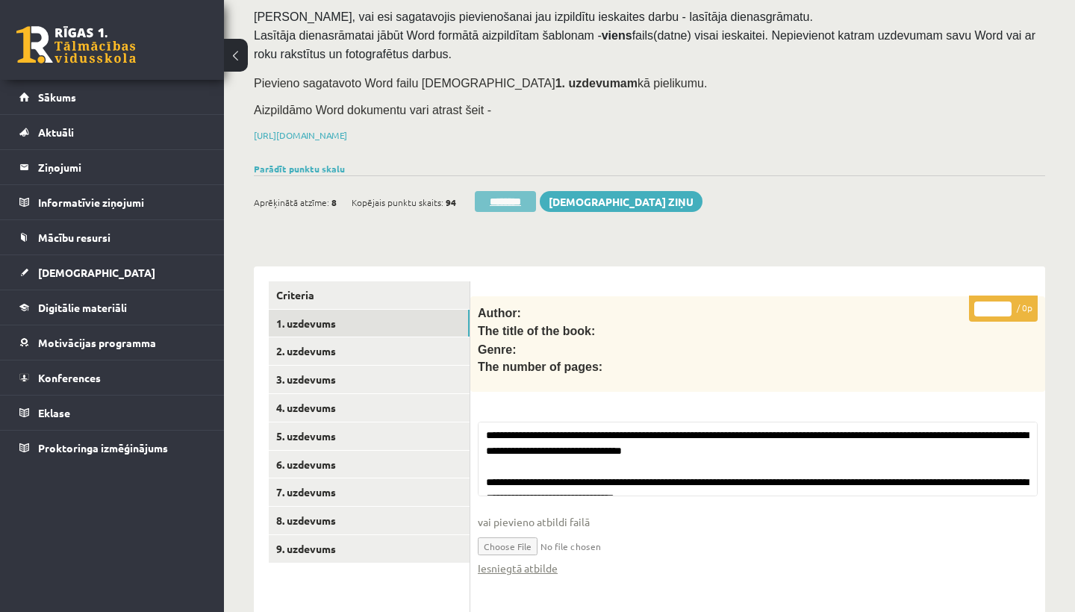
click at [506, 193] on input "********" at bounding box center [505, 201] width 61 height 21
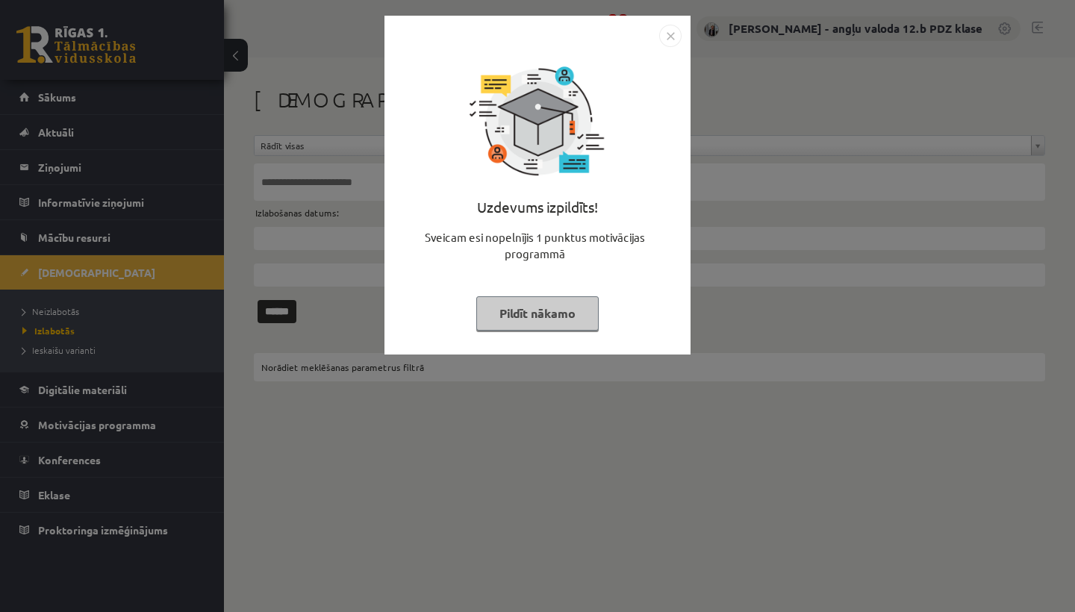
click at [676, 40] on img "Close" at bounding box center [670, 36] width 22 height 22
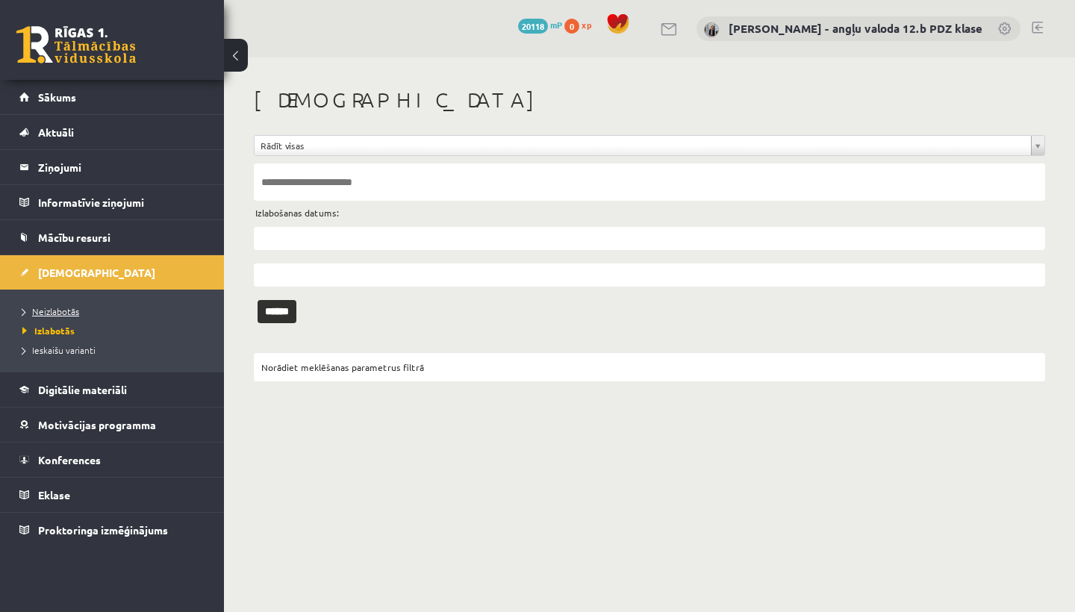
click at [64, 308] on span "Neizlabotās" at bounding box center [50, 311] width 57 height 12
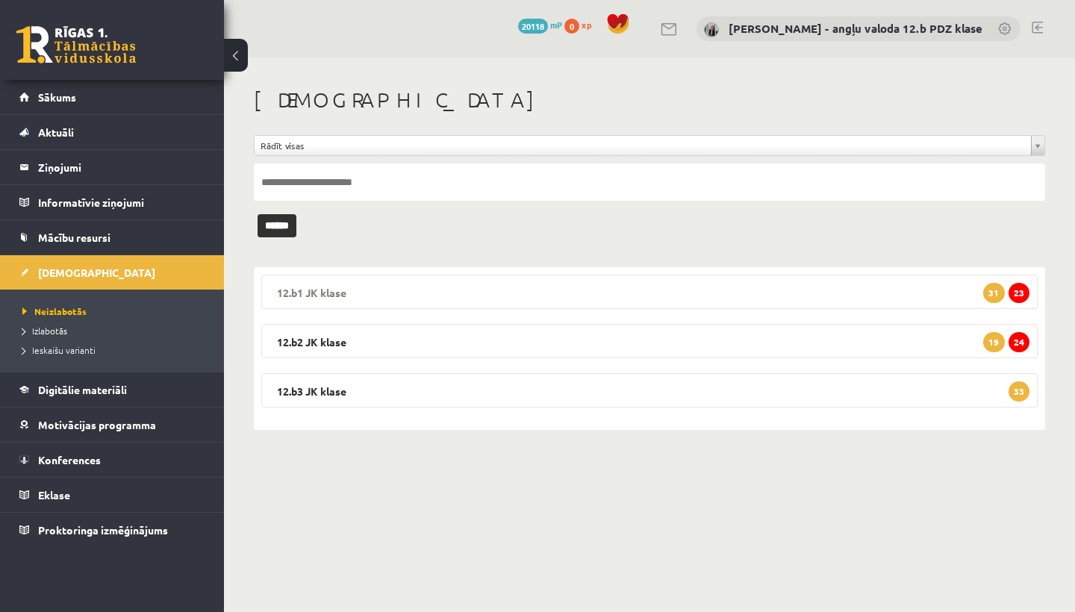
click at [383, 286] on legend "12.b1 JK klase 23 31" at bounding box center [649, 292] width 777 height 34
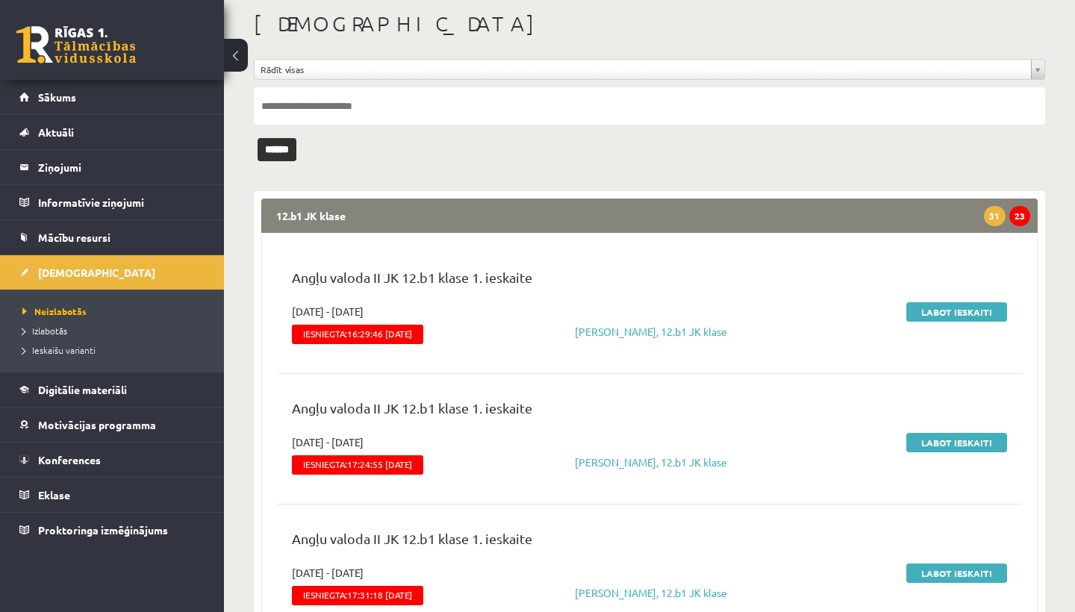
scroll to position [84, 0]
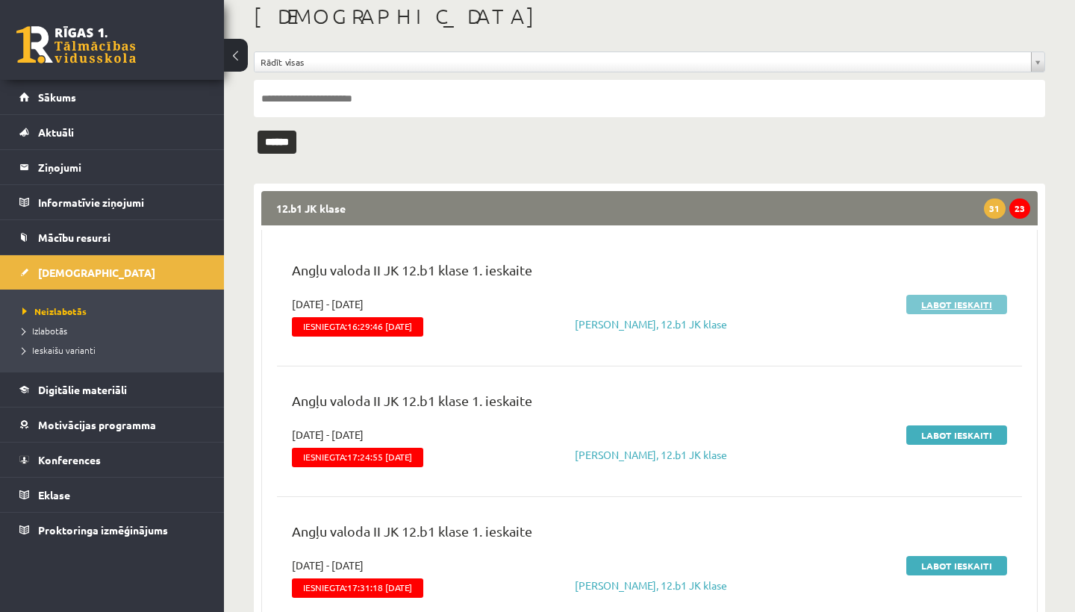
click at [961, 302] on link "Labot ieskaiti" at bounding box center [957, 304] width 101 height 19
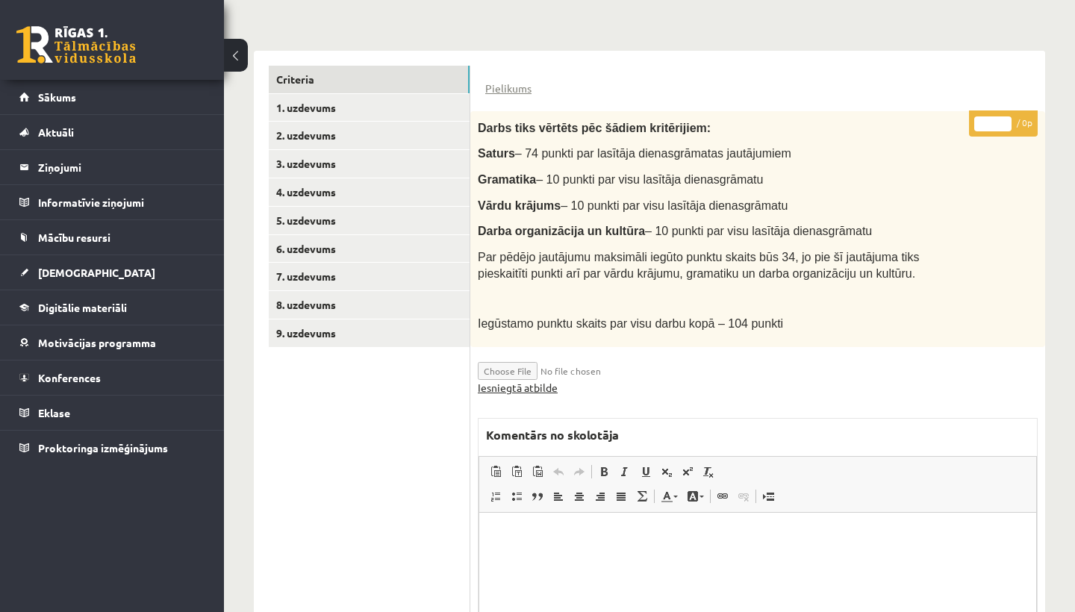
click at [533, 385] on link "Iesniegtā atbilde" at bounding box center [518, 388] width 80 height 16
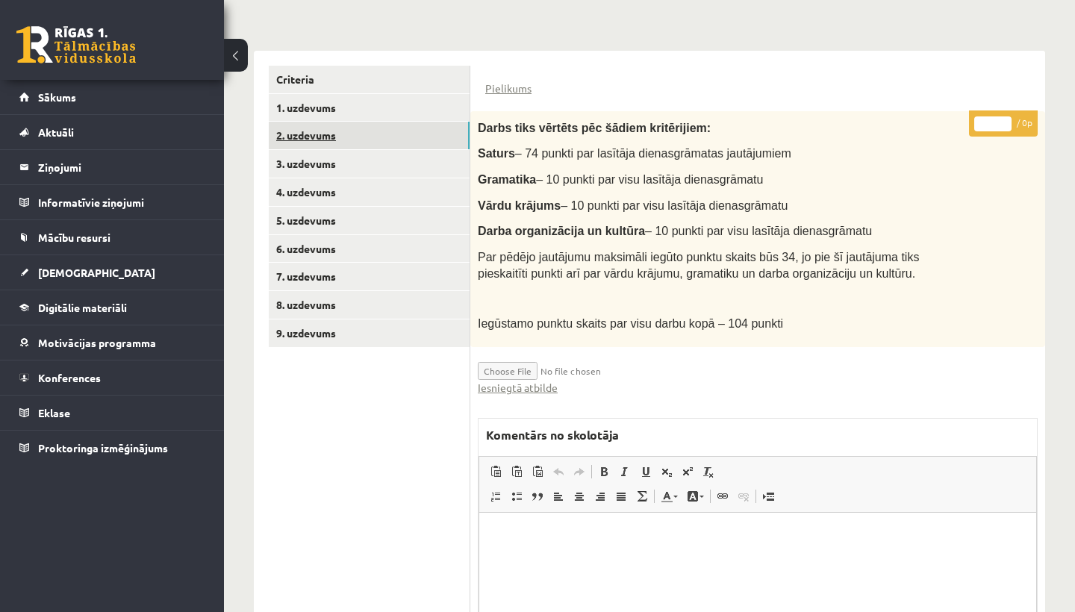
click at [368, 128] on link "2. uzdevums" at bounding box center [369, 136] width 201 height 28
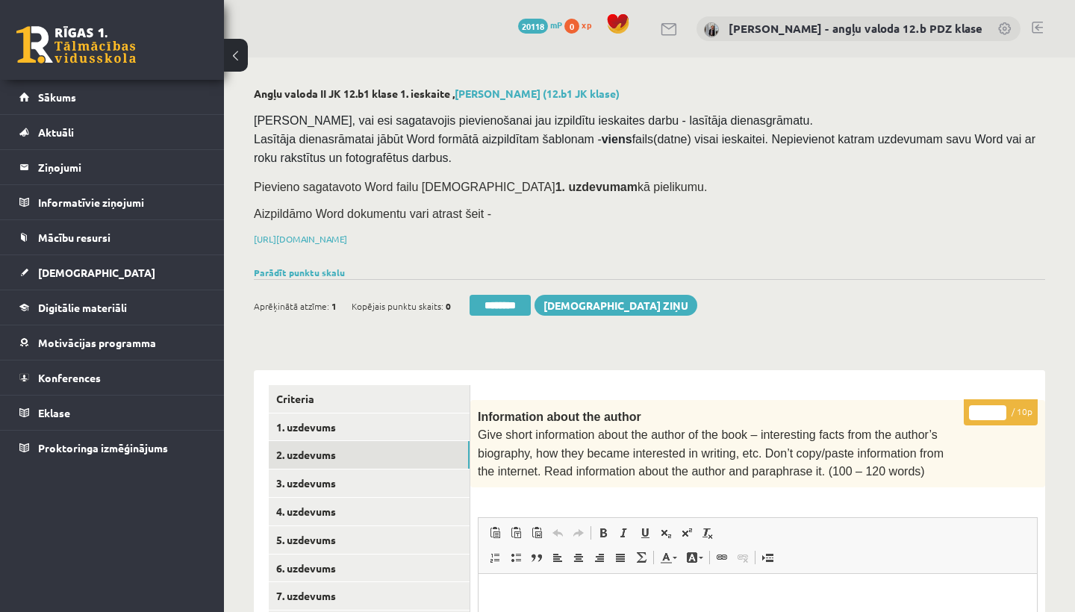
click at [993, 408] on input "*" at bounding box center [987, 413] width 37 height 15
type input "**"
click at [345, 482] on link "3. uzdevums" at bounding box center [369, 484] width 201 height 28
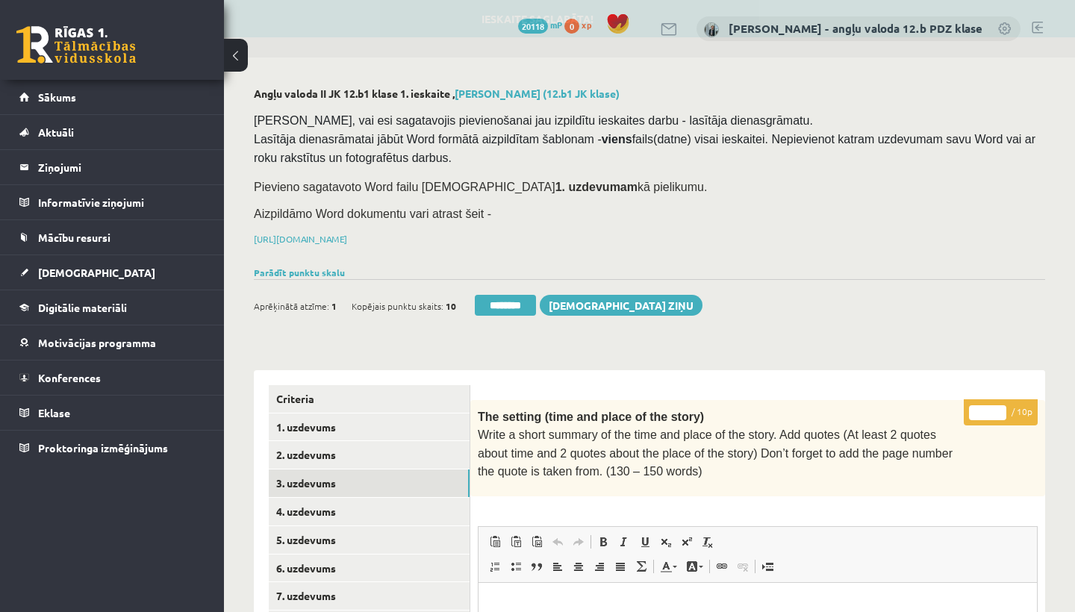
click at [990, 406] on input "*" at bounding box center [987, 413] width 37 height 15
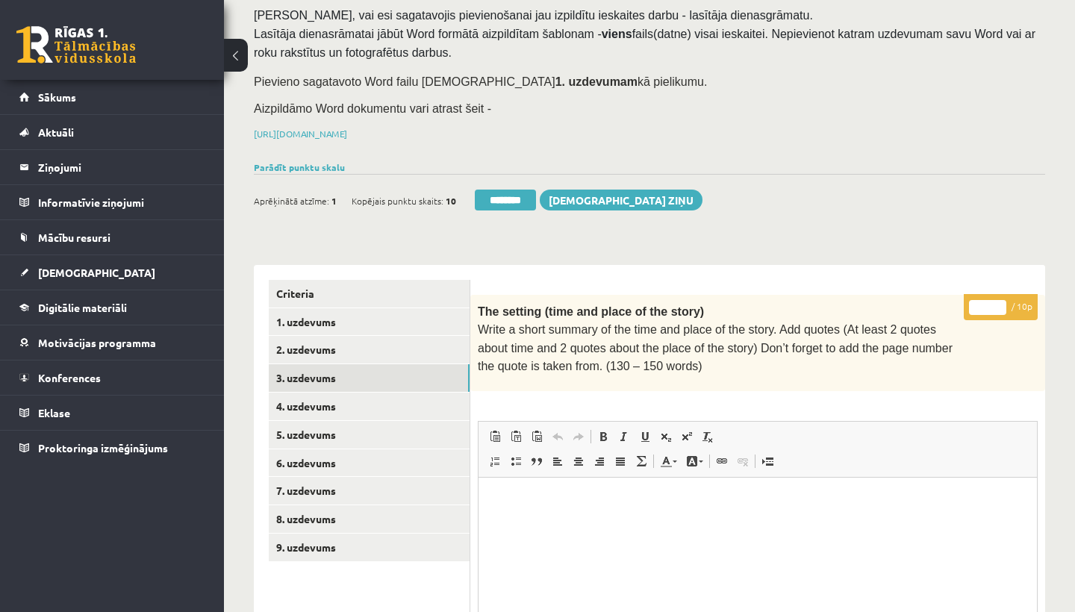
scroll to position [120, 0]
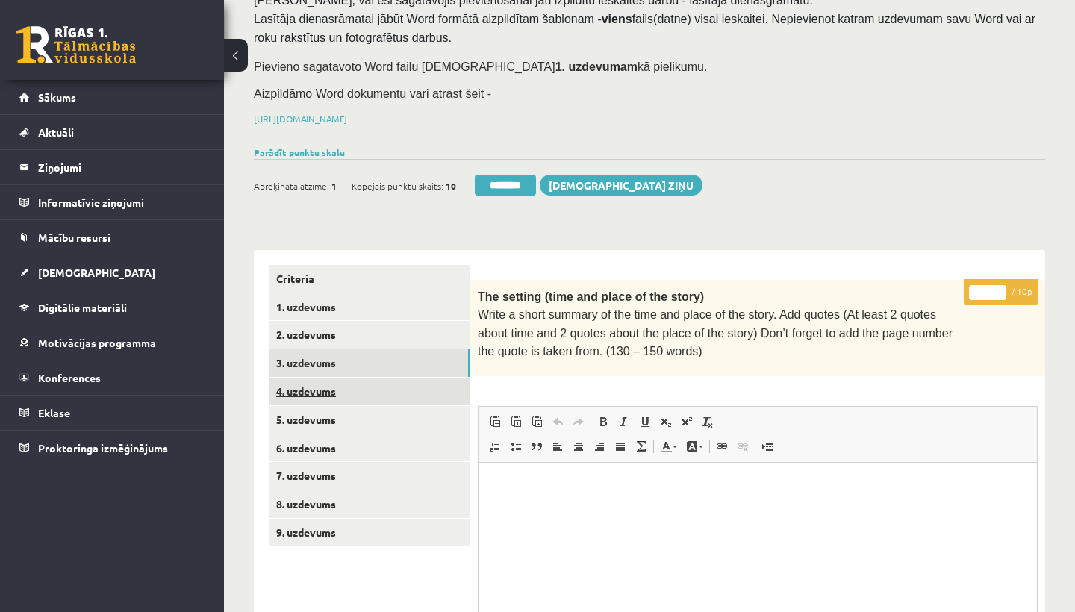
type input "**"
click at [330, 379] on link "4. uzdevums" at bounding box center [369, 392] width 201 height 28
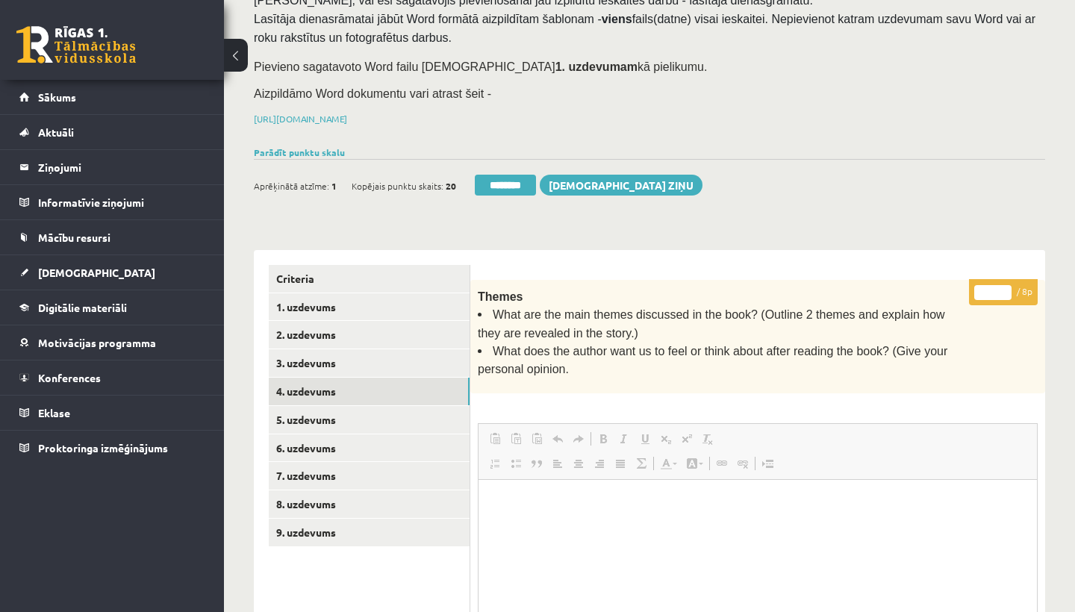
scroll to position [0, 0]
click at [997, 291] on input "*" at bounding box center [993, 292] width 37 height 15
type input "*"
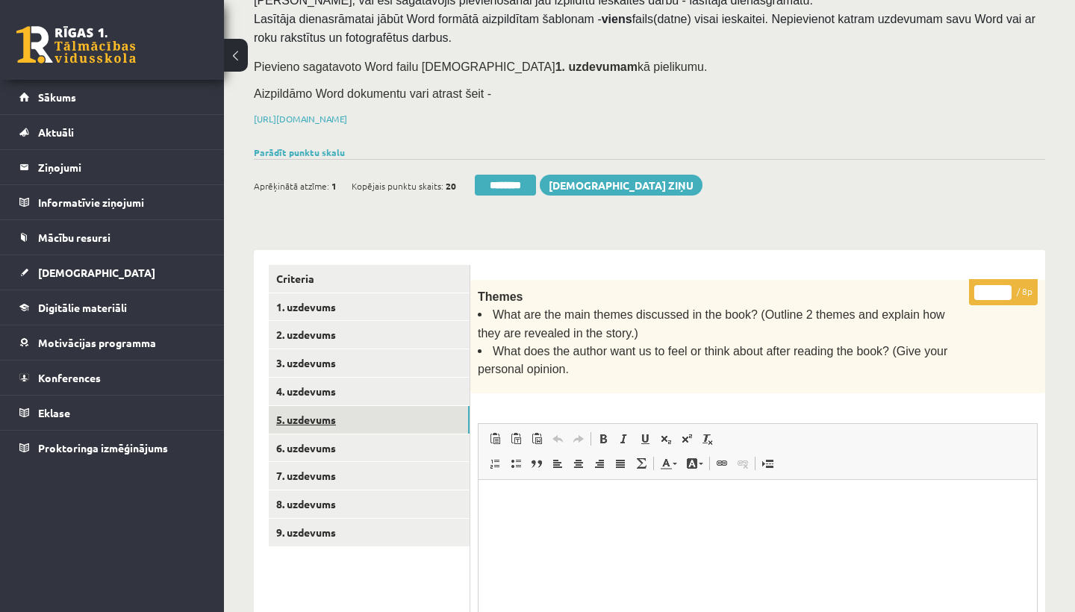
click at [307, 417] on link "5. uzdevums" at bounding box center [369, 420] width 201 height 28
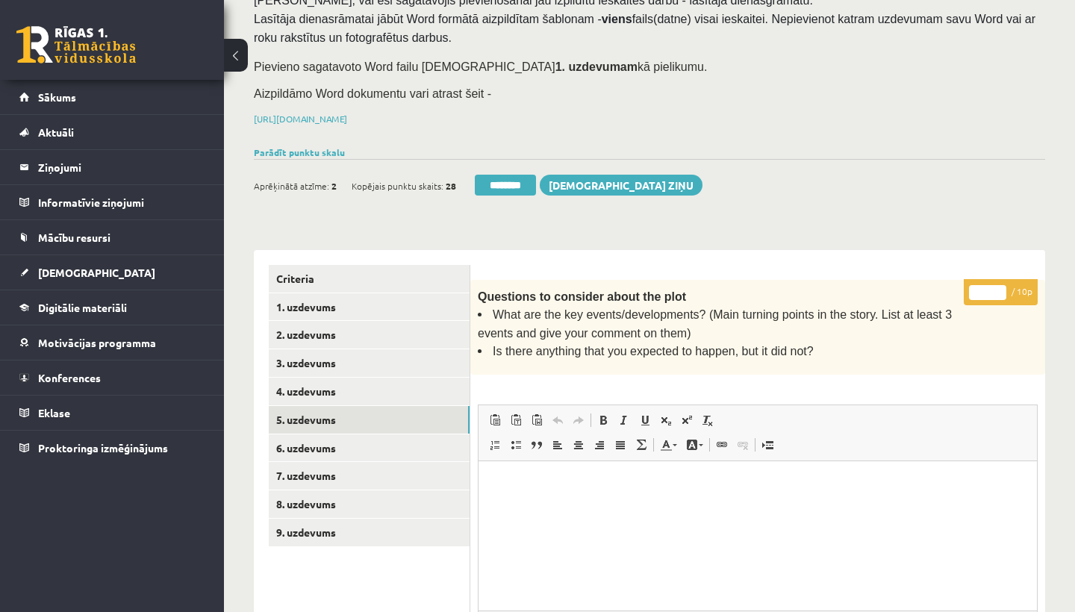
click at [988, 289] on input "*" at bounding box center [987, 292] width 37 height 15
type input "**"
click at [367, 437] on link "6. uzdevums" at bounding box center [369, 449] width 201 height 28
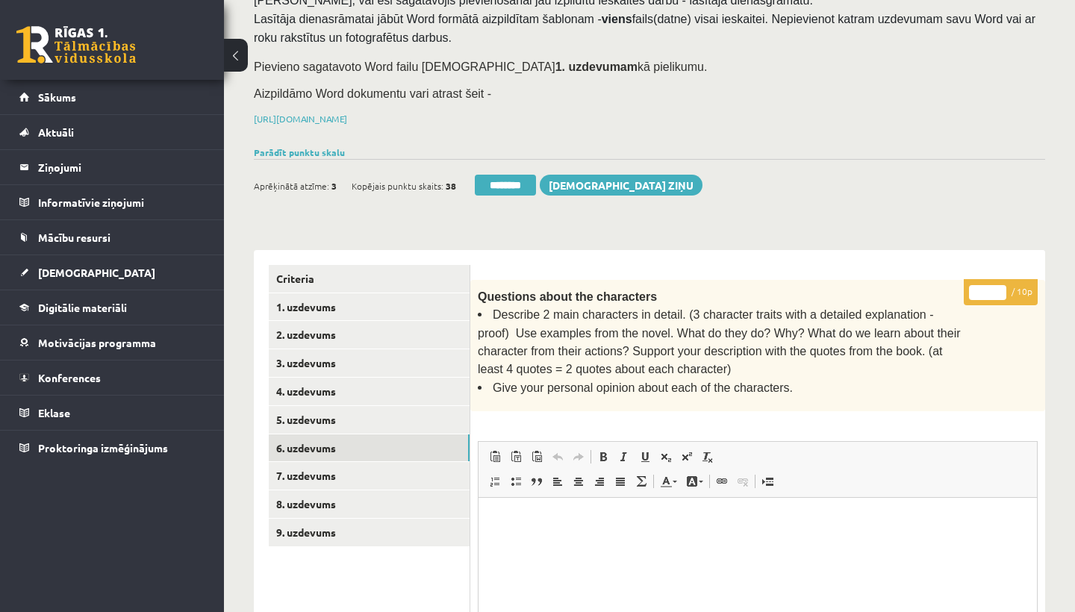
click at [992, 288] on input "*" at bounding box center [987, 292] width 37 height 15
type input "**"
click at [341, 471] on link "7. uzdevums" at bounding box center [369, 476] width 201 height 28
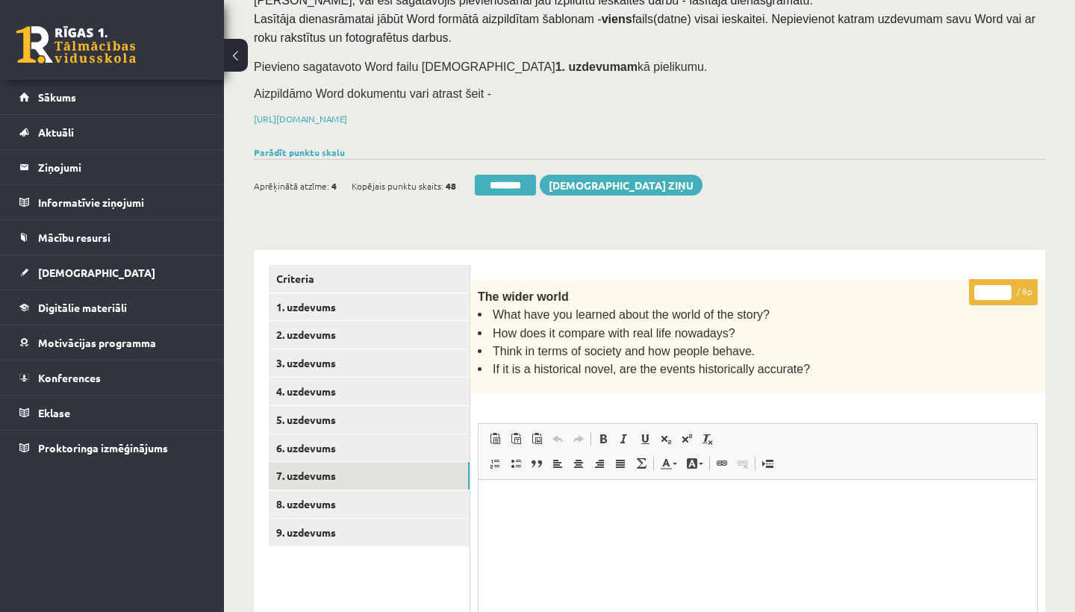
click at [999, 289] on input "*" at bounding box center [993, 292] width 37 height 15
type input "*"
click at [303, 491] on link "8. uzdevums" at bounding box center [369, 505] width 201 height 28
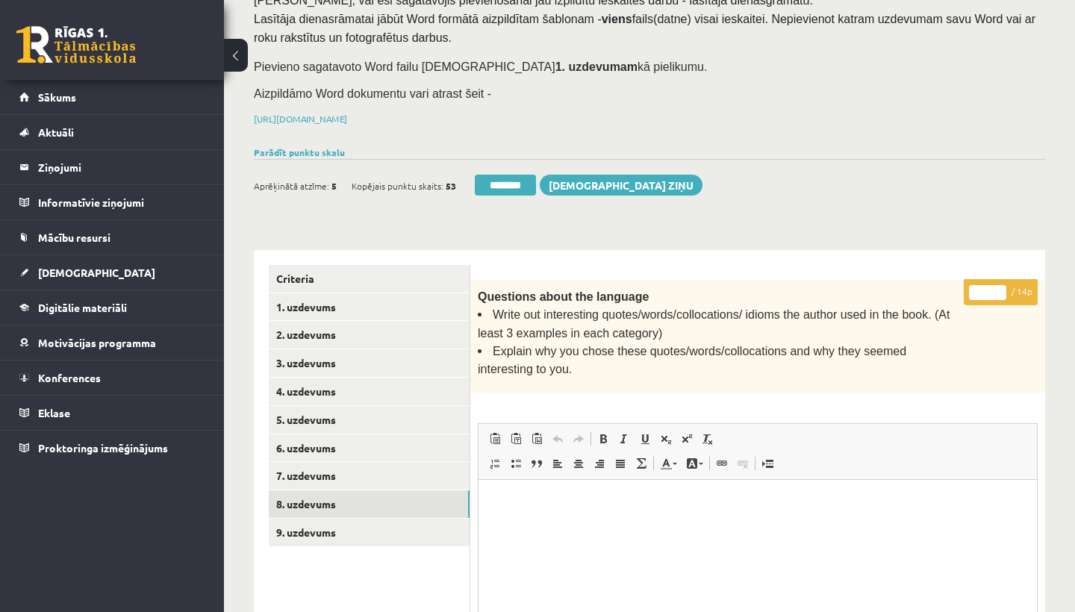
click at [990, 294] on input "*" at bounding box center [987, 292] width 37 height 15
type input "**"
click at [317, 530] on link "9. uzdevums" at bounding box center [369, 533] width 201 height 28
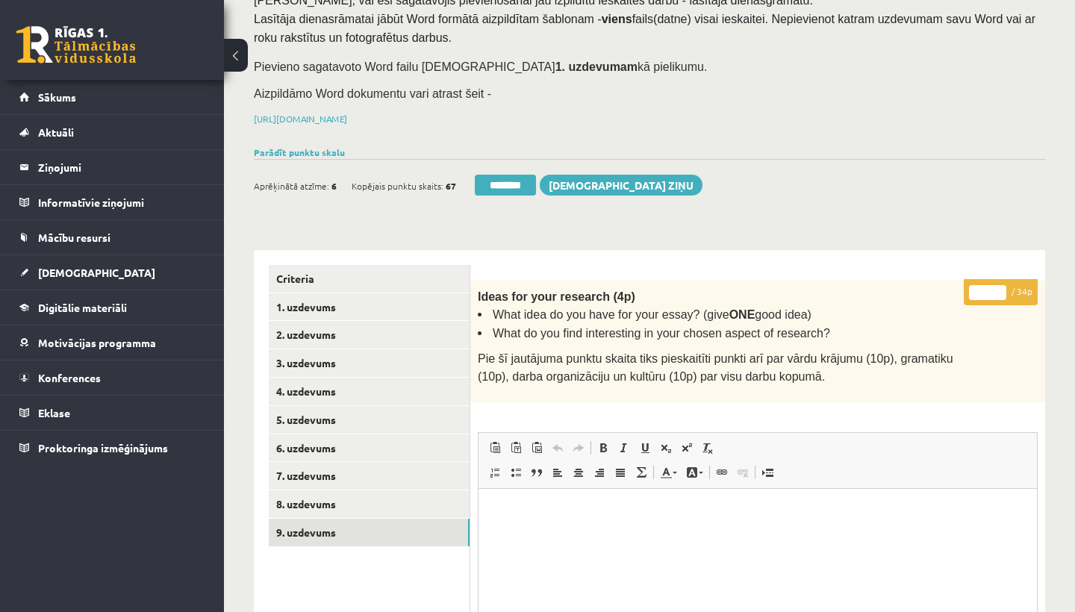
click at [989, 291] on input "*" at bounding box center [987, 292] width 37 height 15
type input "**"
click at [379, 303] on link "1. uzdevums" at bounding box center [369, 308] width 201 height 28
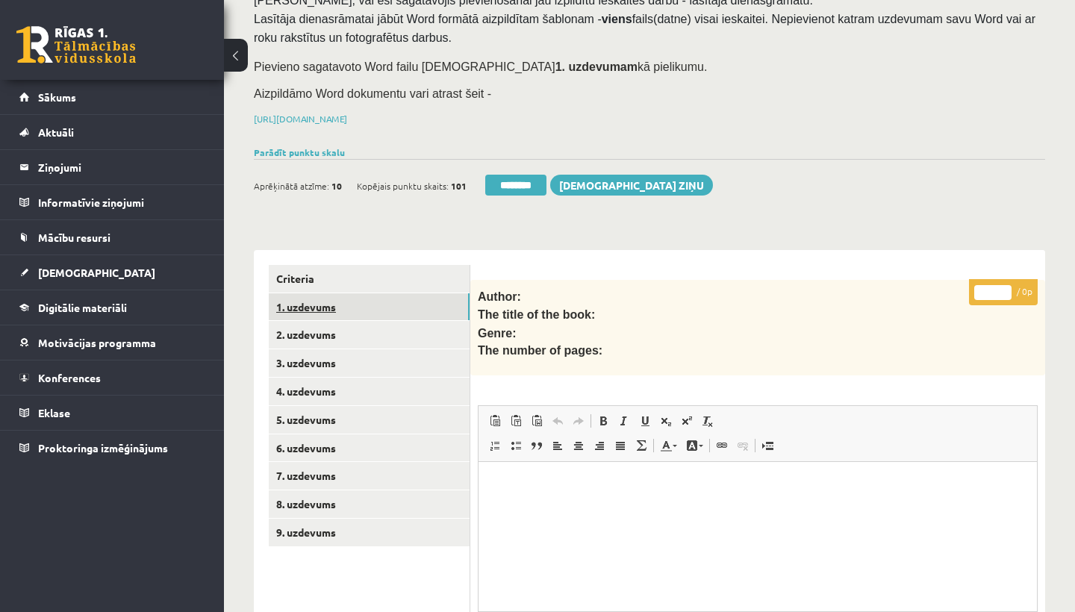
click at [361, 307] on link "1. uzdevums" at bounding box center [369, 308] width 201 height 28
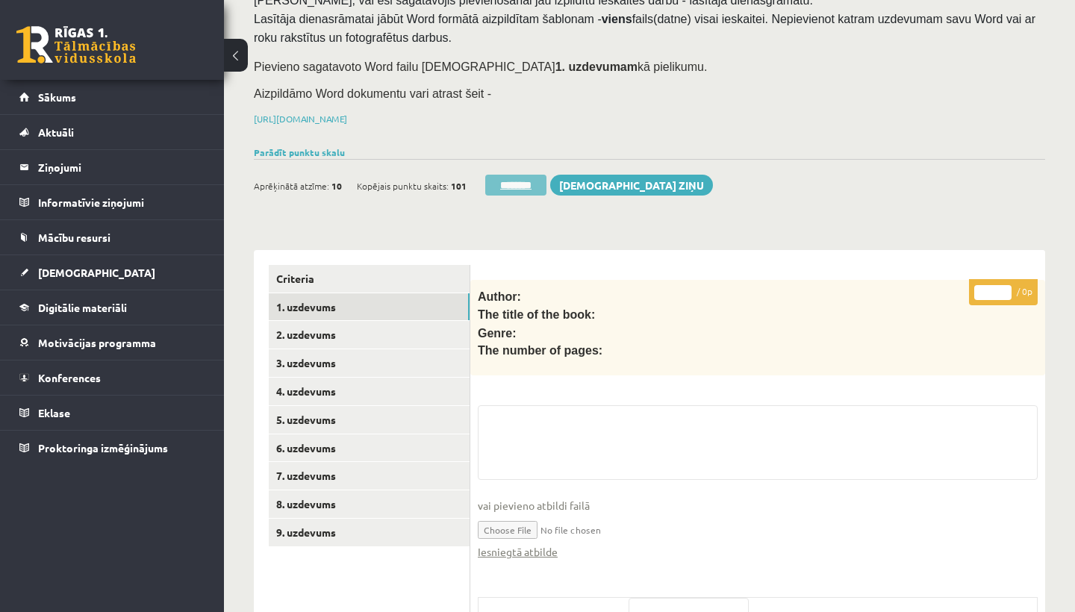
click at [512, 185] on input "********" at bounding box center [515, 185] width 61 height 21
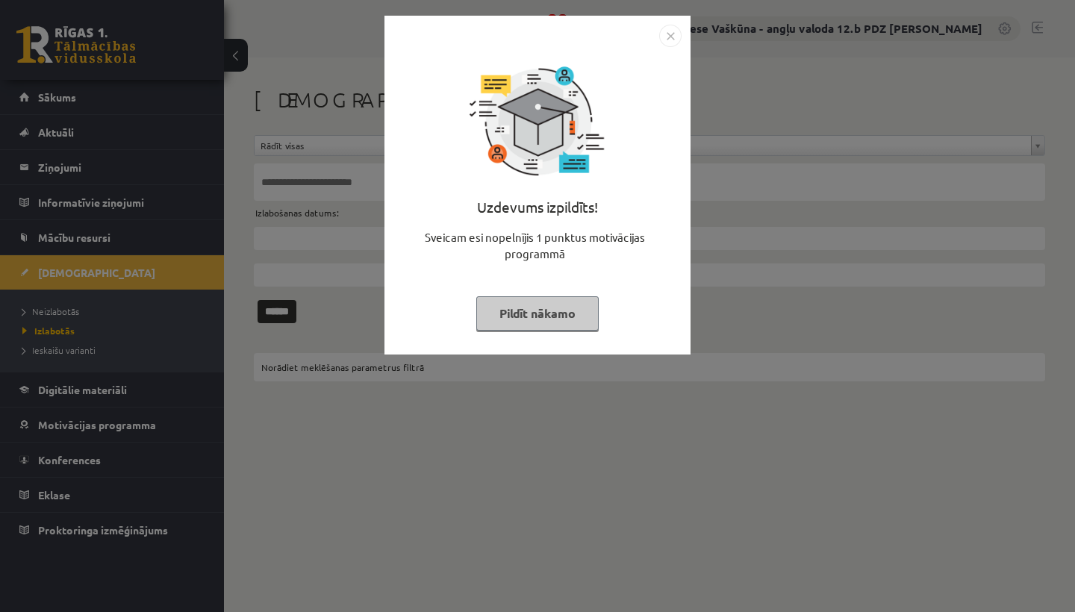
click at [665, 39] on img "Close" at bounding box center [670, 36] width 22 height 22
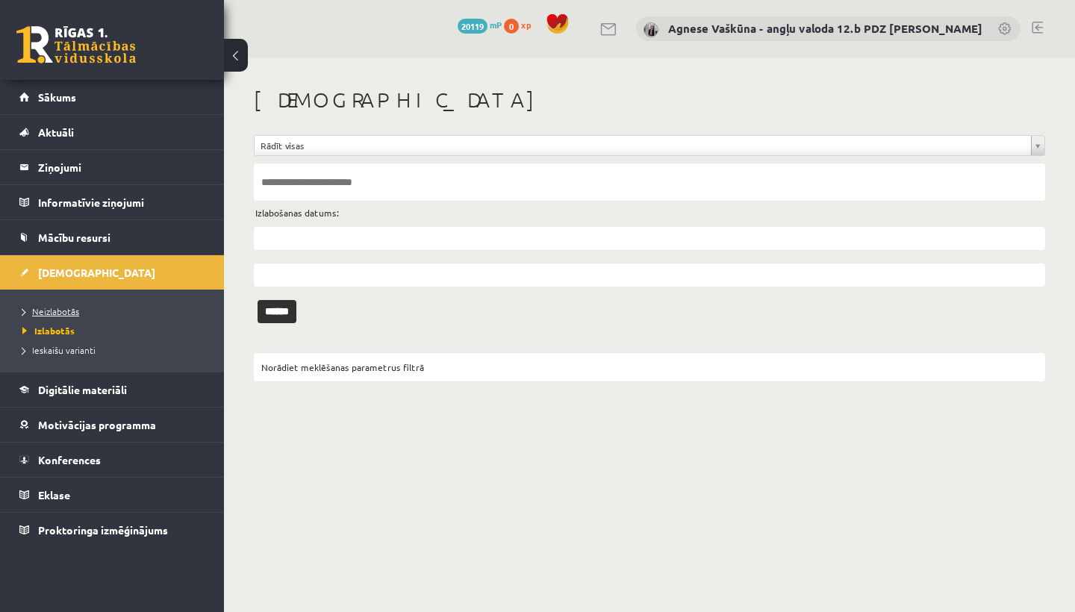
click at [85, 308] on link "Neizlabotās" at bounding box center [115, 311] width 187 height 13
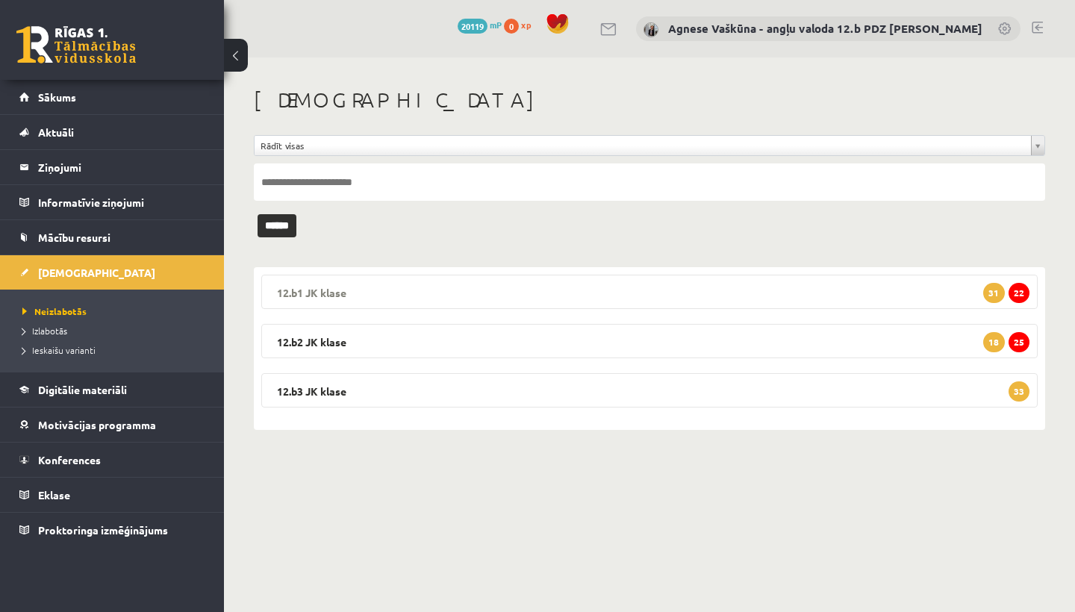
click at [424, 282] on legend "12.b1 [PERSON_NAME] 22 31" at bounding box center [649, 292] width 777 height 34
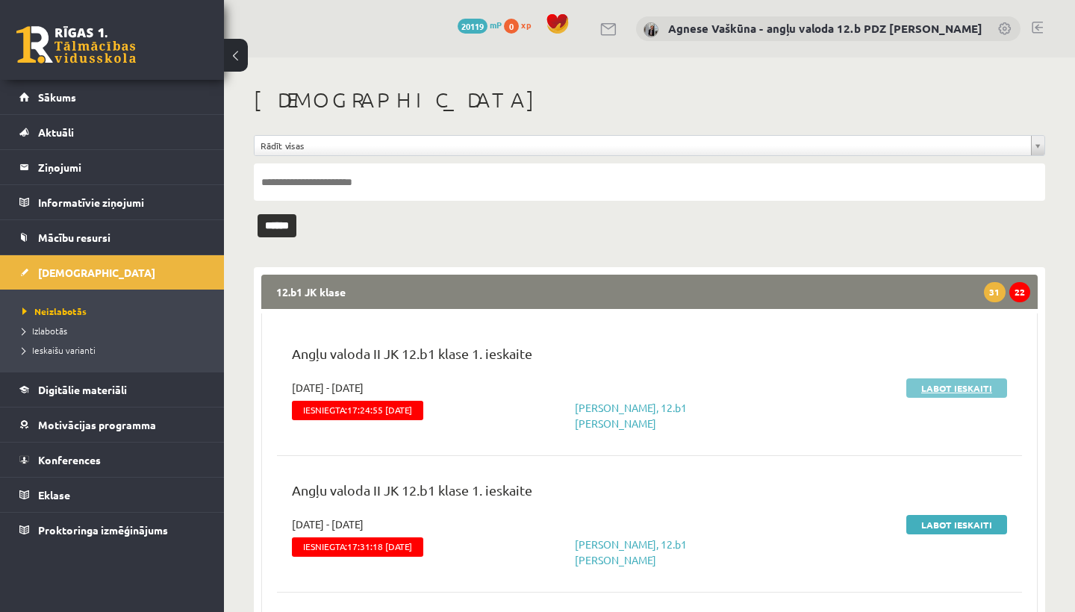
click at [955, 392] on link "Labot ieskaiti" at bounding box center [957, 388] width 101 height 19
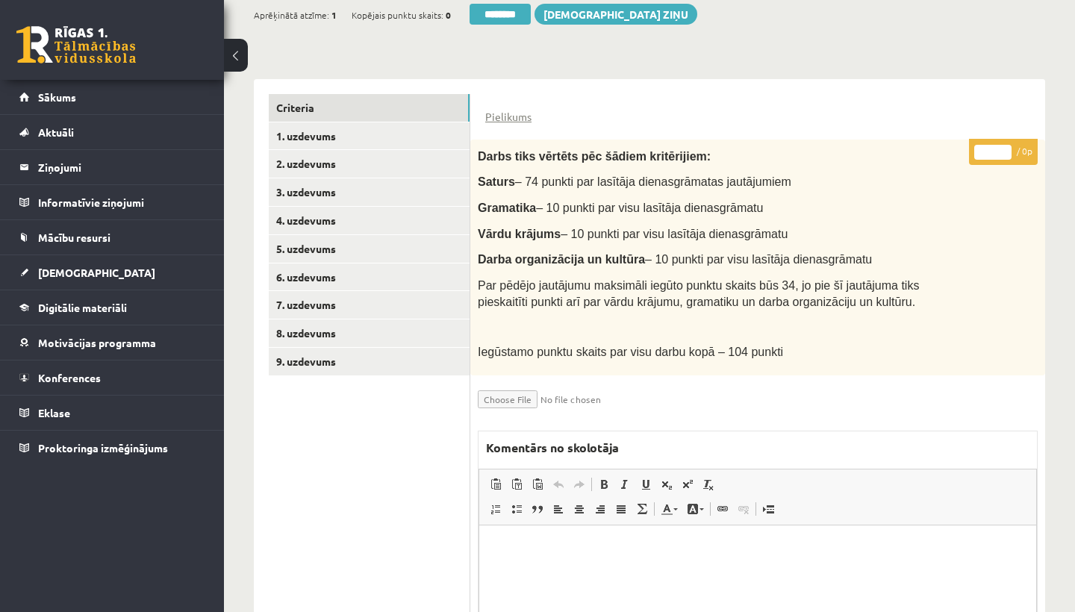
scroll to position [314, 0]
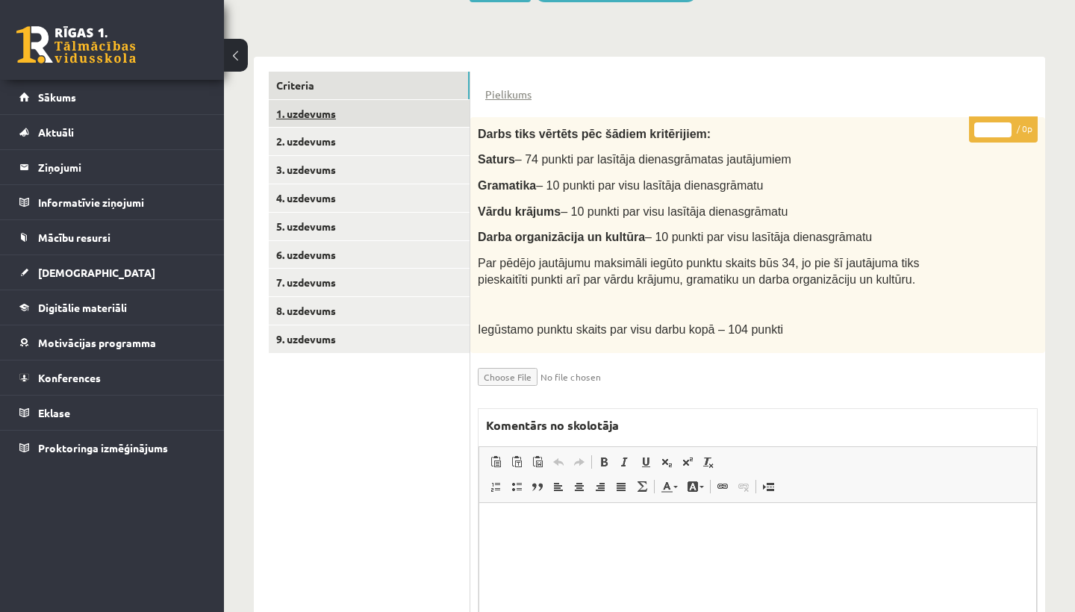
click at [347, 111] on link "1. uzdevums" at bounding box center [369, 114] width 201 height 28
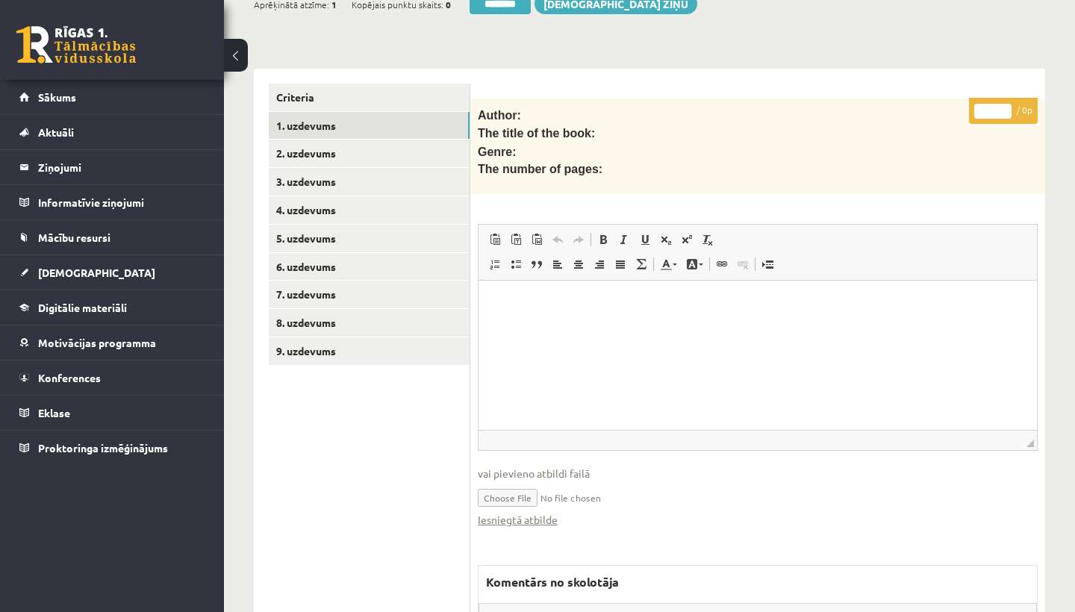
scroll to position [0, 0]
click at [528, 517] on link "Iesniegtā atbilde" at bounding box center [518, 520] width 80 height 16
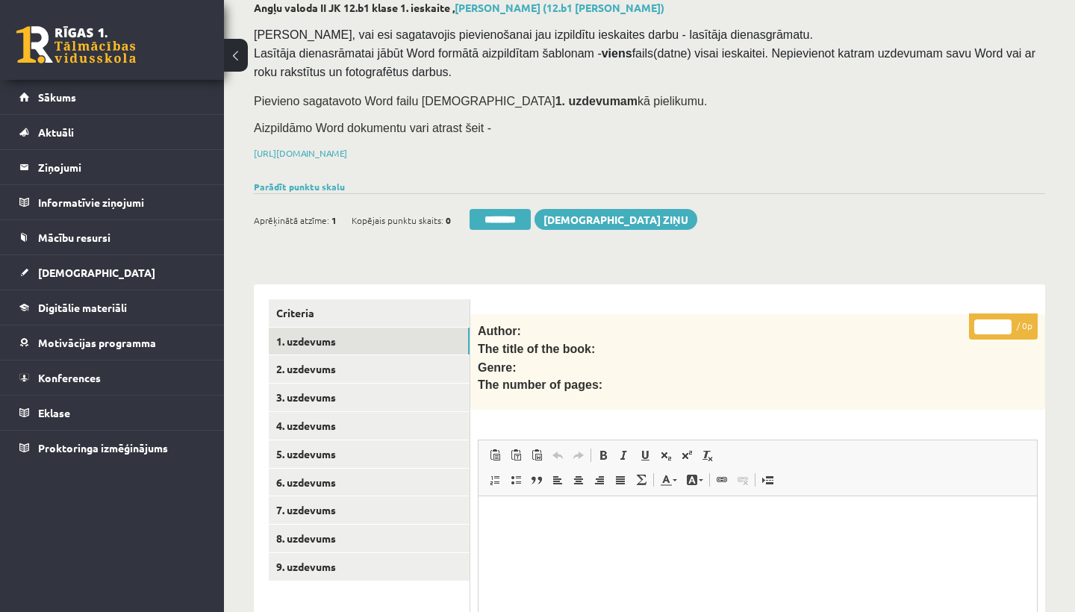
scroll to position [119, 0]
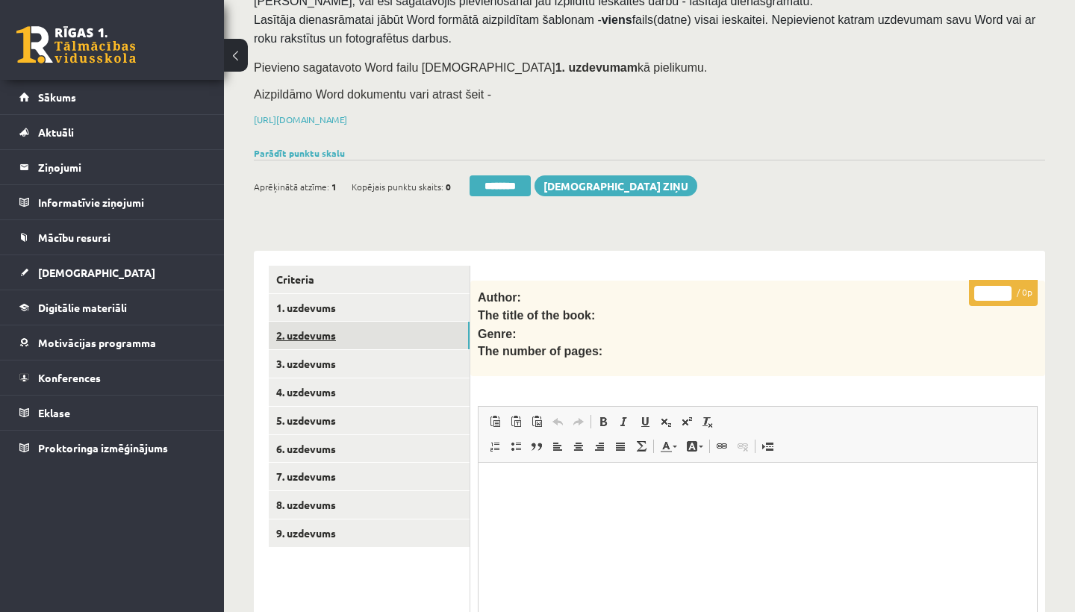
click at [331, 331] on link "2. uzdevums" at bounding box center [369, 336] width 201 height 28
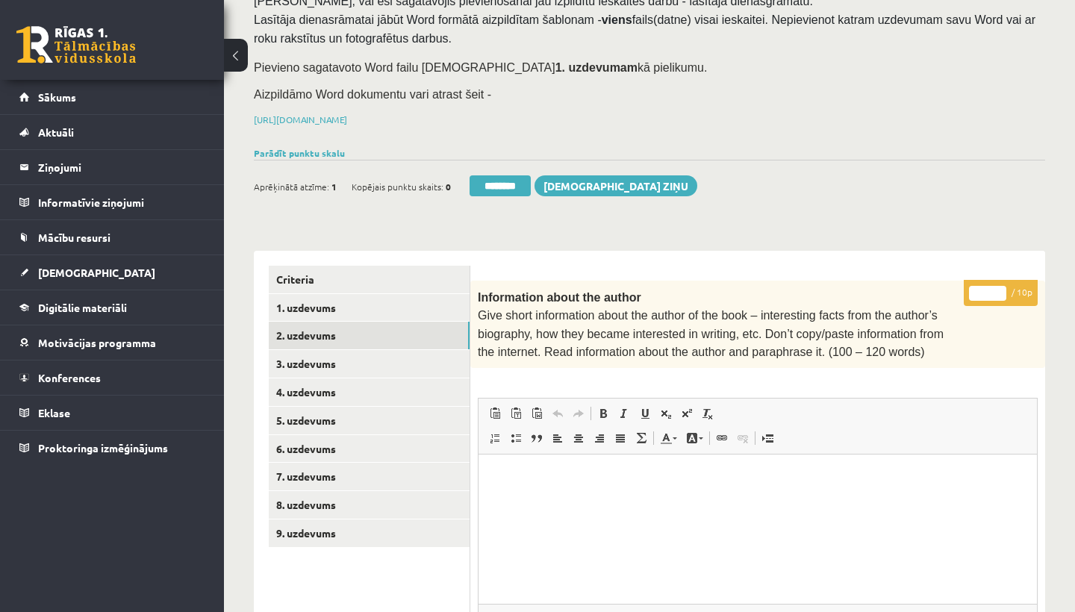
scroll to position [0, 0]
click at [984, 286] on input "*" at bounding box center [987, 293] width 37 height 15
type input "*"
click at [358, 357] on link "3. uzdevums" at bounding box center [369, 364] width 201 height 28
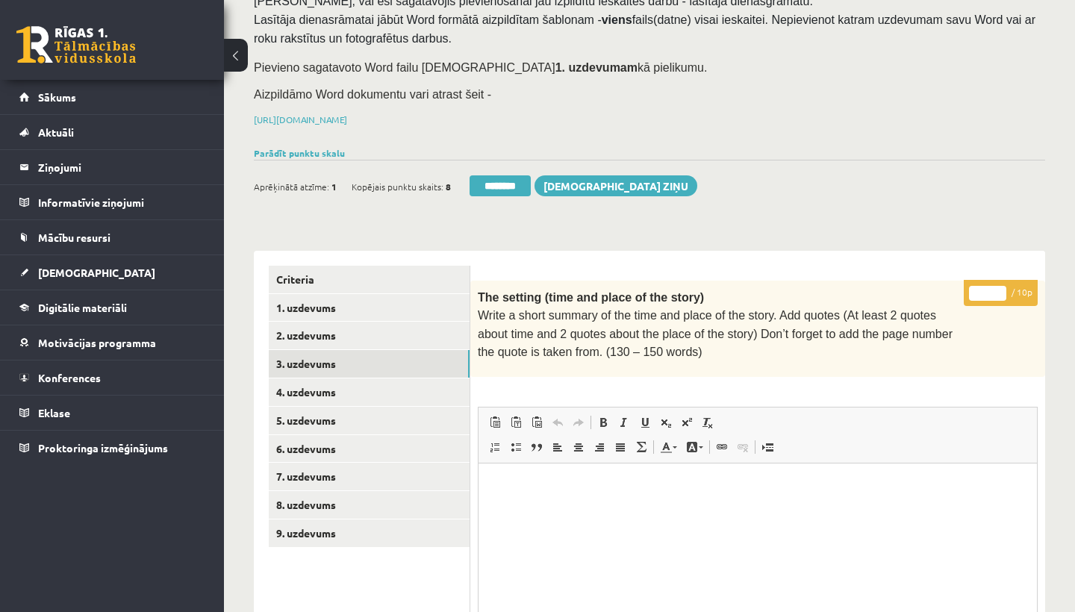
click at [986, 286] on input "*" at bounding box center [987, 293] width 37 height 15
type input "*"
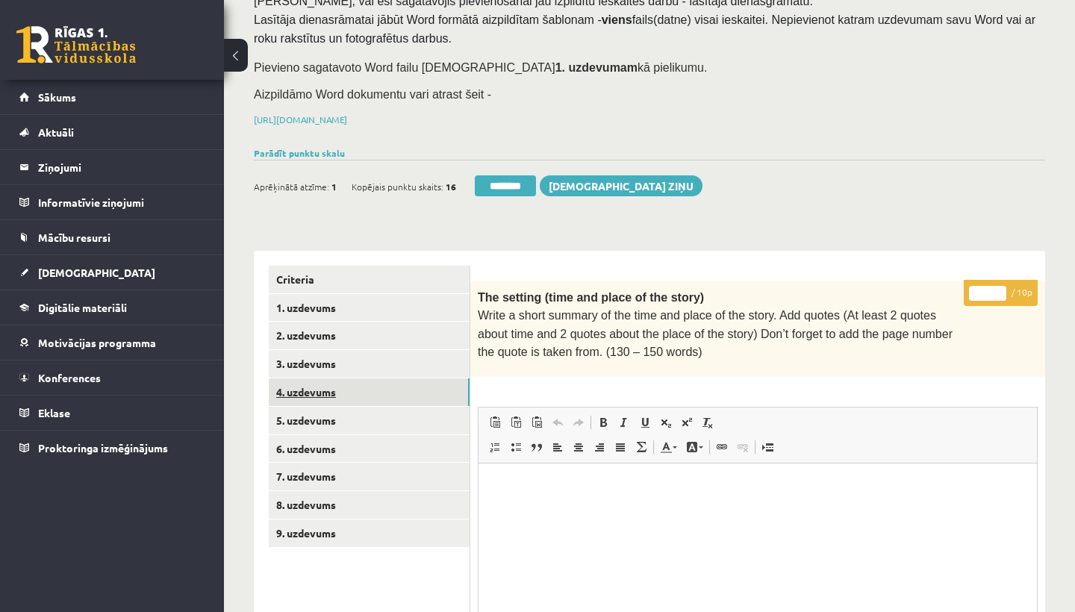
click at [358, 390] on link "4. uzdevums" at bounding box center [369, 393] width 201 height 28
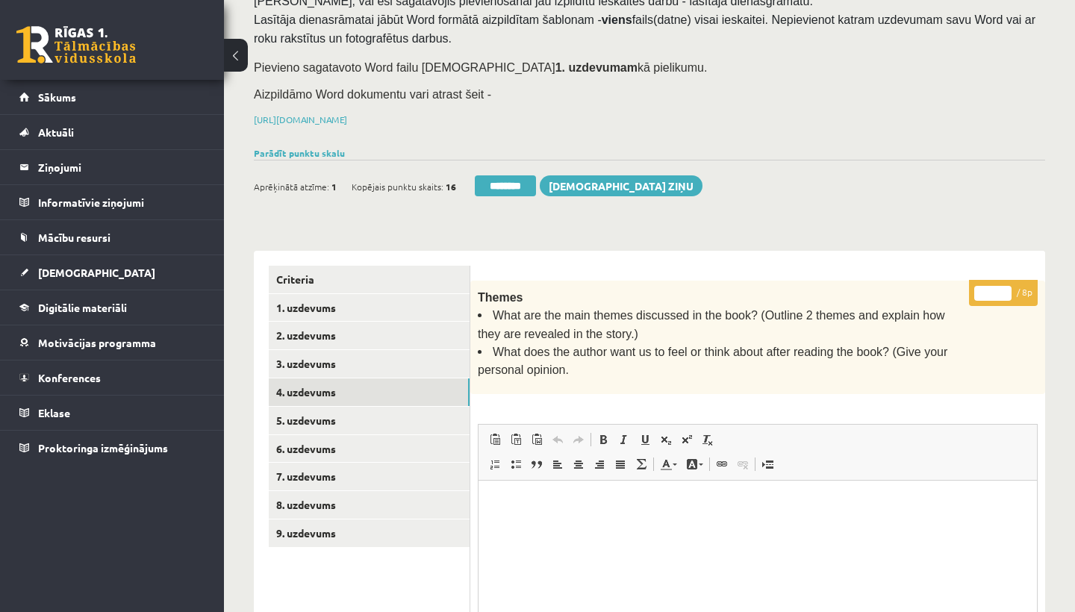
click at [993, 291] on input "*" at bounding box center [993, 293] width 37 height 15
type input "*"
click at [326, 413] on link "5. uzdevums" at bounding box center [369, 421] width 201 height 28
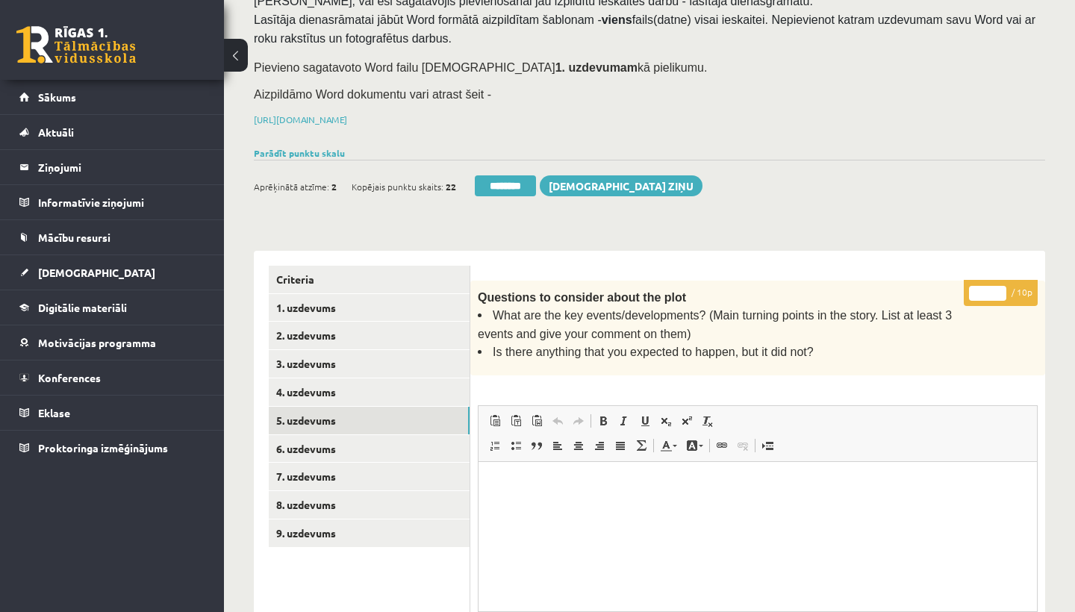
click at [991, 288] on input "*" at bounding box center [987, 293] width 37 height 15
type input "**"
click at [322, 437] on link "6. uzdevums" at bounding box center [369, 449] width 201 height 28
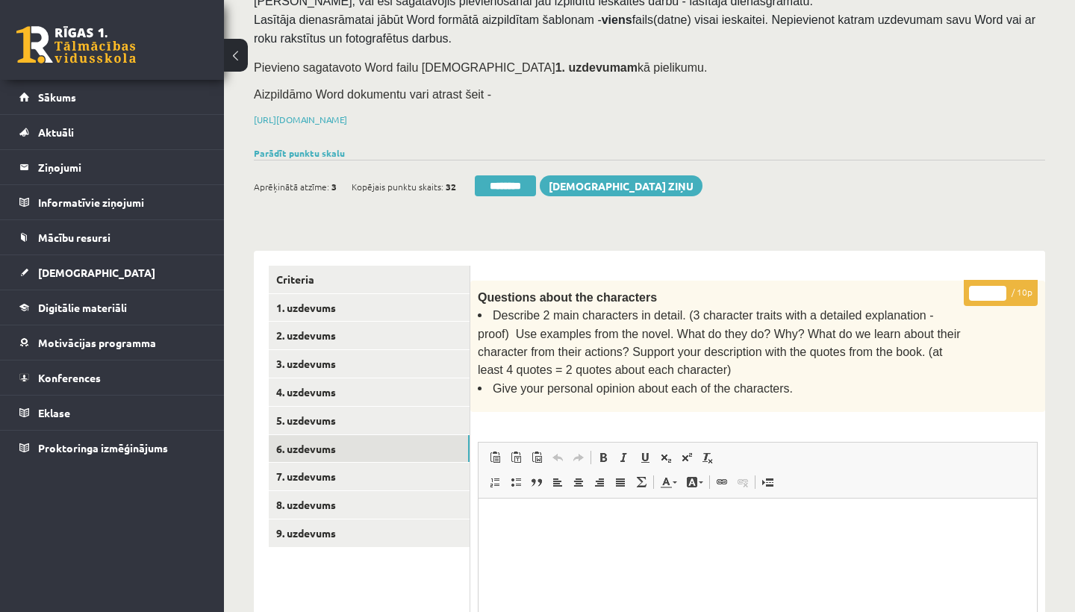
click at [992, 291] on input "*" at bounding box center [987, 293] width 37 height 15
type input "*"
click at [341, 463] on link "7. uzdevums" at bounding box center [369, 477] width 201 height 28
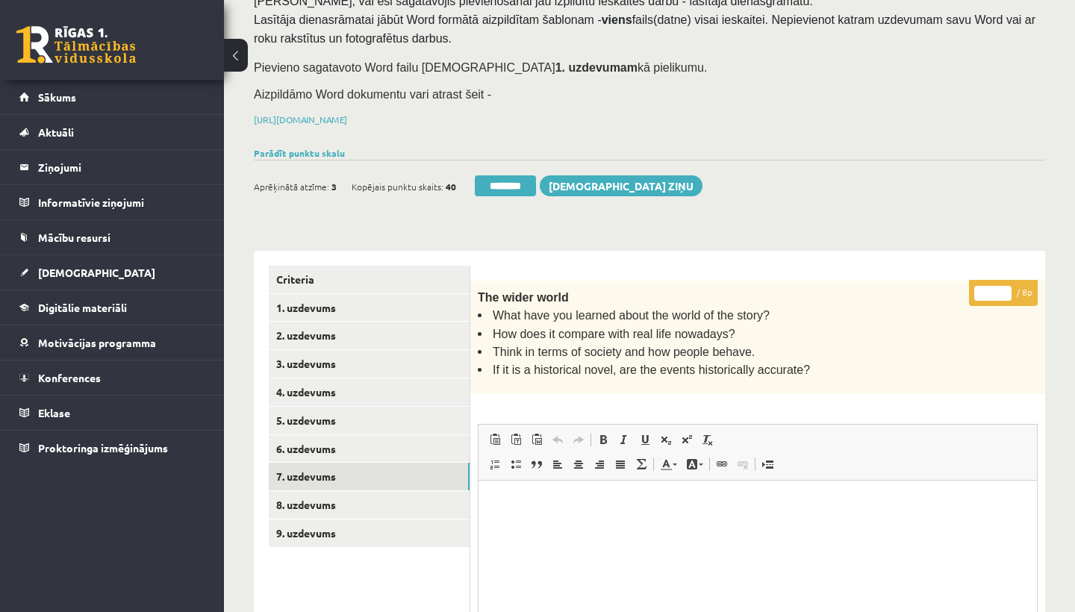
click at [995, 286] on input "*" at bounding box center [993, 293] width 37 height 15
type input "*"
click at [308, 494] on link "8. uzdevums" at bounding box center [369, 505] width 201 height 28
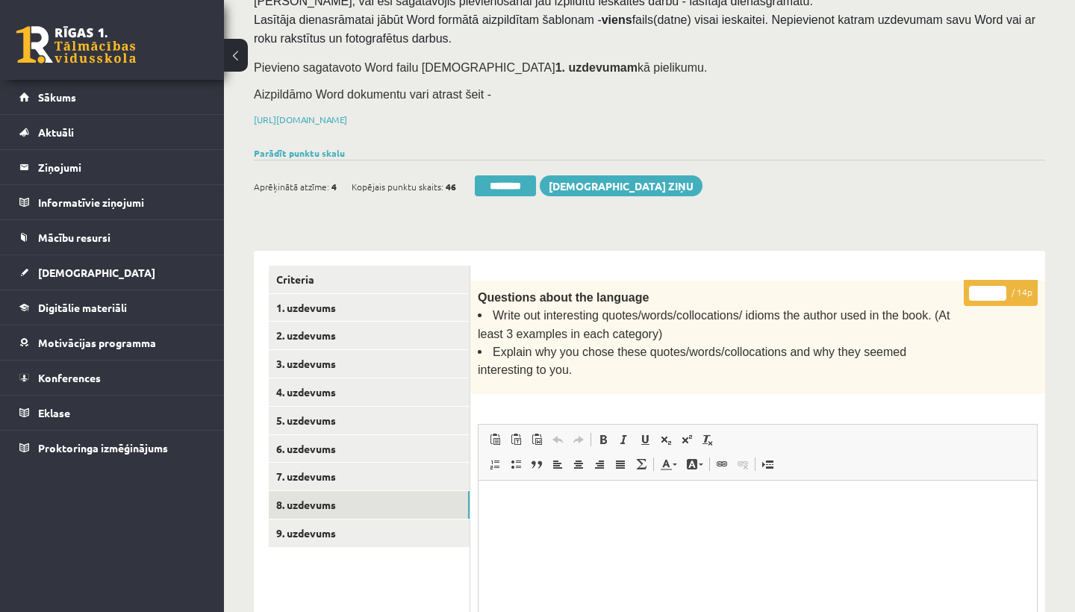
click at [989, 290] on input "*" at bounding box center [987, 293] width 37 height 15
type input "**"
click at [364, 520] on link "9. uzdevums" at bounding box center [369, 534] width 201 height 28
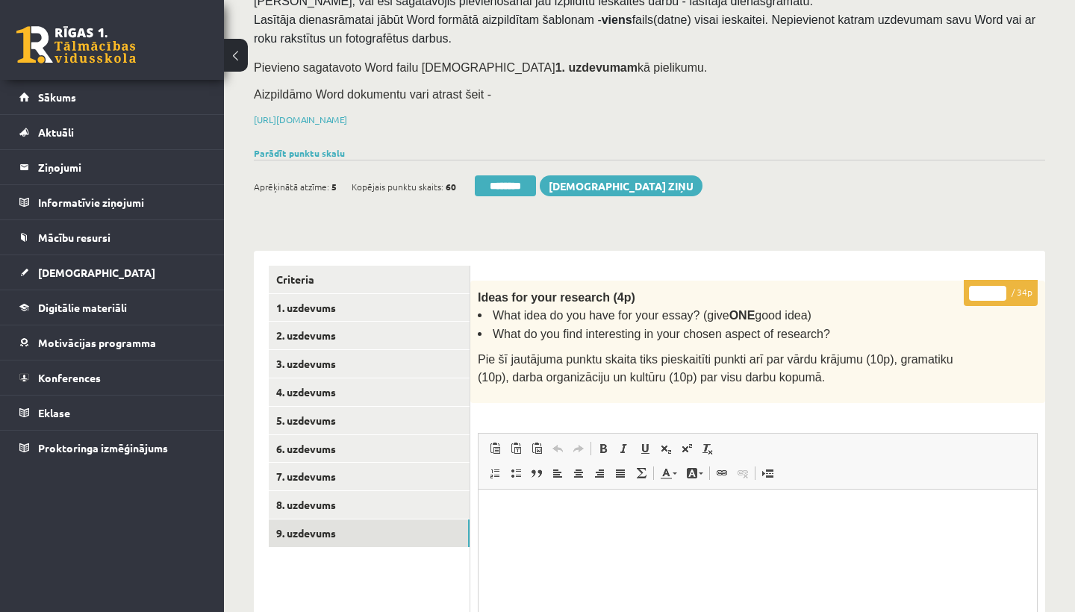
click at [992, 289] on input "*" at bounding box center [987, 293] width 37 height 15
type input "**"
click at [291, 303] on link "1. uzdevums" at bounding box center [369, 308] width 201 height 28
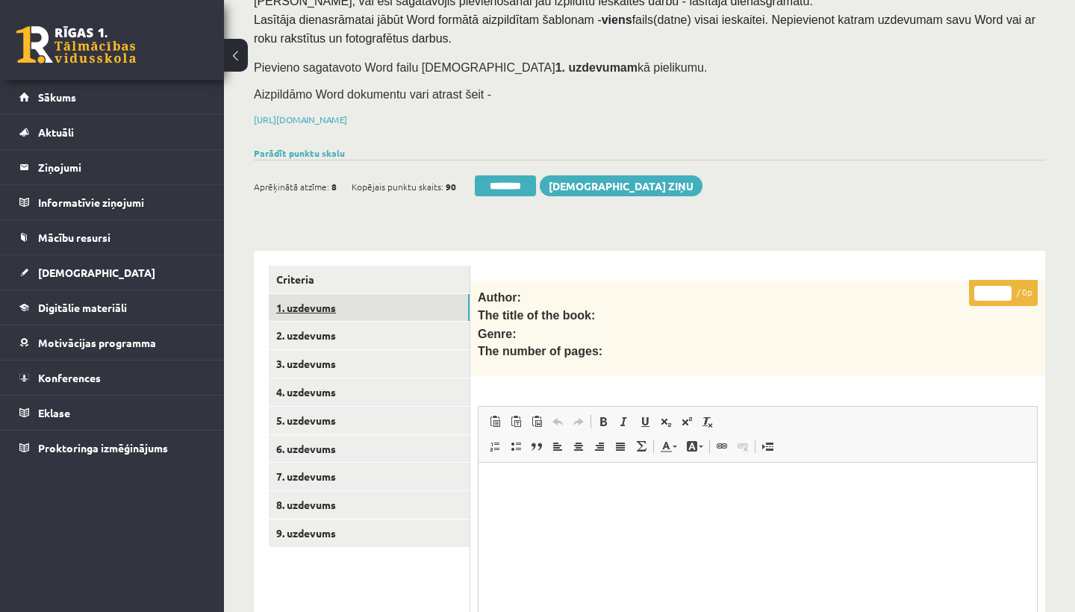
click at [291, 303] on link "1. uzdevums" at bounding box center [369, 308] width 201 height 28
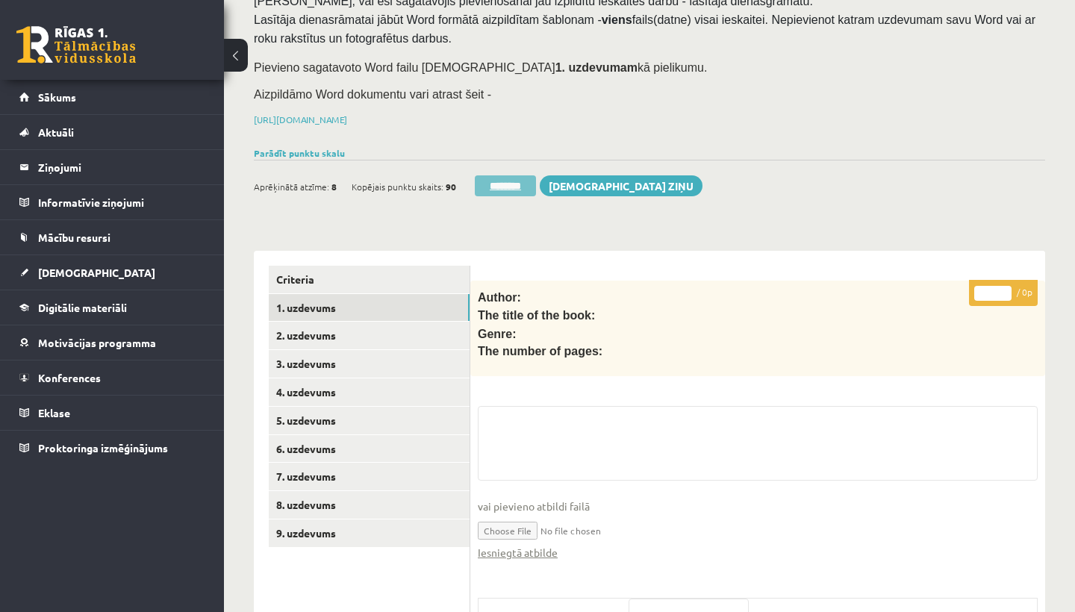
click at [500, 178] on input "********" at bounding box center [505, 186] width 61 height 21
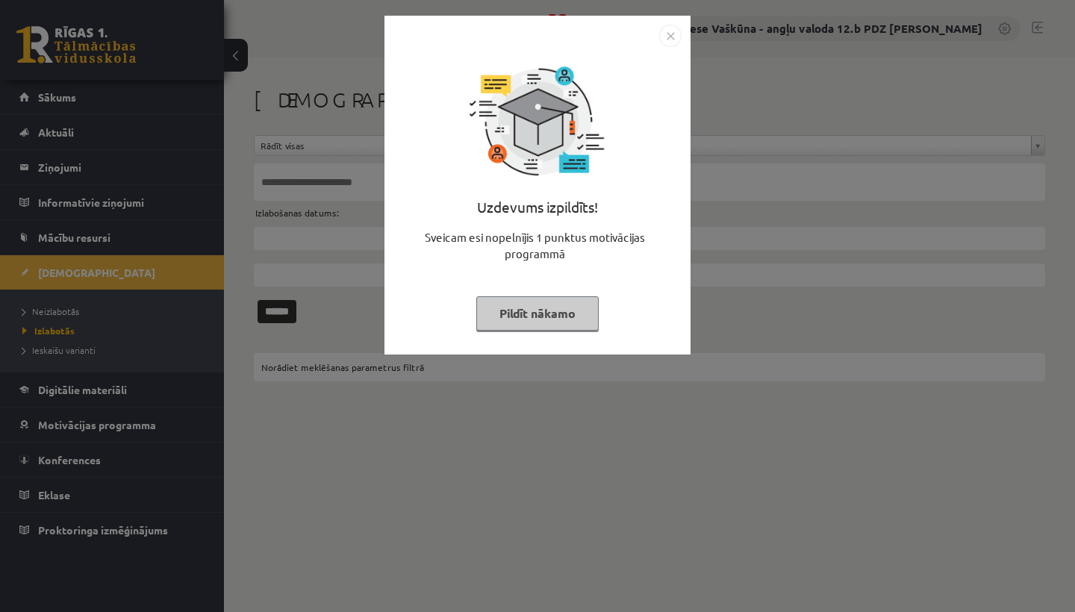
click at [671, 36] on img "Close" at bounding box center [670, 36] width 22 height 22
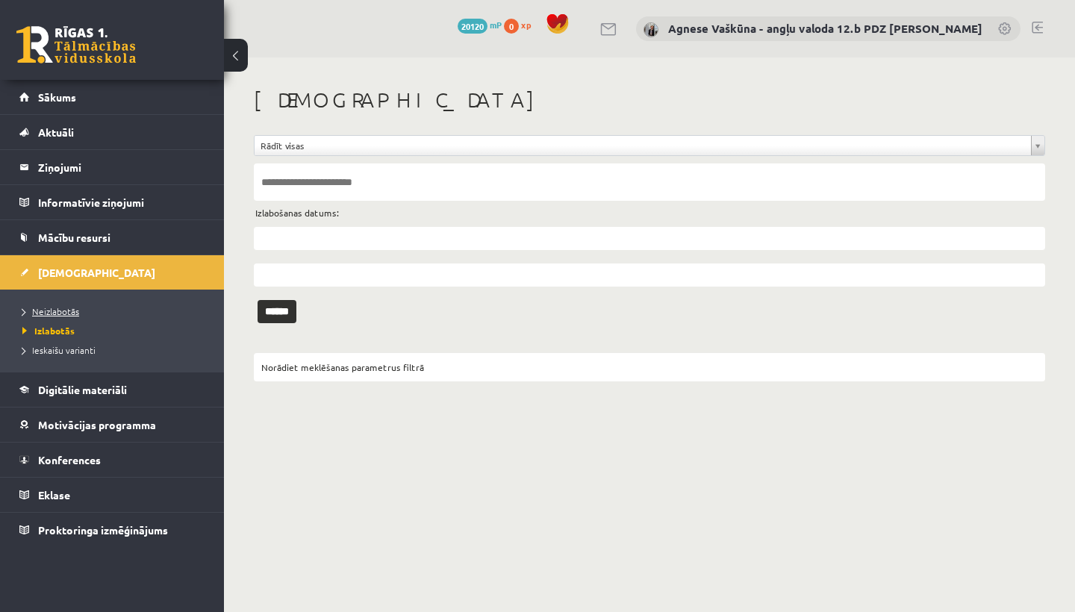
click at [66, 312] on span "Neizlabotās" at bounding box center [50, 311] width 57 height 12
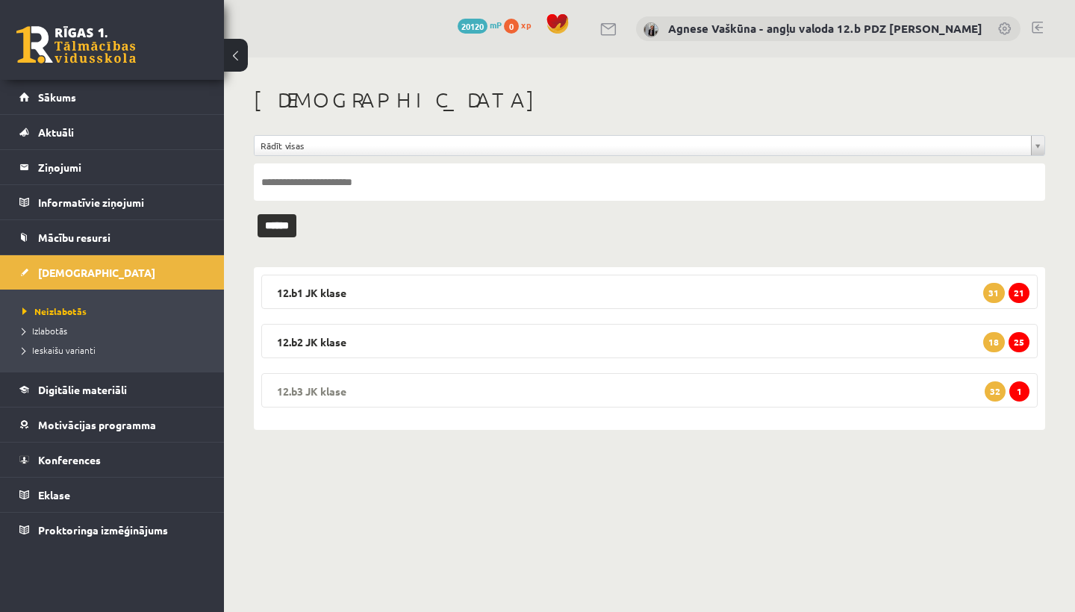
click at [341, 387] on legend "12.b3 [PERSON_NAME] 1 32" at bounding box center [649, 390] width 777 height 34
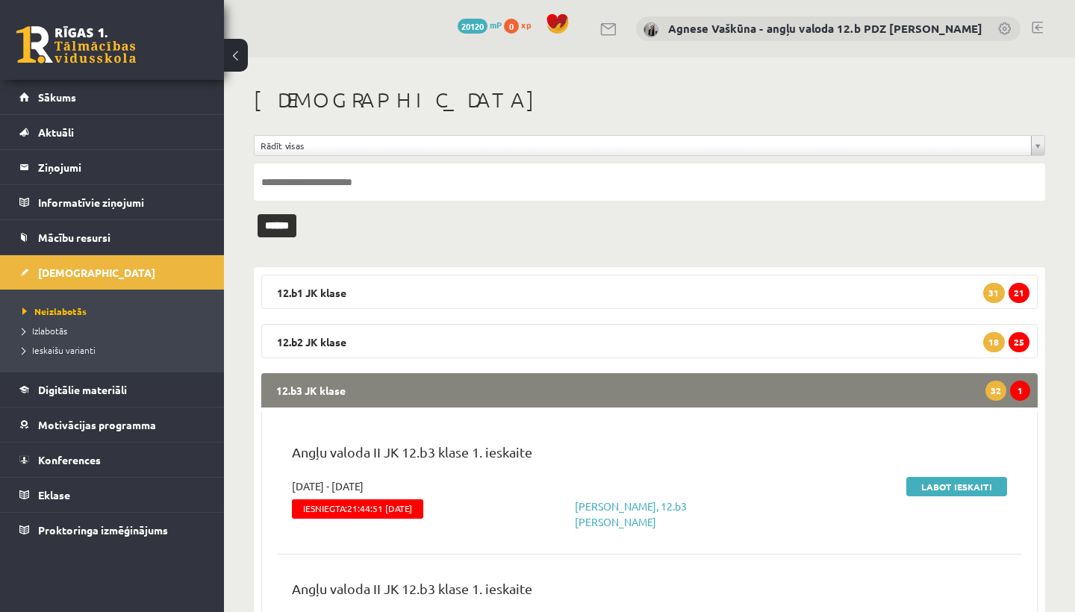
click at [341, 387] on legend "12.b3 [PERSON_NAME] 1 32" at bounding box center [649, 390] width 777 height 34
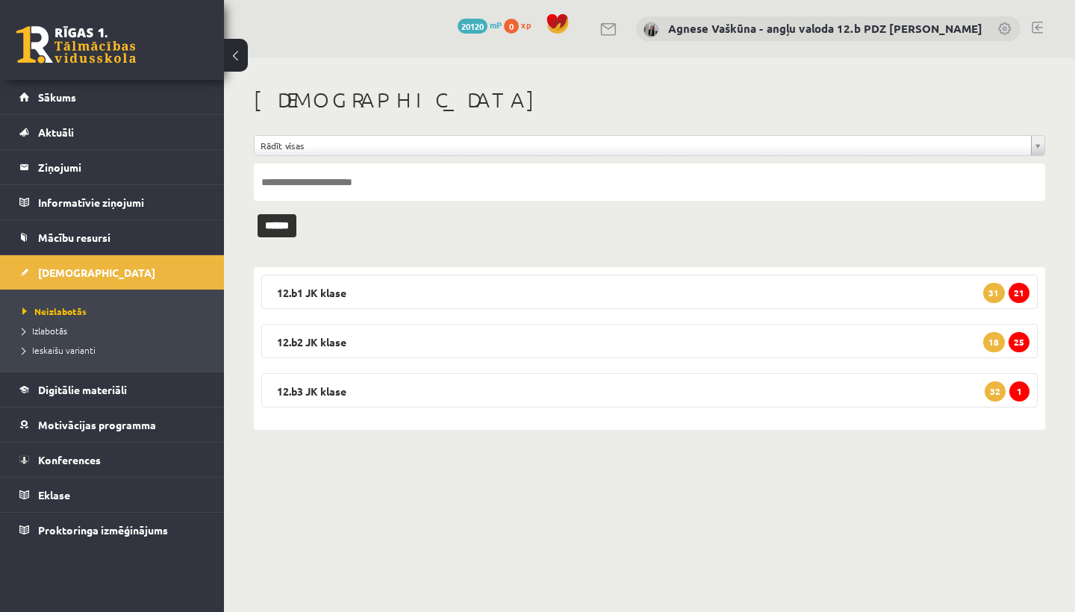
click at [1037, 22] on link at bounding box center [1037, 28] width 11 height 12
